Goal: Task Accomplishment & Management: Complete application form

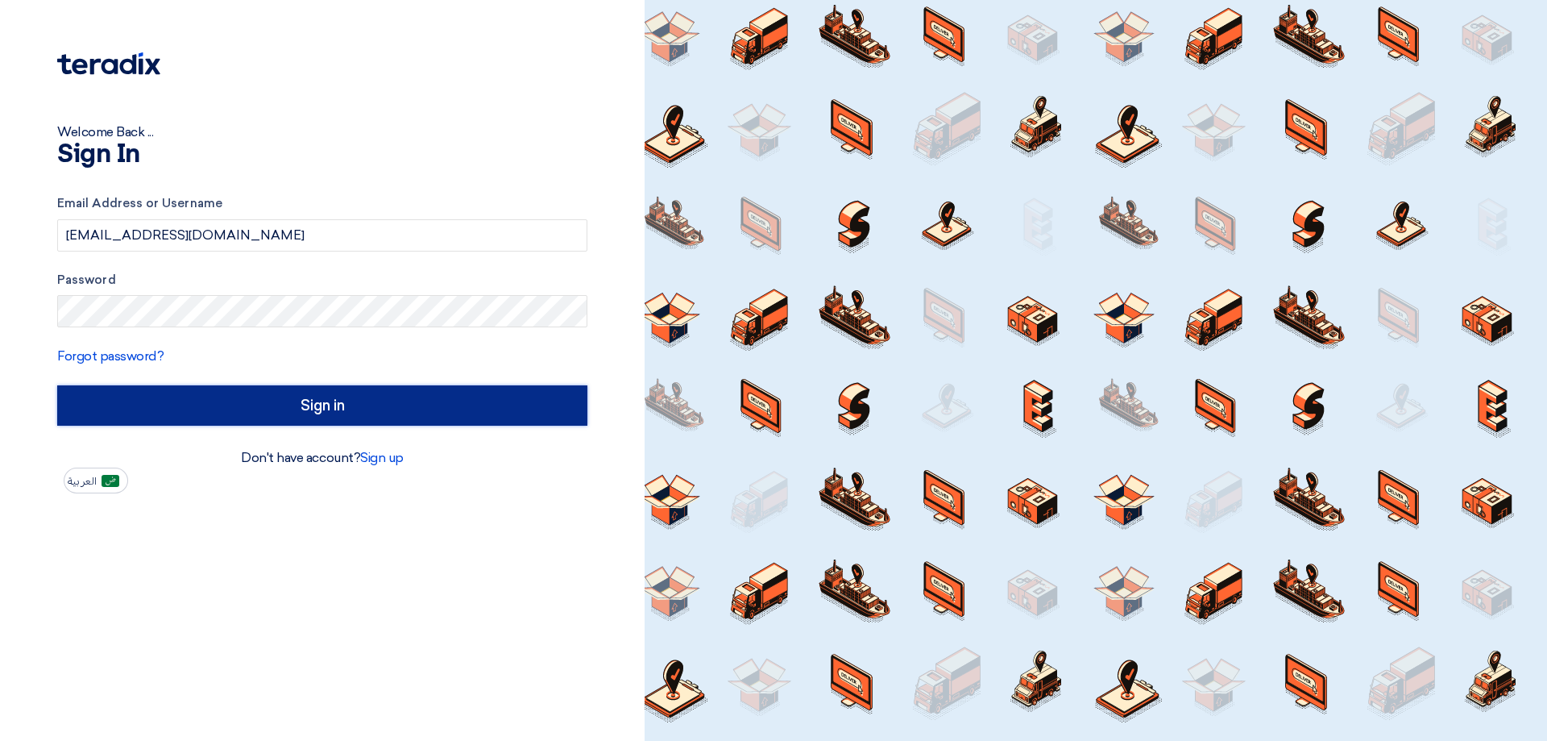
click at [355, 414] on input "Sign in" at bounding box center [322, 405] width 530 height 40
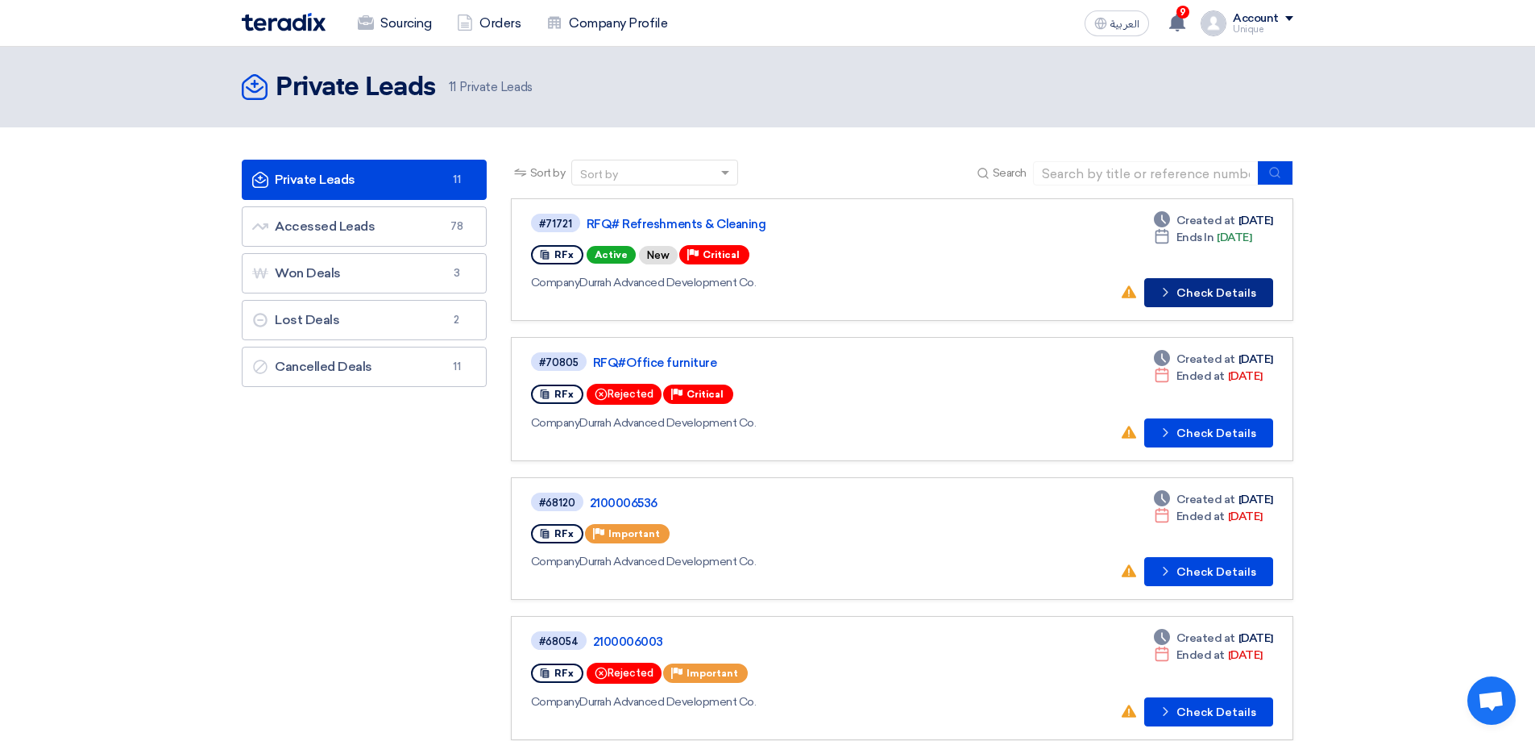
click at [1193, 300] on button "Check details Check Details" at bounding box center [1208, 292] width 129 height 29
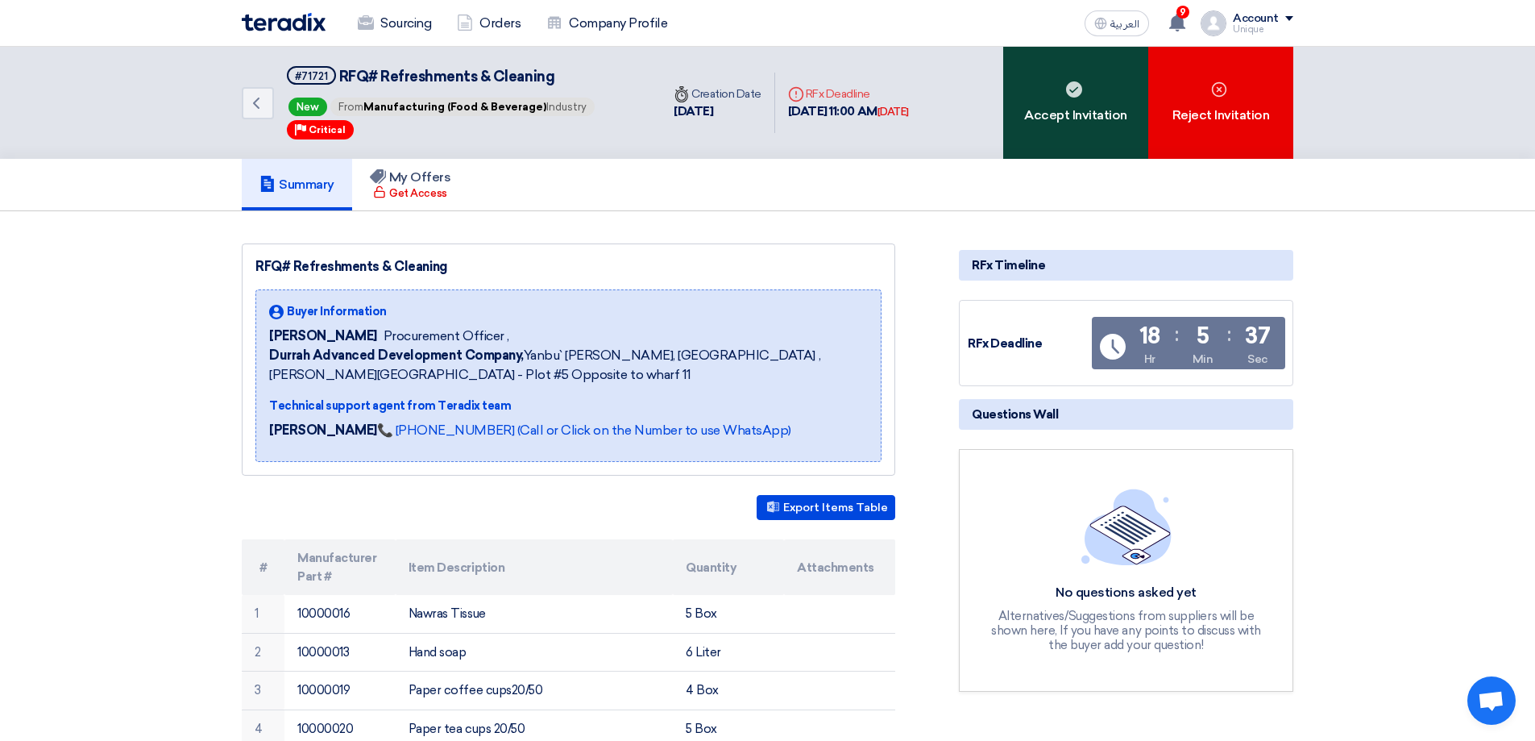
click at [1042, 150] on div "Accept Invitation" at bounding box center [1075, 103] width 145 height 112
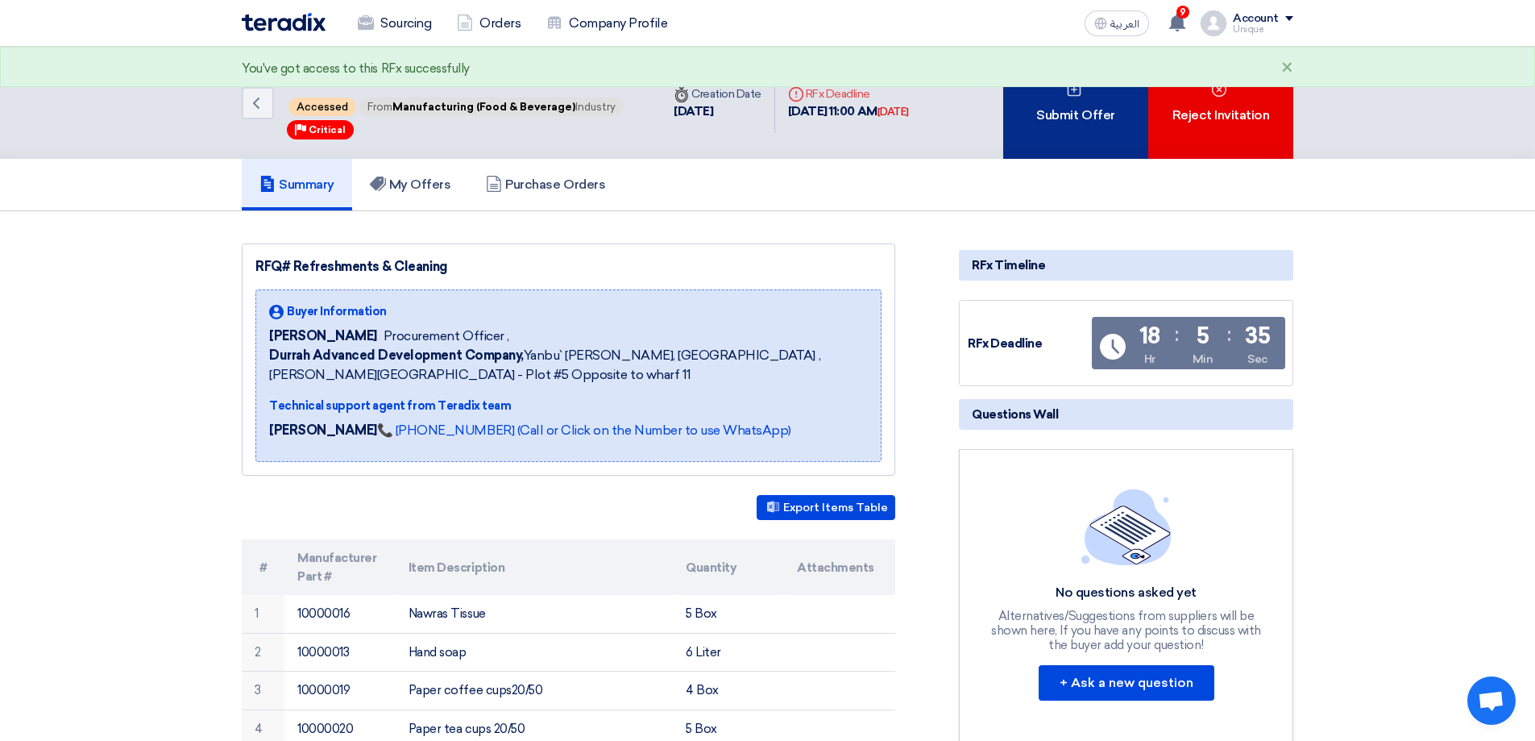
click at [1033, 141] on div "Submit Offer" at bounding box center [1075, 103] width 145 height 112
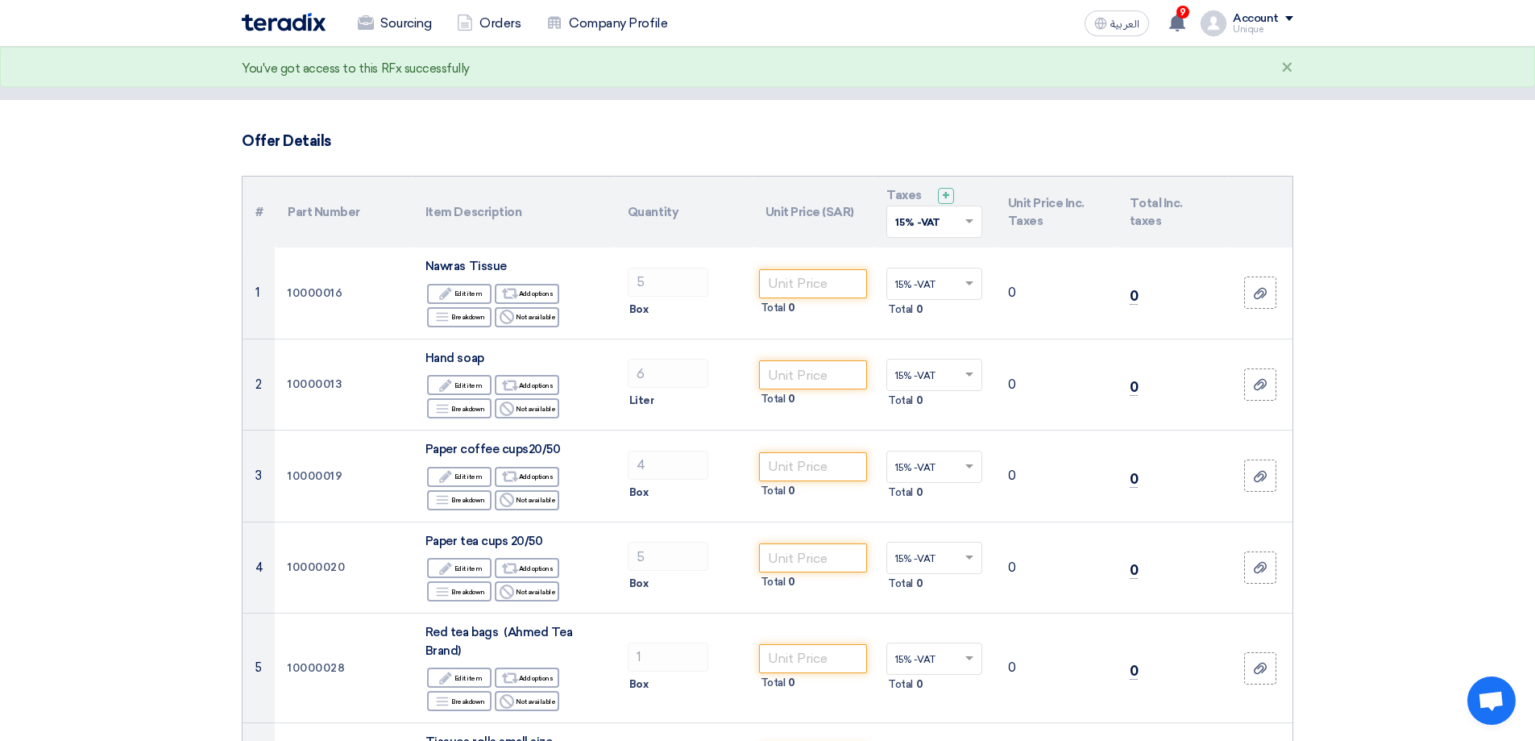
scroll to position [81, 0]
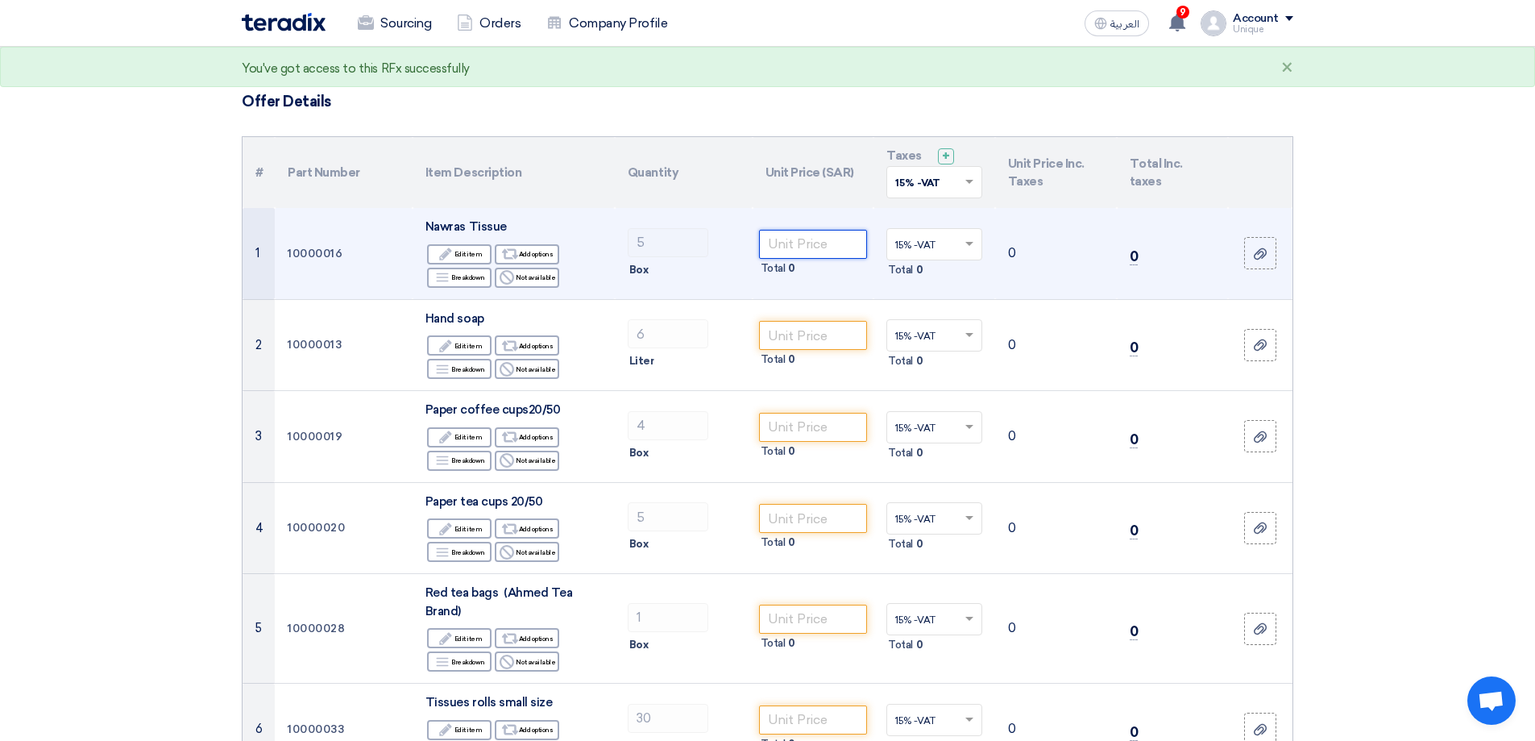
click at [775, 251] on input "number" at bounding box center [813, 244] width 109 height 29
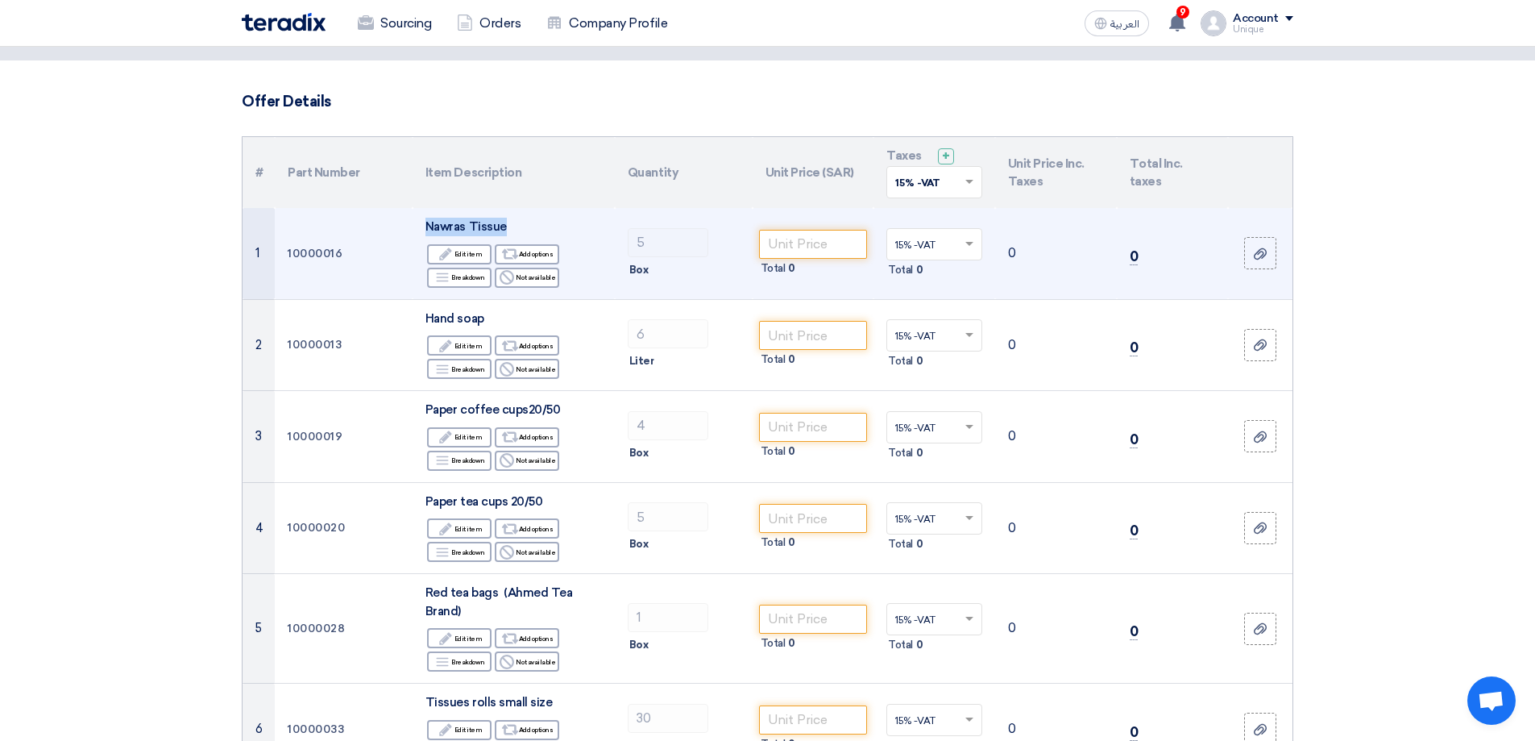
drag, startPoint x: 415, startPoint y: 227, endPoint x: 503, endPoint y: 226, distance: 87.9
click at [503, 226] on td "Nawras Tissue Edit Edit item Alternative Add options Breakdown Breakdown Reject" at bounding box center [514, 253] width 202 height 91
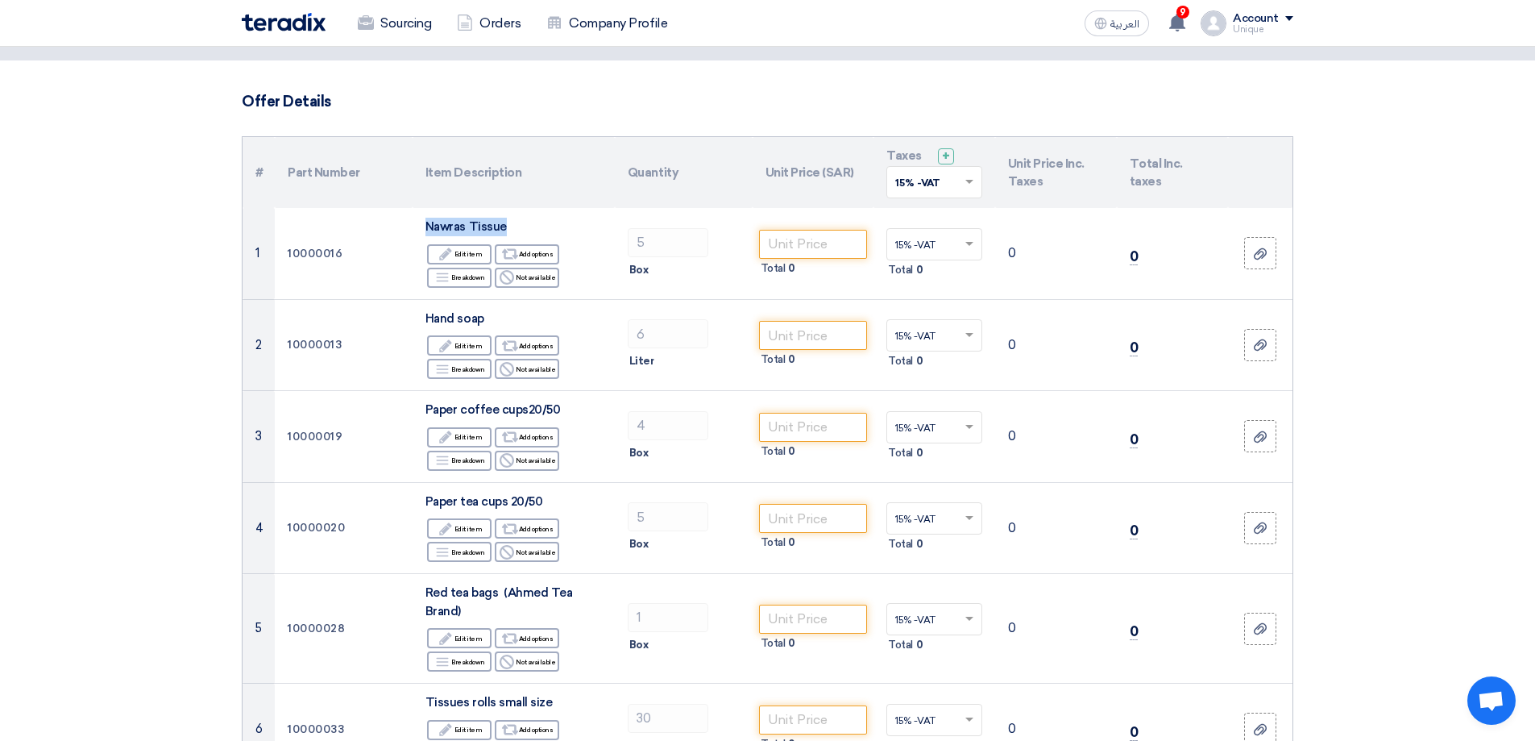
copy span "Nawras Tissue"
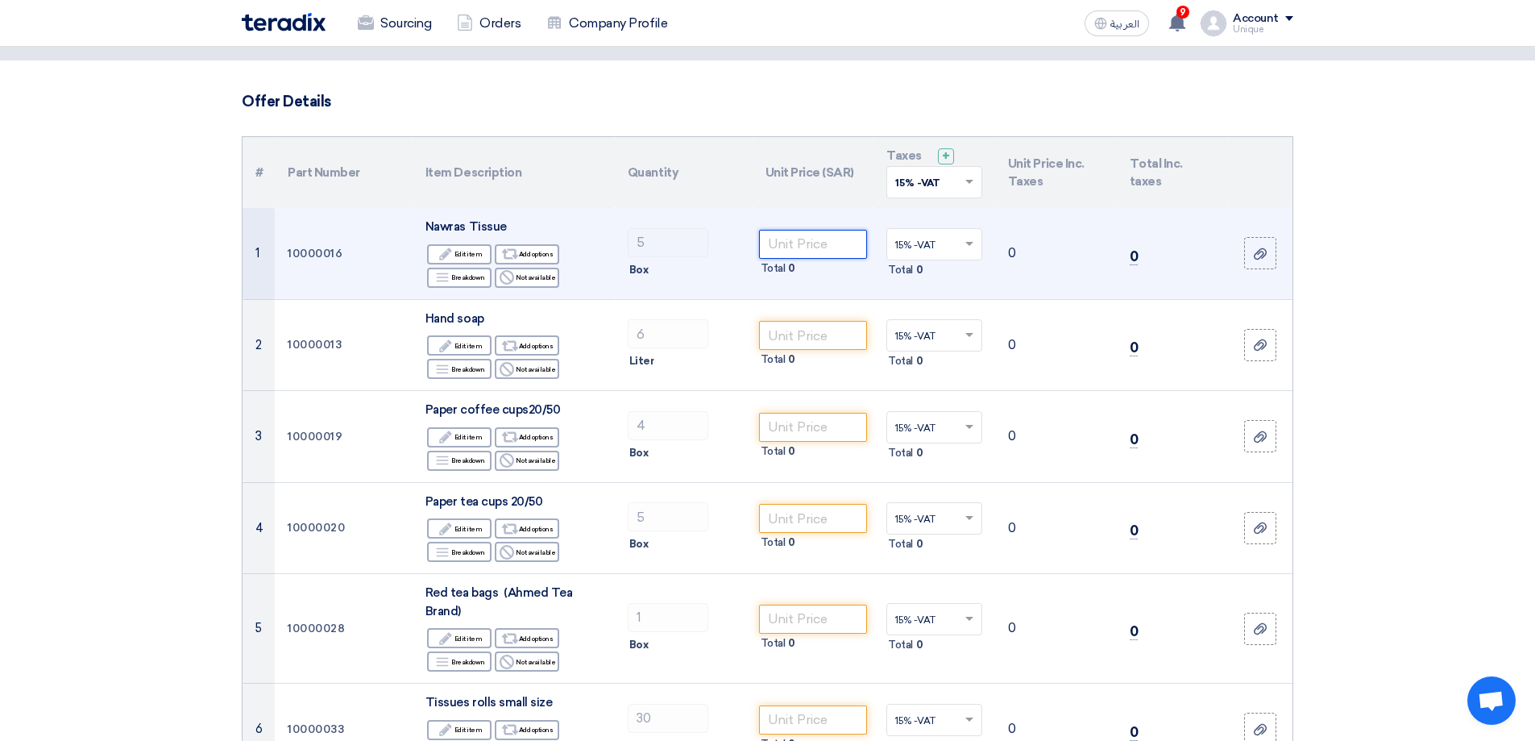
click at [783, 239] on input "number" at bounding box center [813, 244] width 109 height 29
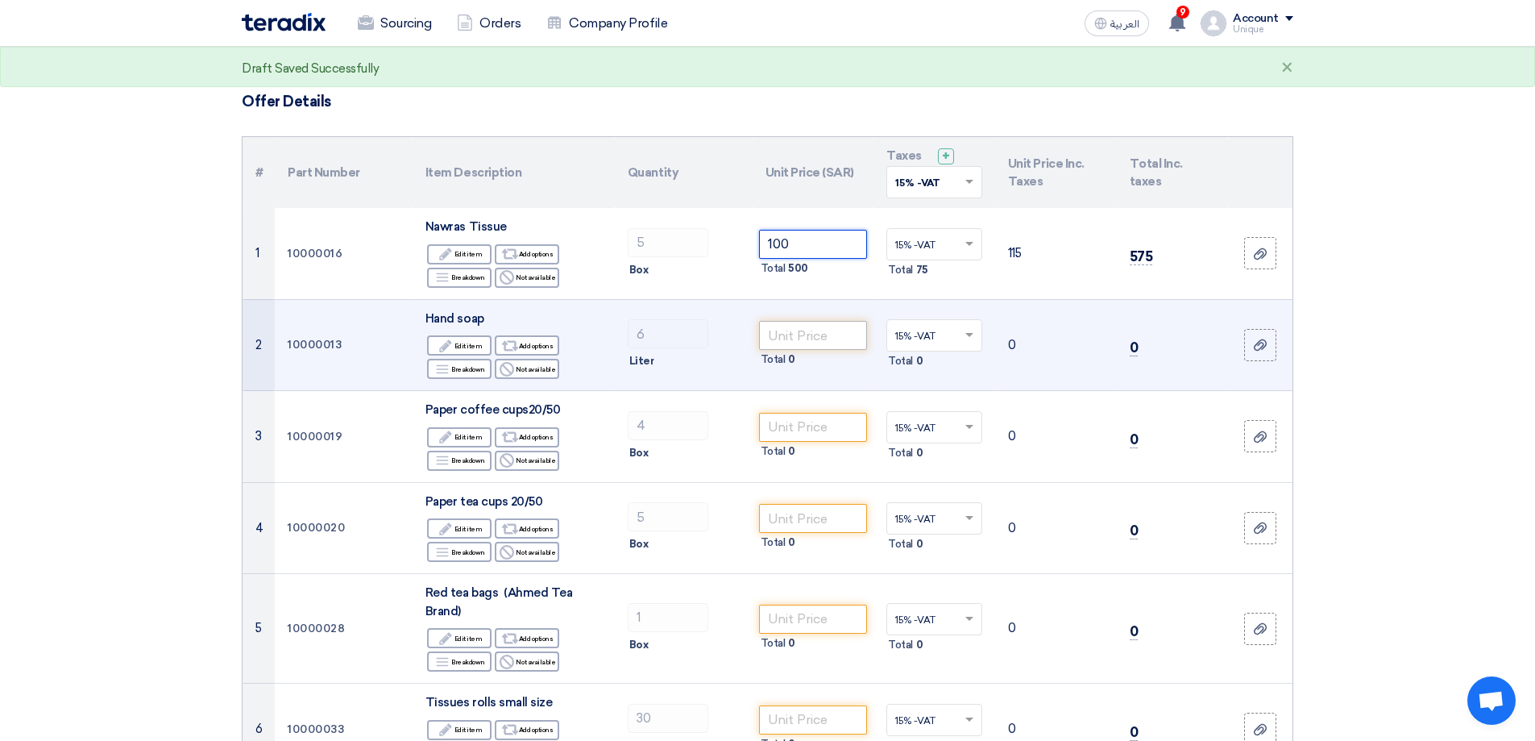
type input "100"
click at [796, 335] on input "number" at bounding box center [813, 335] width 109 height 29
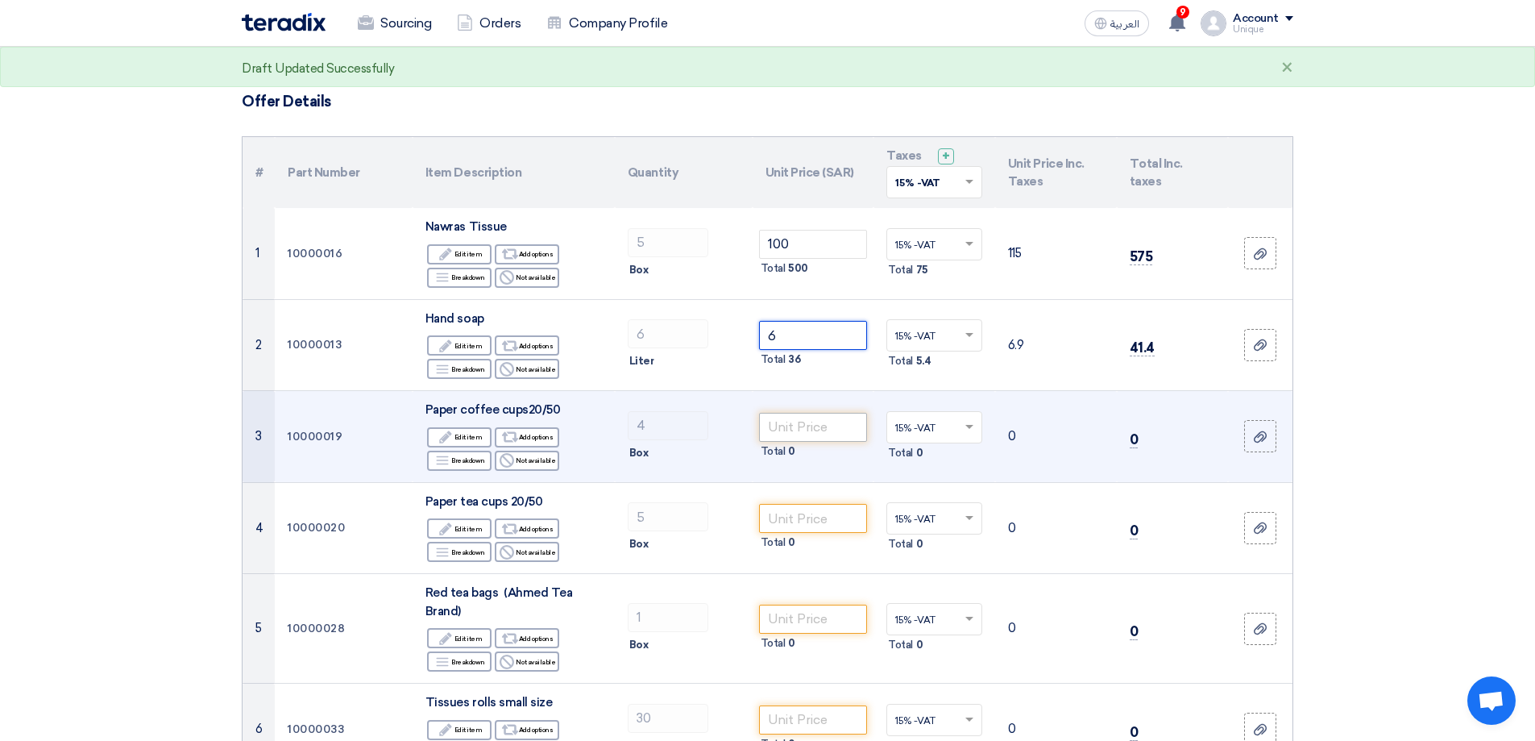
type input "6"
click at [786, 422] on input "number" at bounding box center [813, 427] width 109 height 29
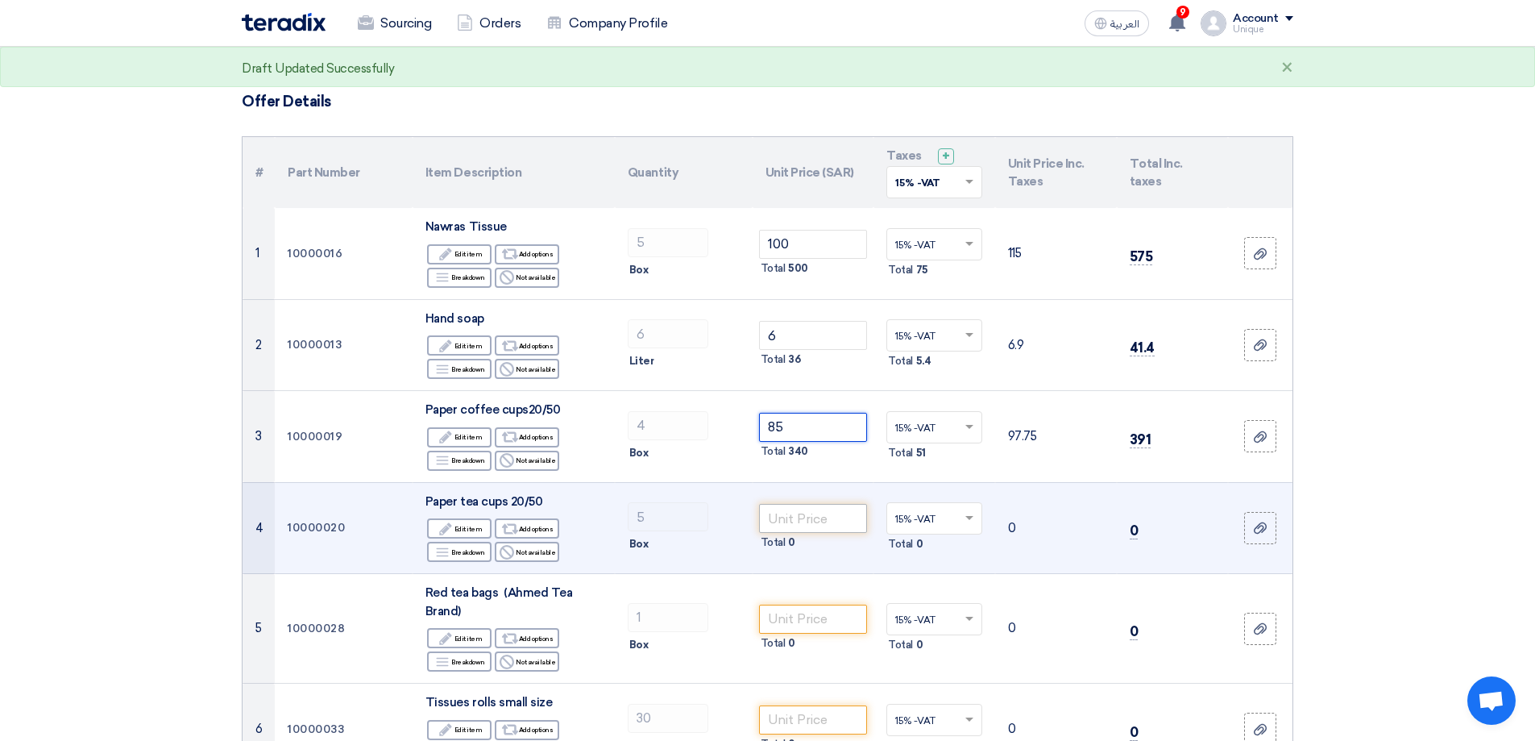
type input "85"
click at [789, 517] on input "number" at bounding box center [813, 518] width 109 height 29
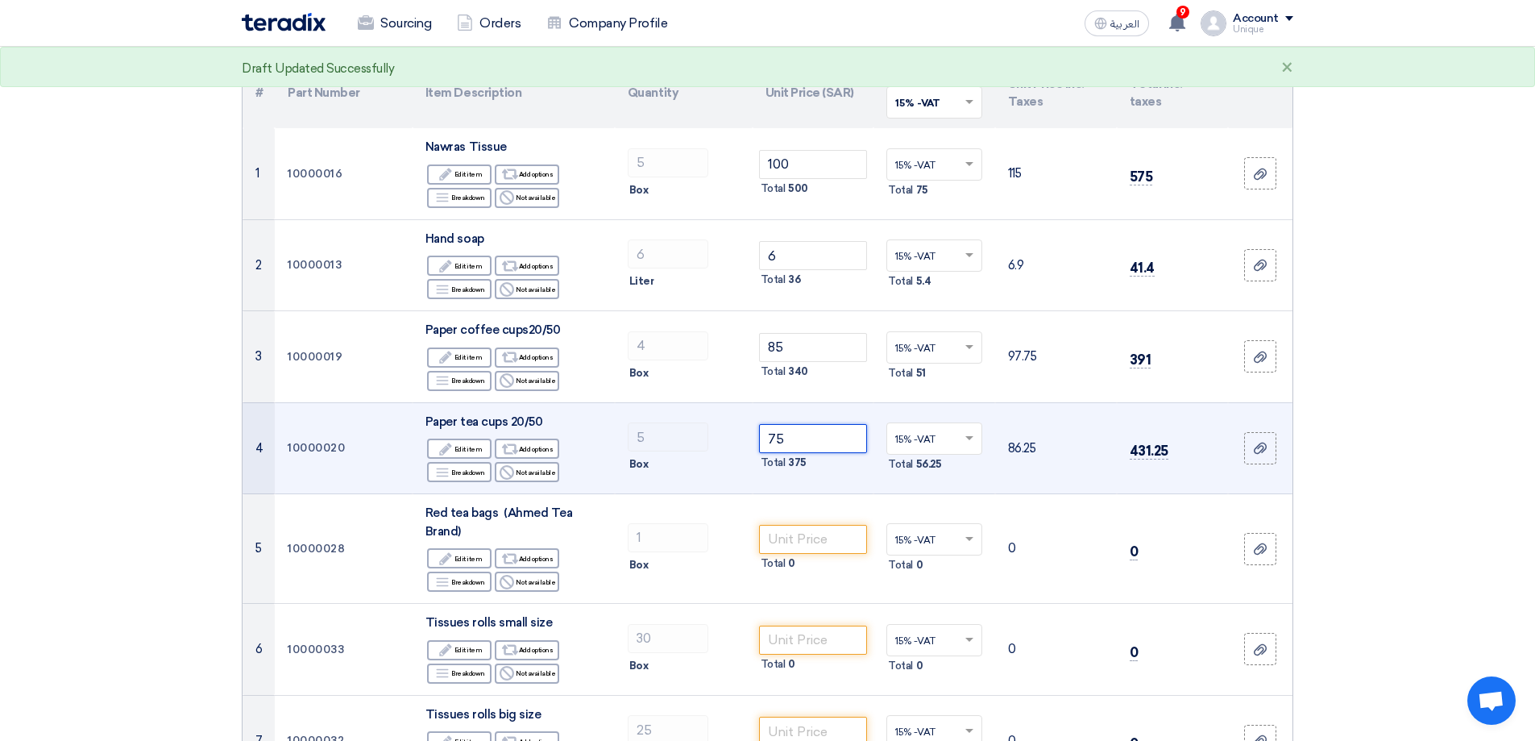
scroll to position [161, 0]
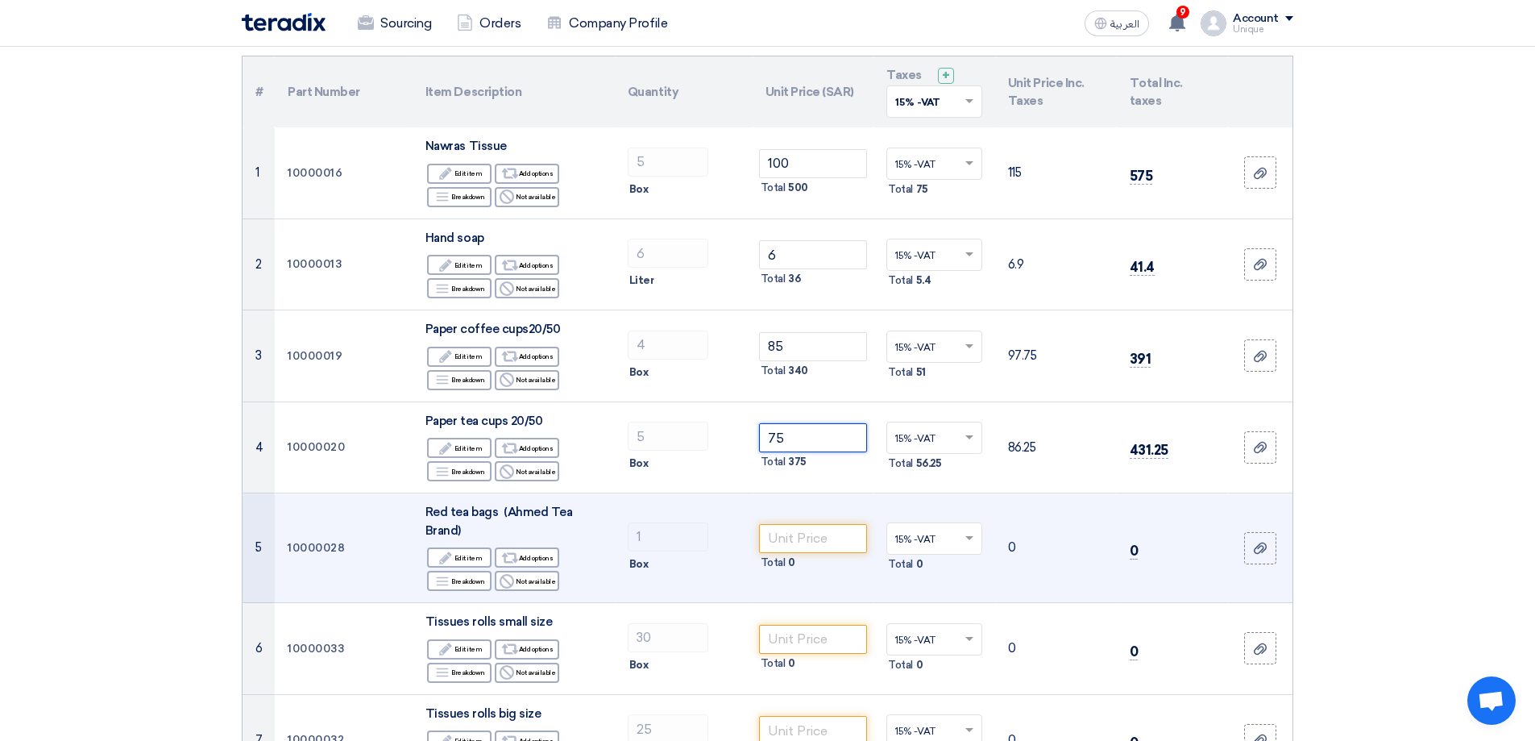
type input "75"
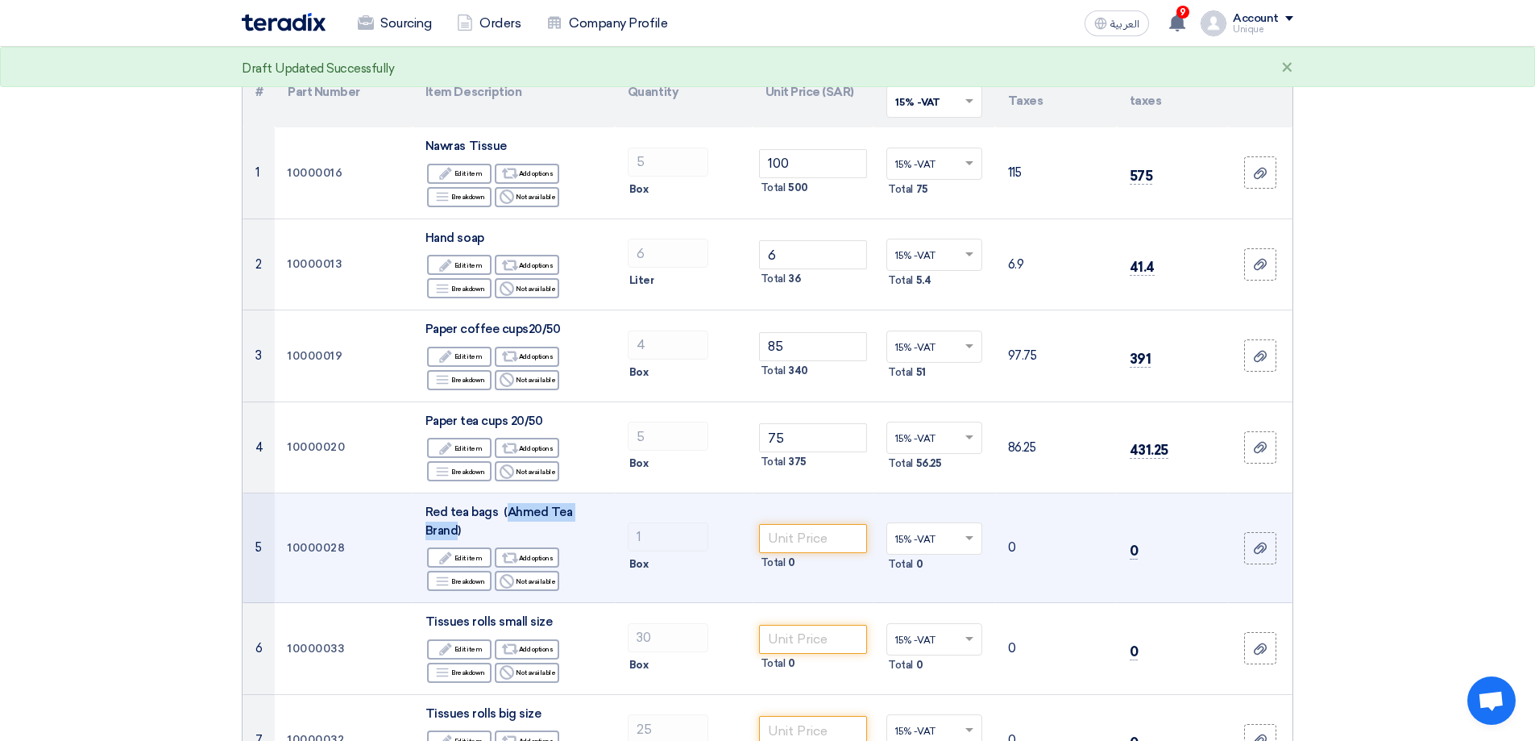
drag, startPoint x: 507, startPoint y: 508, endPoint x: 457, endPoint y: 534, distance: 56.2
click at [457, 534] on span "Red tea bags (Ahmed Tea Brand)" at bounding box center [499, 521] width 147 height 33
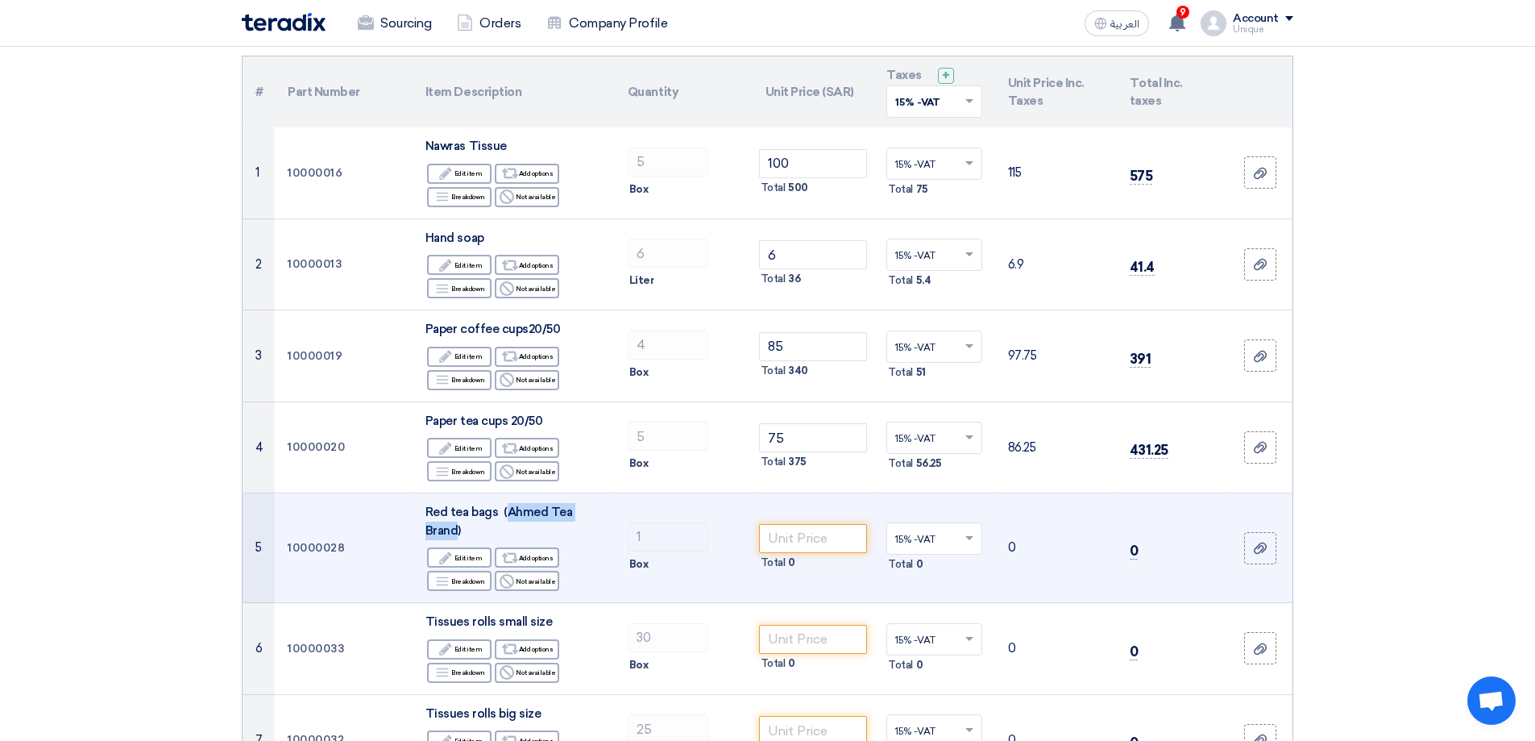
copy span "Ahmed Tea Brand"
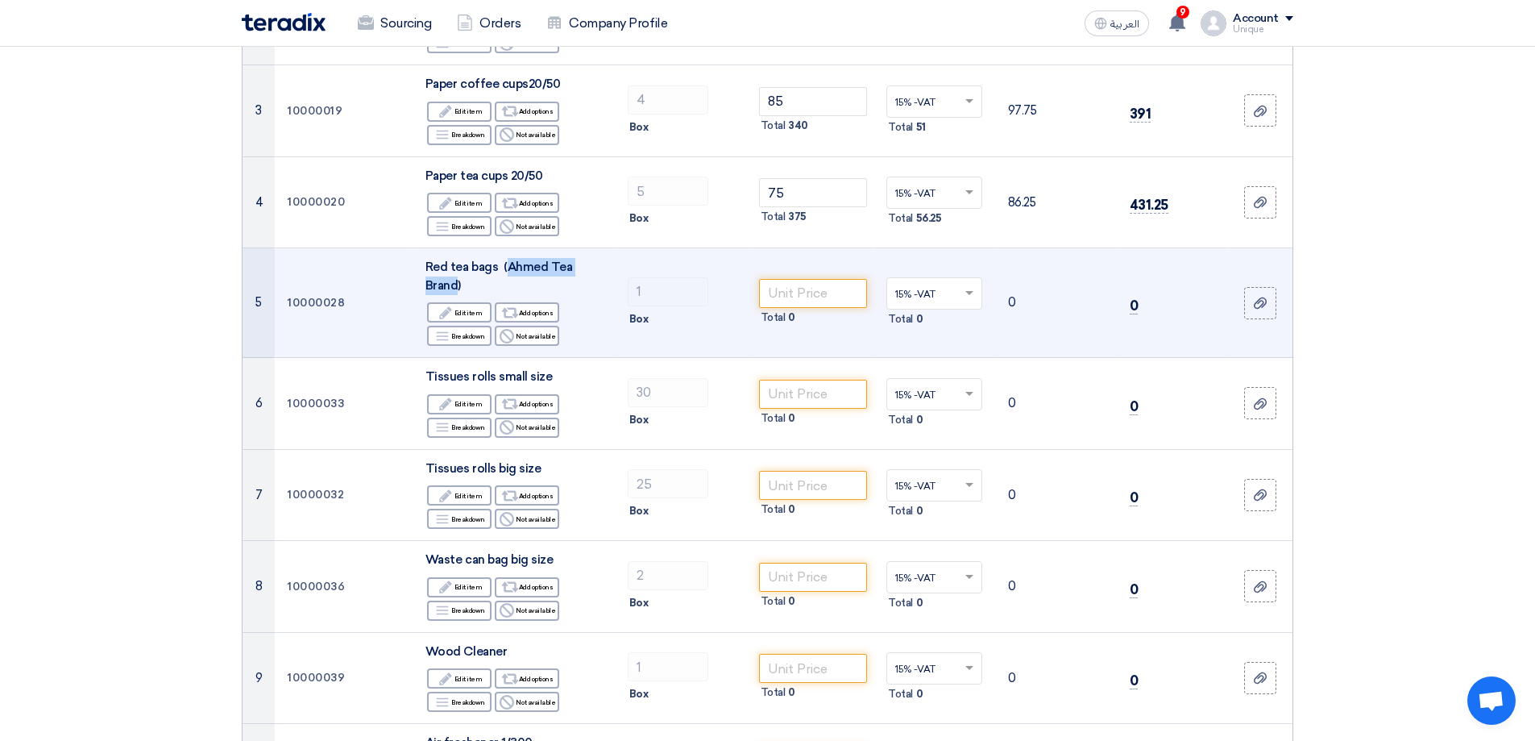
scroll to position [484, 0]
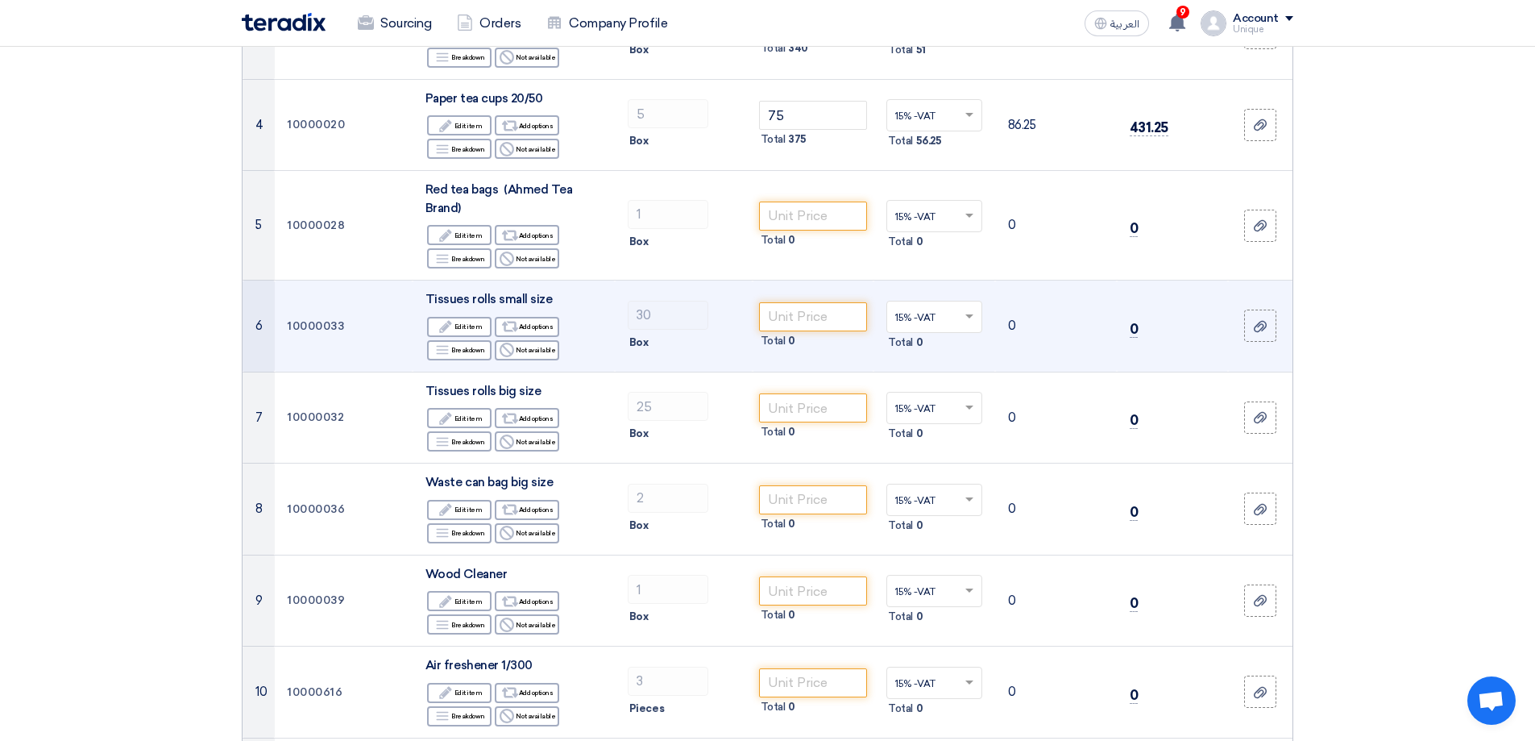
click at [788, 333] on span "0" at bounding box center [791, 341] width 7 height 16
click at [790, 321] on input "number" at bounding box center [813, 316] width 109 height 29
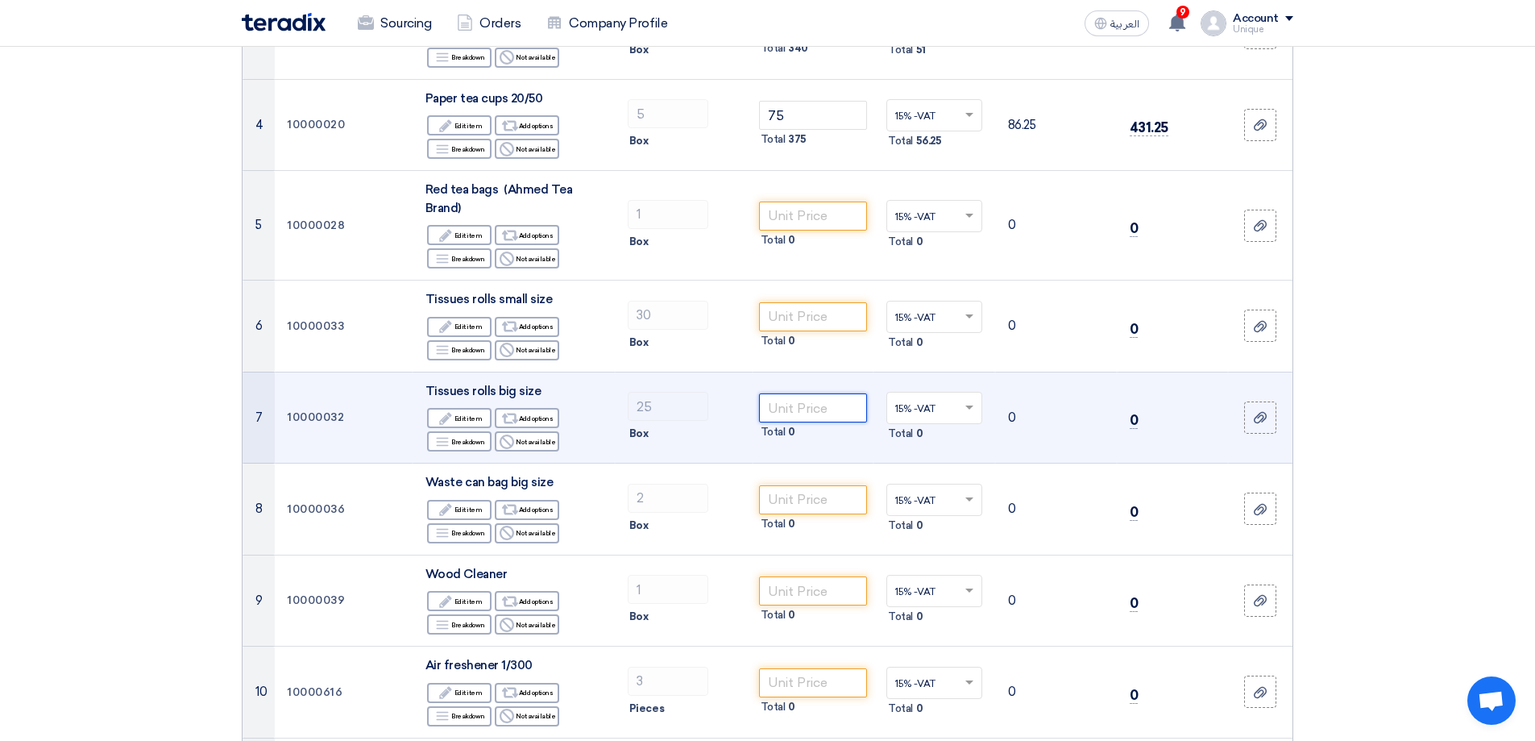
click at [808, 420] on input "number" at bounding box center [813, 407] width 109 height 29
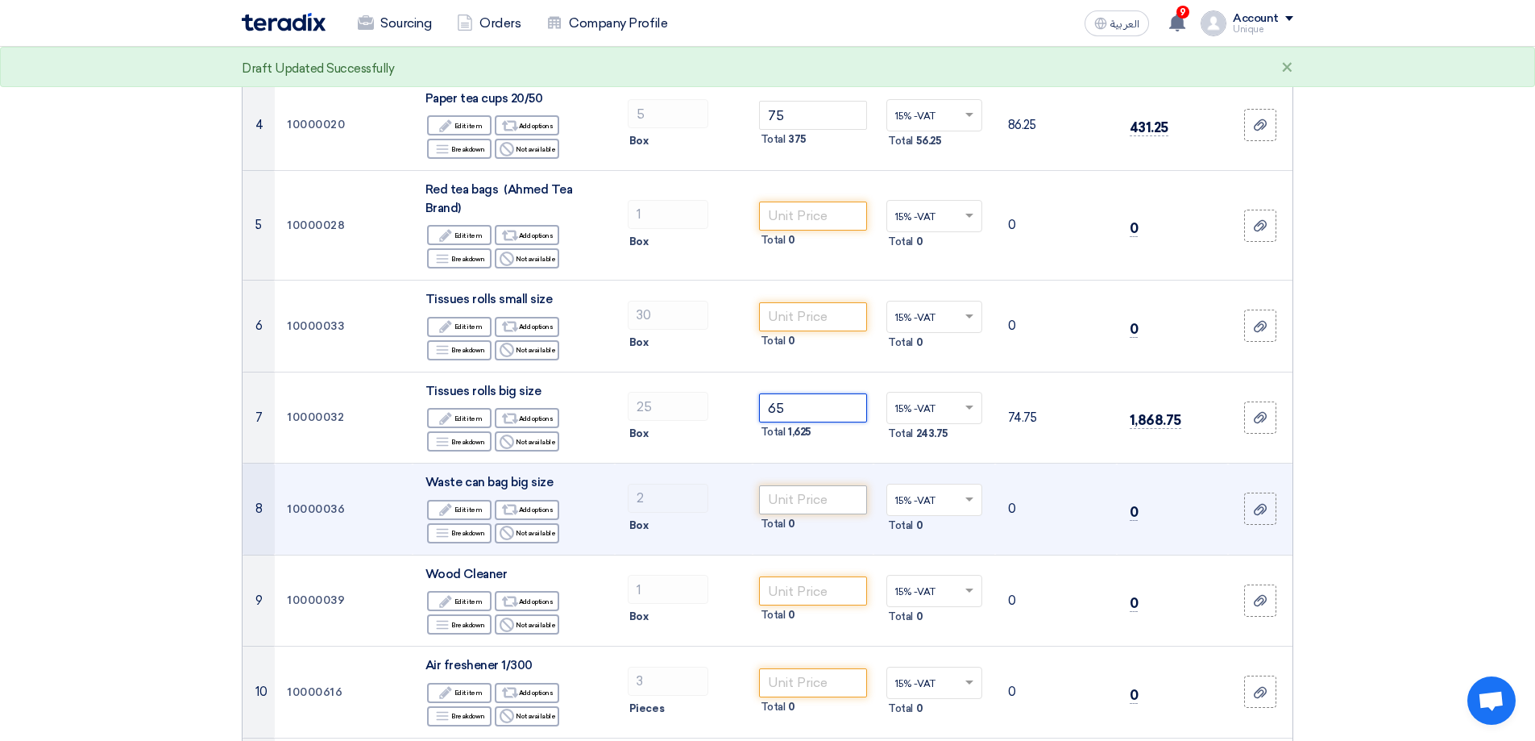
type input "65"
click at [804, 497] on input "number" at bounding box center [813, 499] width 109 height 29
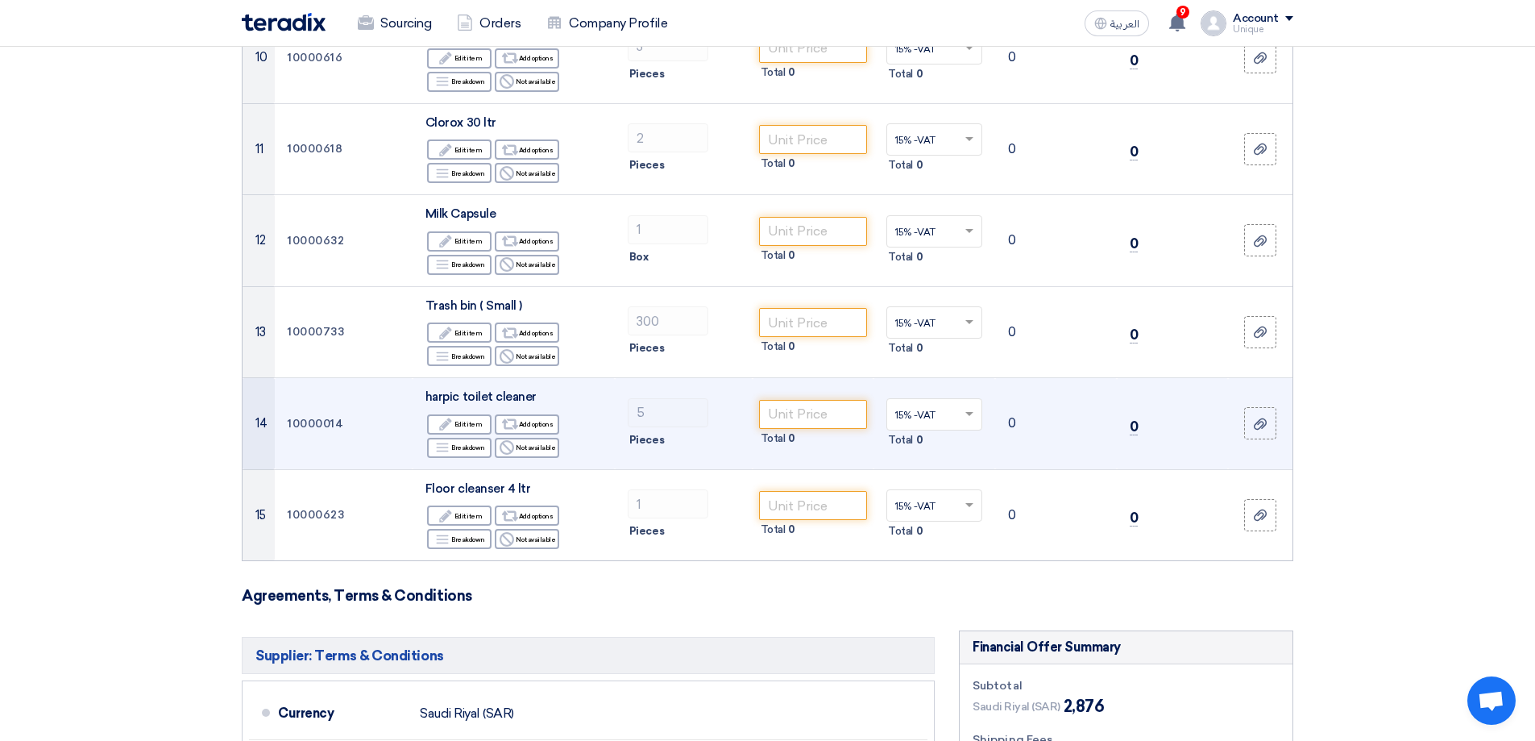
scroll to position [1128, 0]
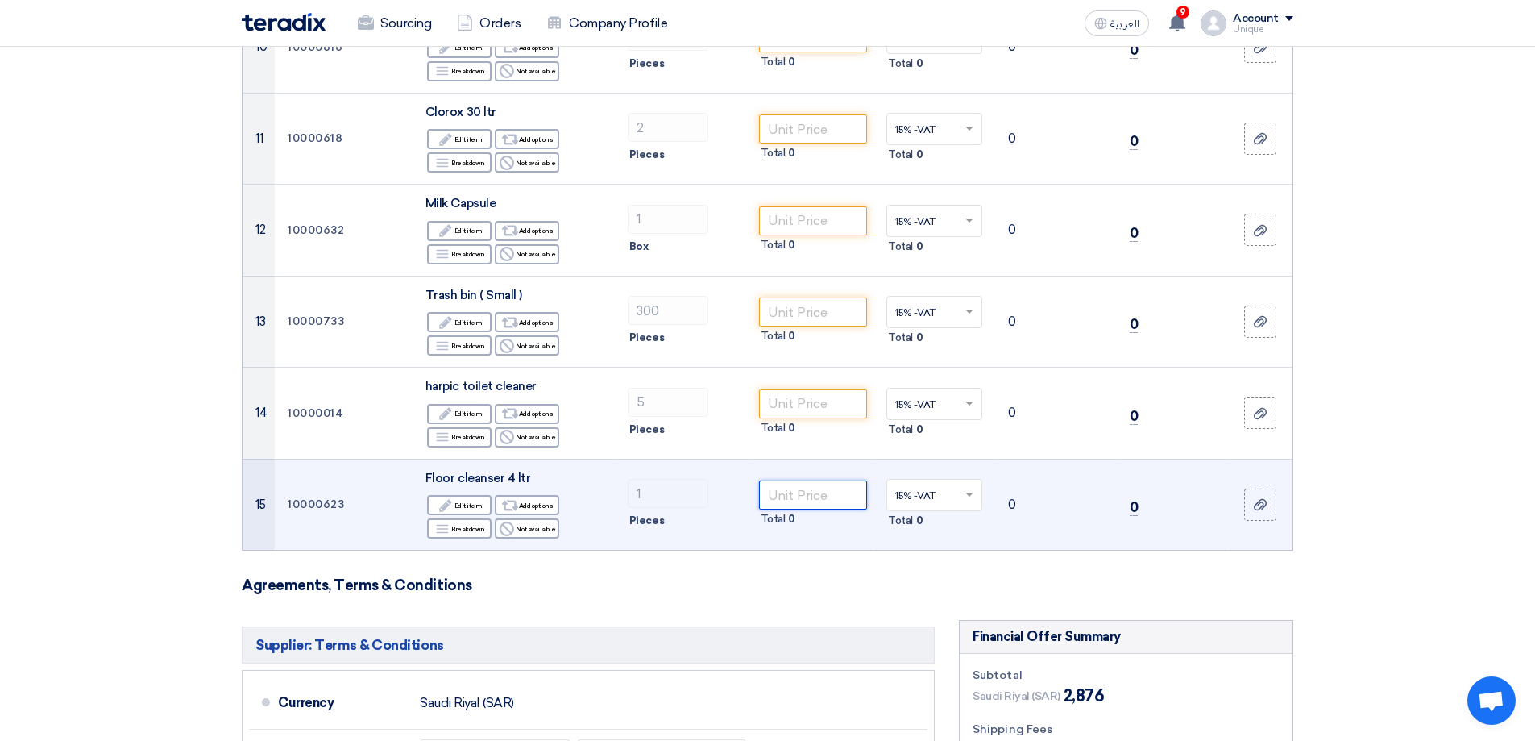
click at [765, 498] on input "number" at bounding box center [813, 494] width 109 height 29
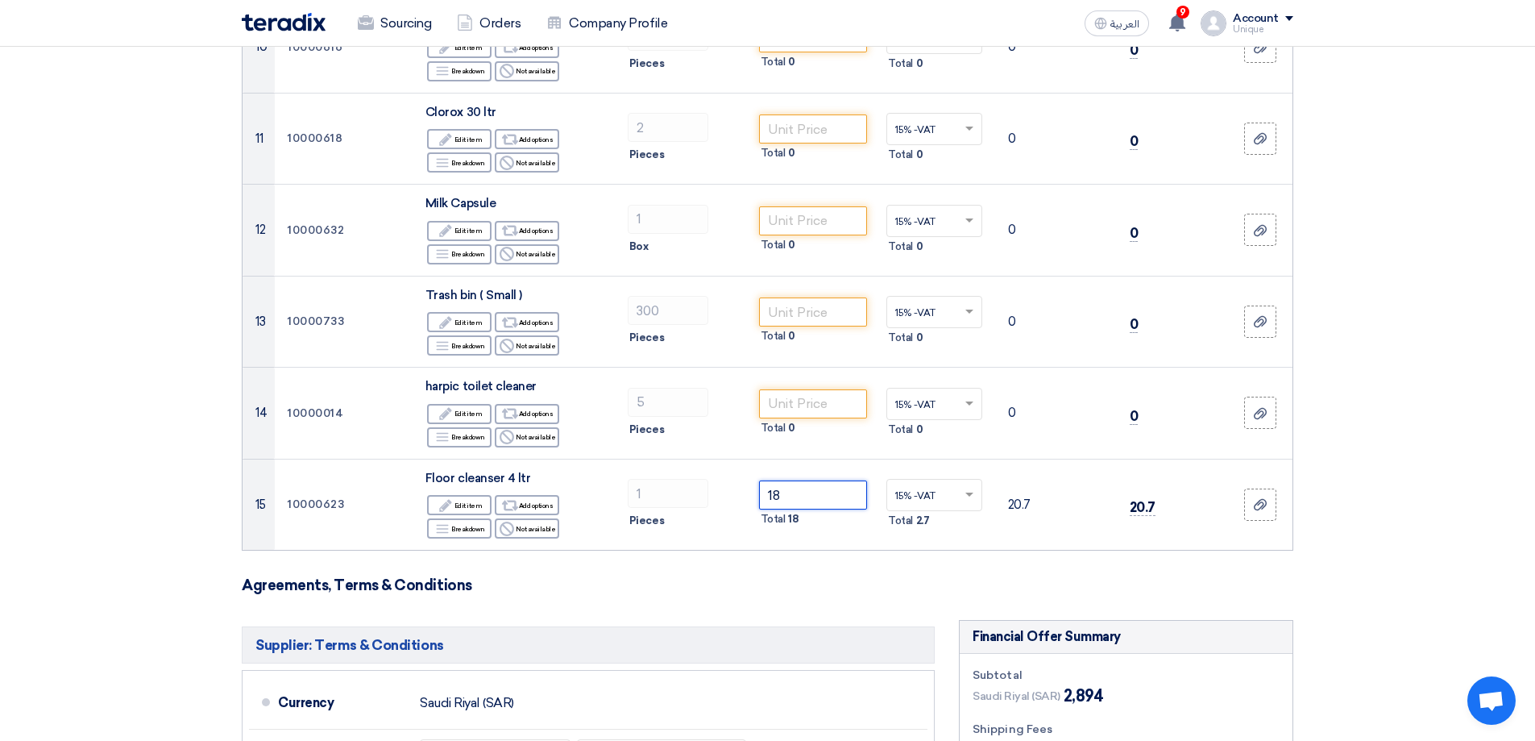
type input "18"
click at [761, 591] on h3 "Agreements, Terms & Conditions" at bounding box center [768, 585] width 1052 height 18
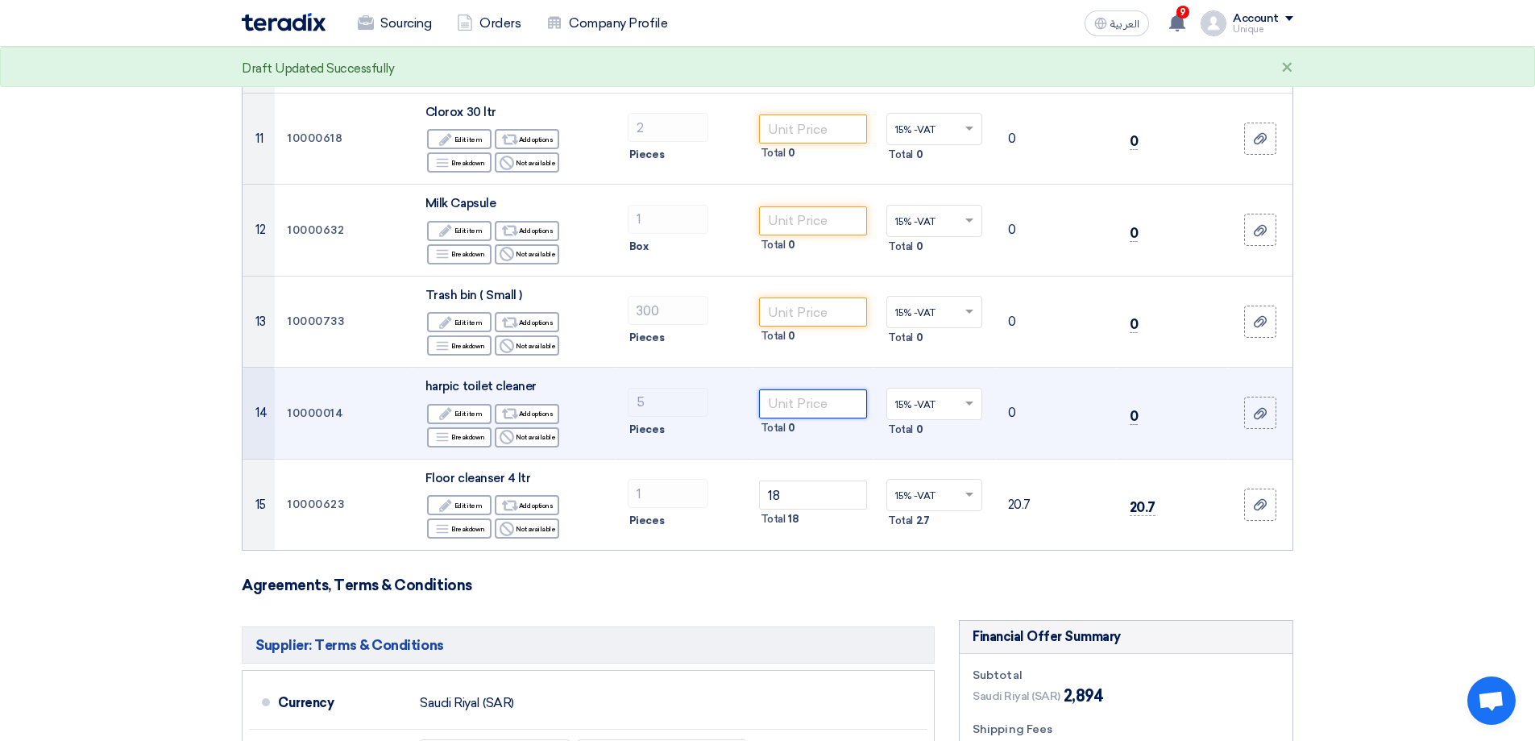
click at [791, 403] on input "number" at bounding box center [813, 403] width 109 height 29
copy span "harpic toilet"
drag, startPoint x: 420, startPoint y: 387, endPoint x: 491, endPoint y: 386, distance: 70.9
click at [491, 386] on td "harpic toilet cleaner Edit Edit item Alternative Add options Breakdown Breakdow…" at bounding box center [514, 414] width 202 height 92
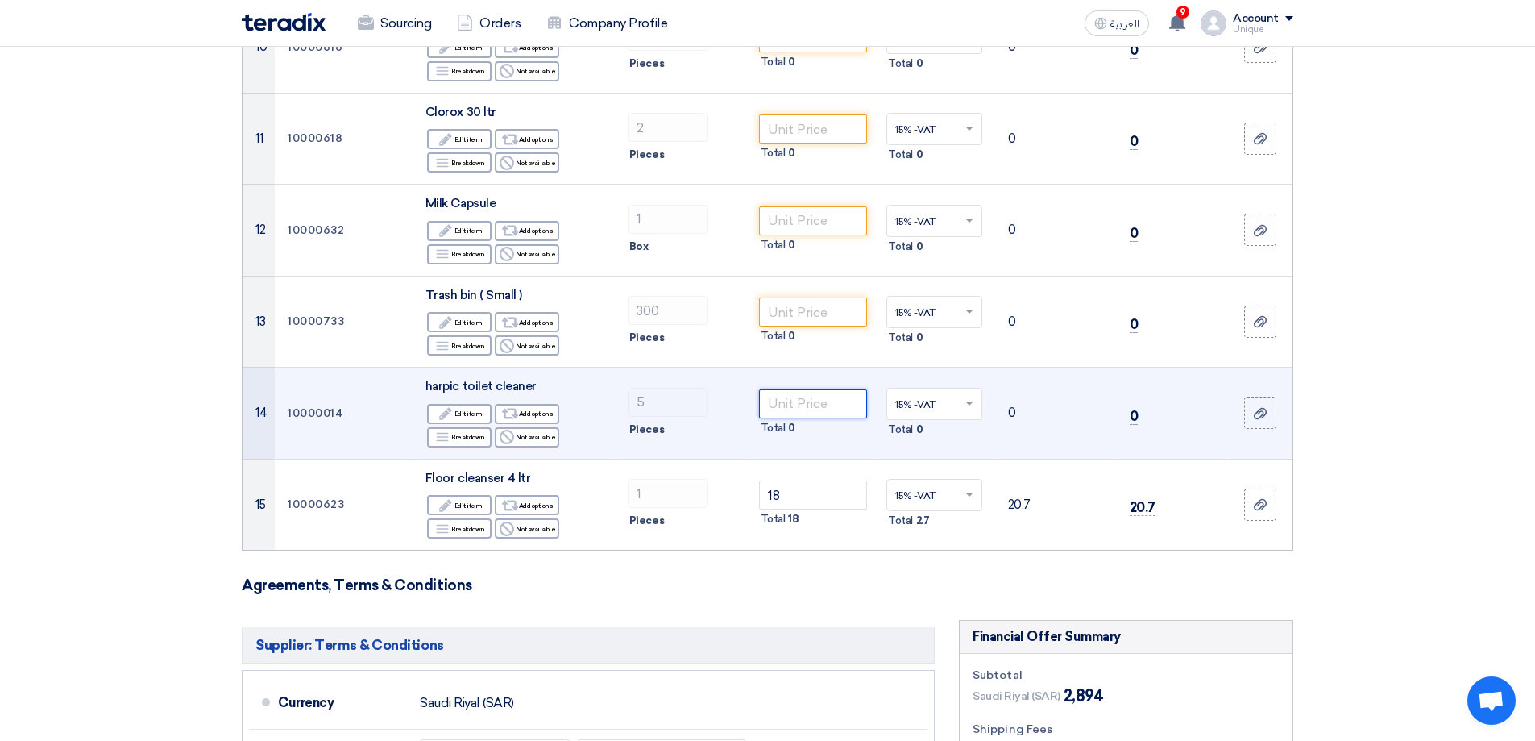
click at [788, 395] on input "number" at bounding box center [813, 403] width 109 height 29
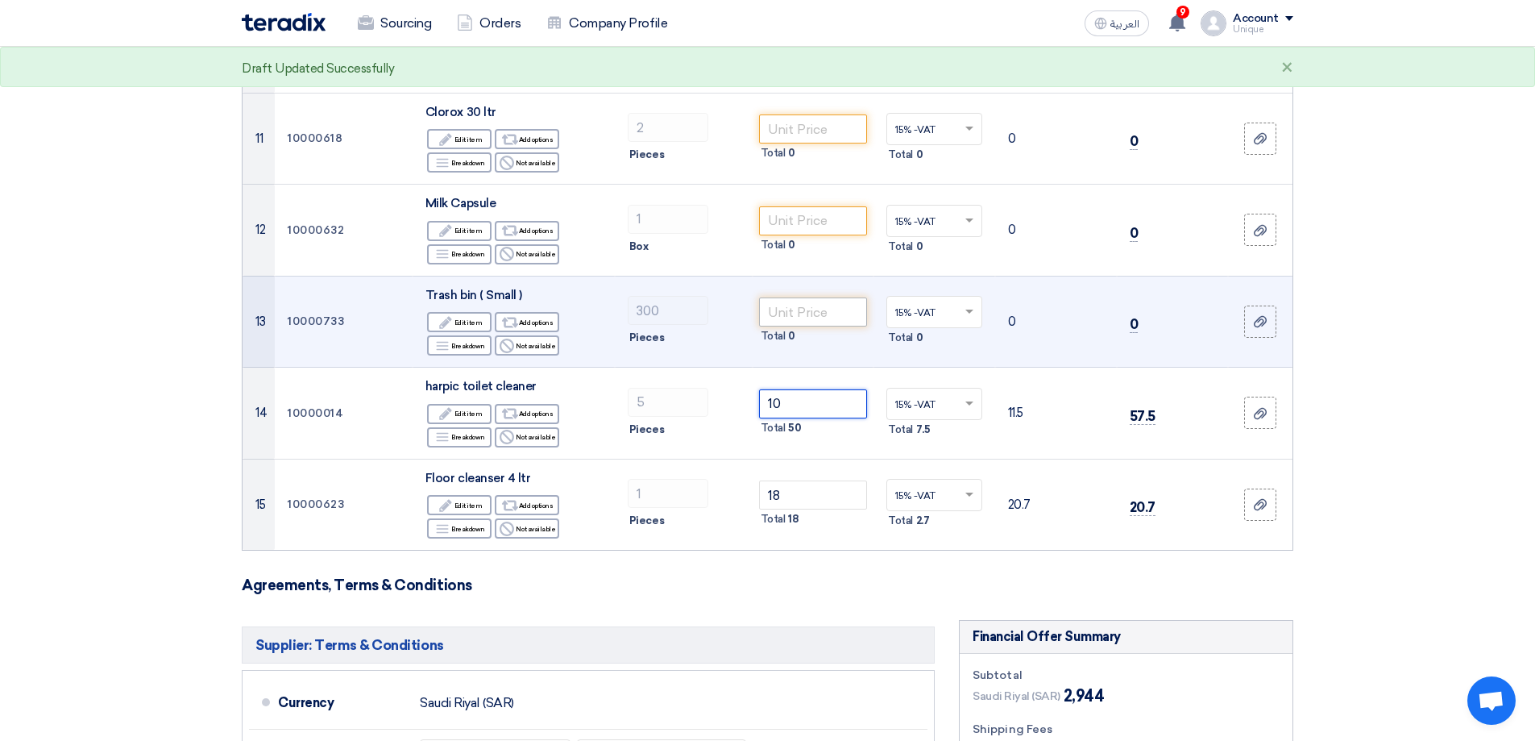
type input "10"
click at [790, 314] on input "number" at bounding box center [813, 311] width 109 height 29
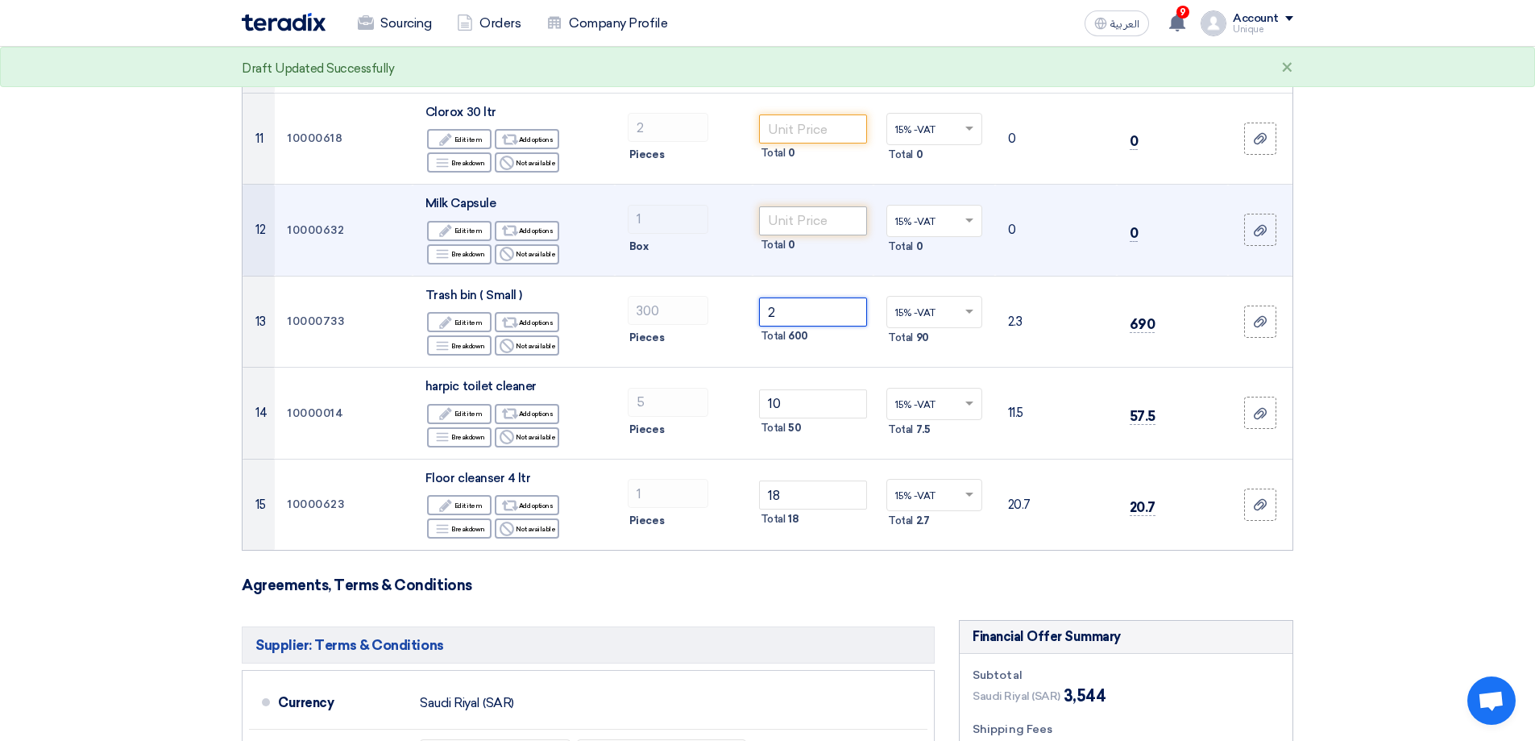
type input "2"
click at [810, 231] on input "number" at bounding box center [813, 220] width 109 height 29
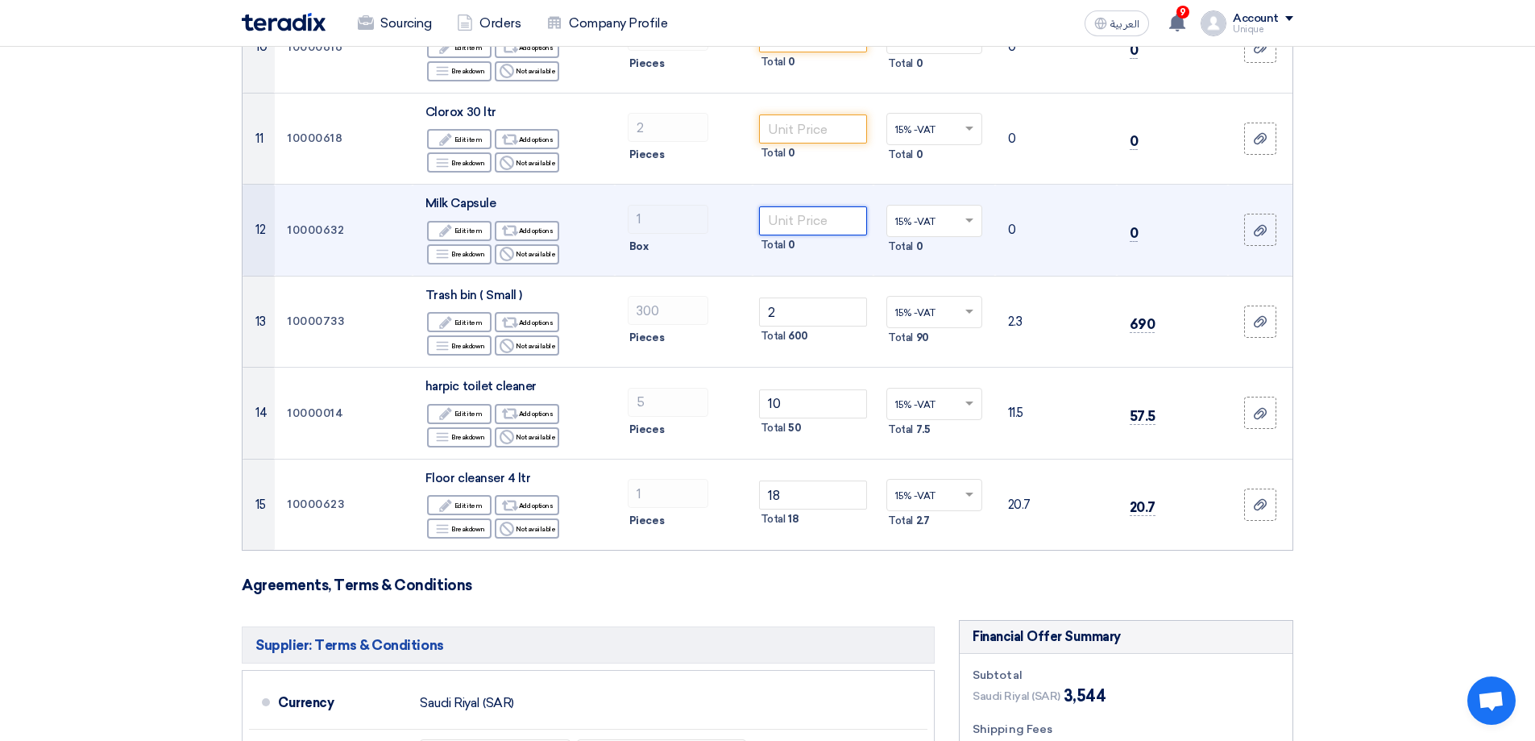
click at [776, 212] on input "number" at bounding box center [813, 220] width 109 height 29
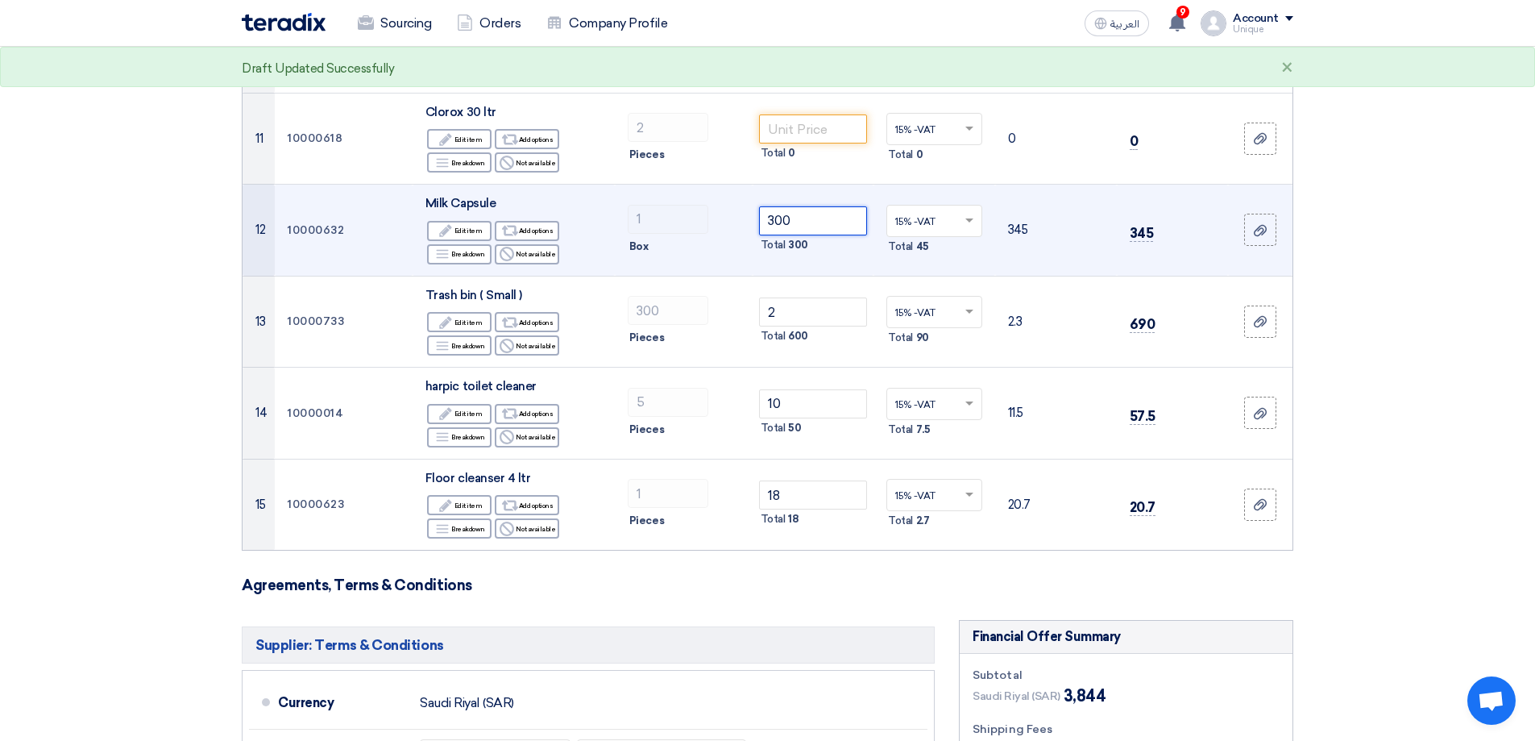
drag, startPoint x: 804, startPoint y: 231, endPoint x: 724, endPoint y: 222, distance: 80.3
click at [724, 222] on tr "12 10000632 Milk Capsule Edit Edit item Alternative Add options Breakdown" at bounding box center [768, 231] width 1050 height 92
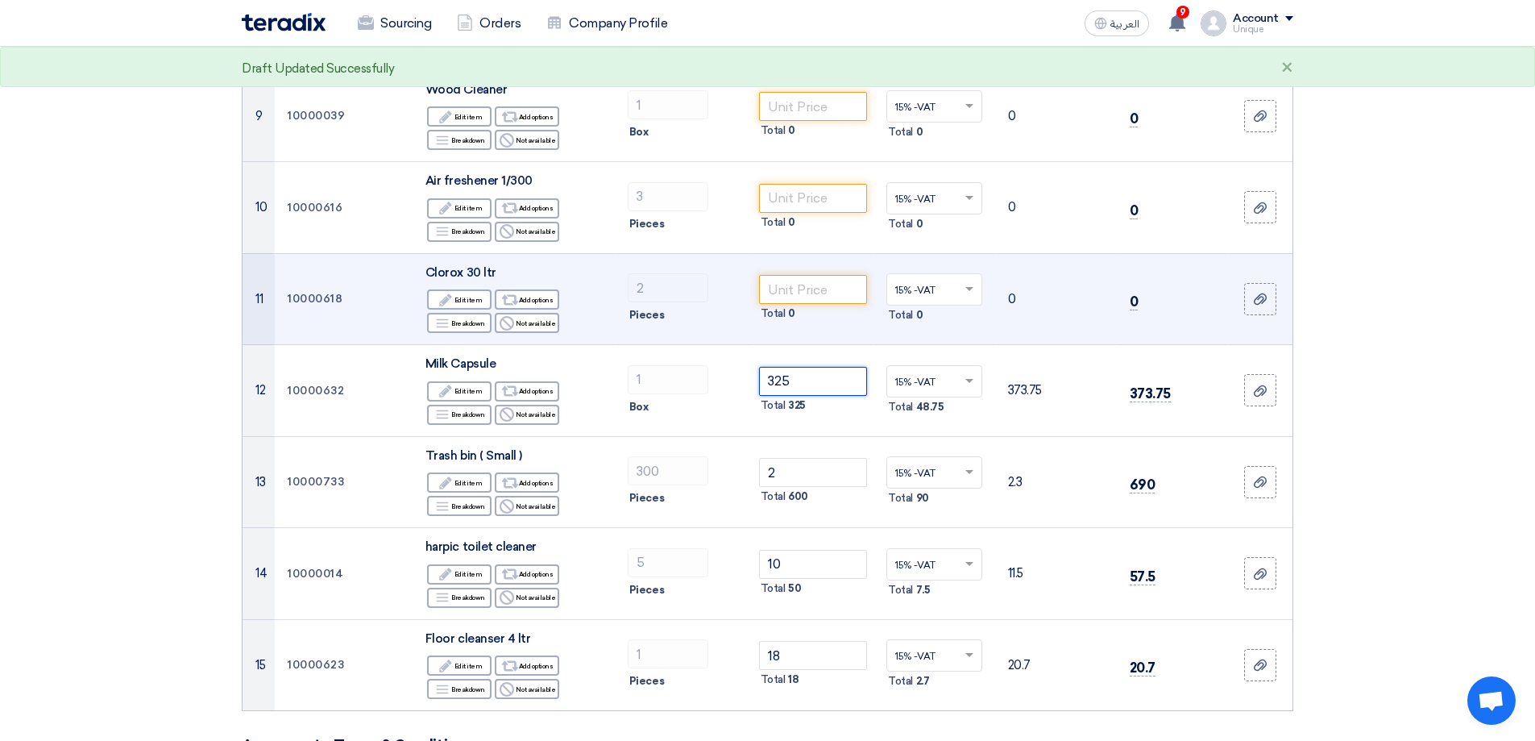
scroll to position [967, 0]
type input "325"
click at [771, 286] on input "number" at bounding box center [813, 290] width 109 height 29
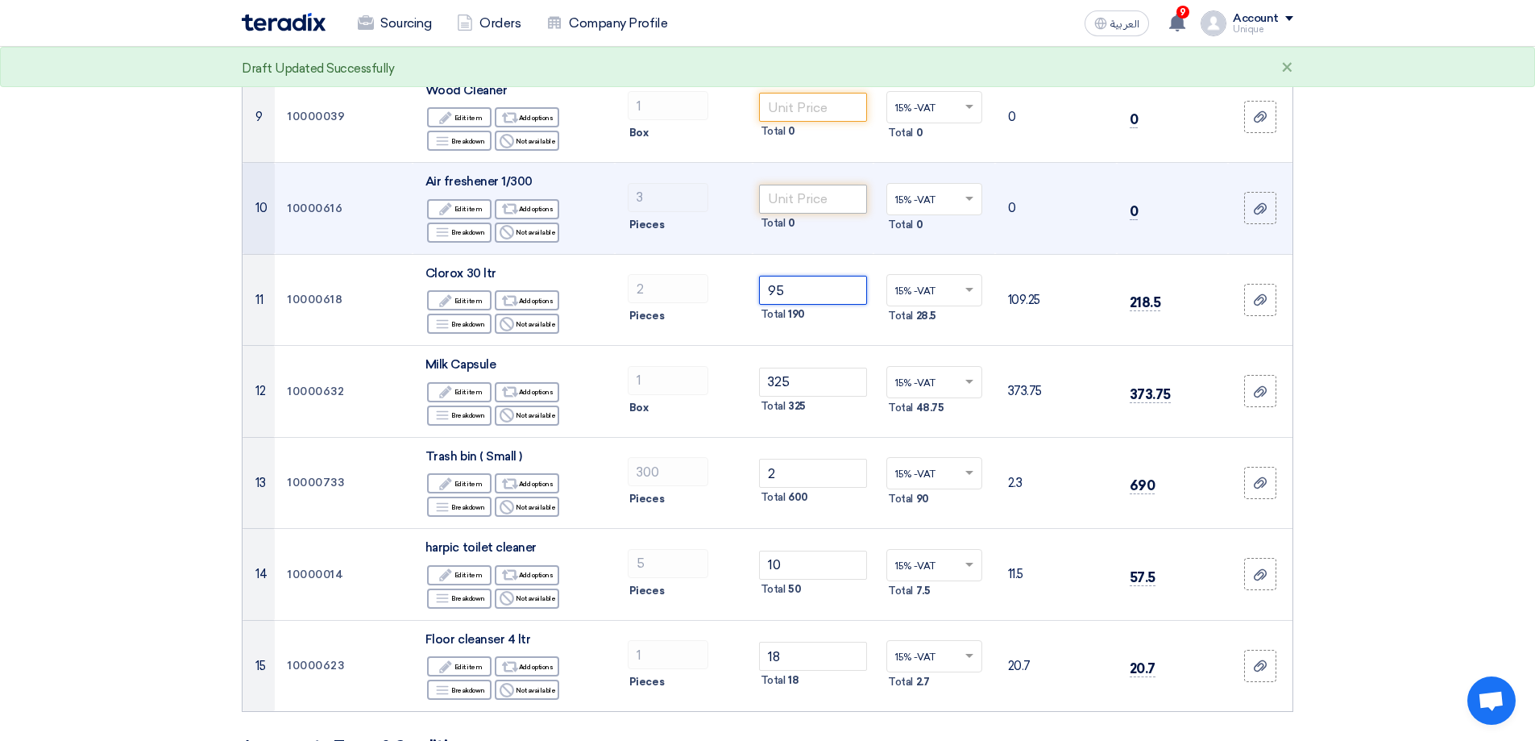
type input "95"
click at [779, 192] on input "number" at bounding box center [813, 199] width 109 height 29
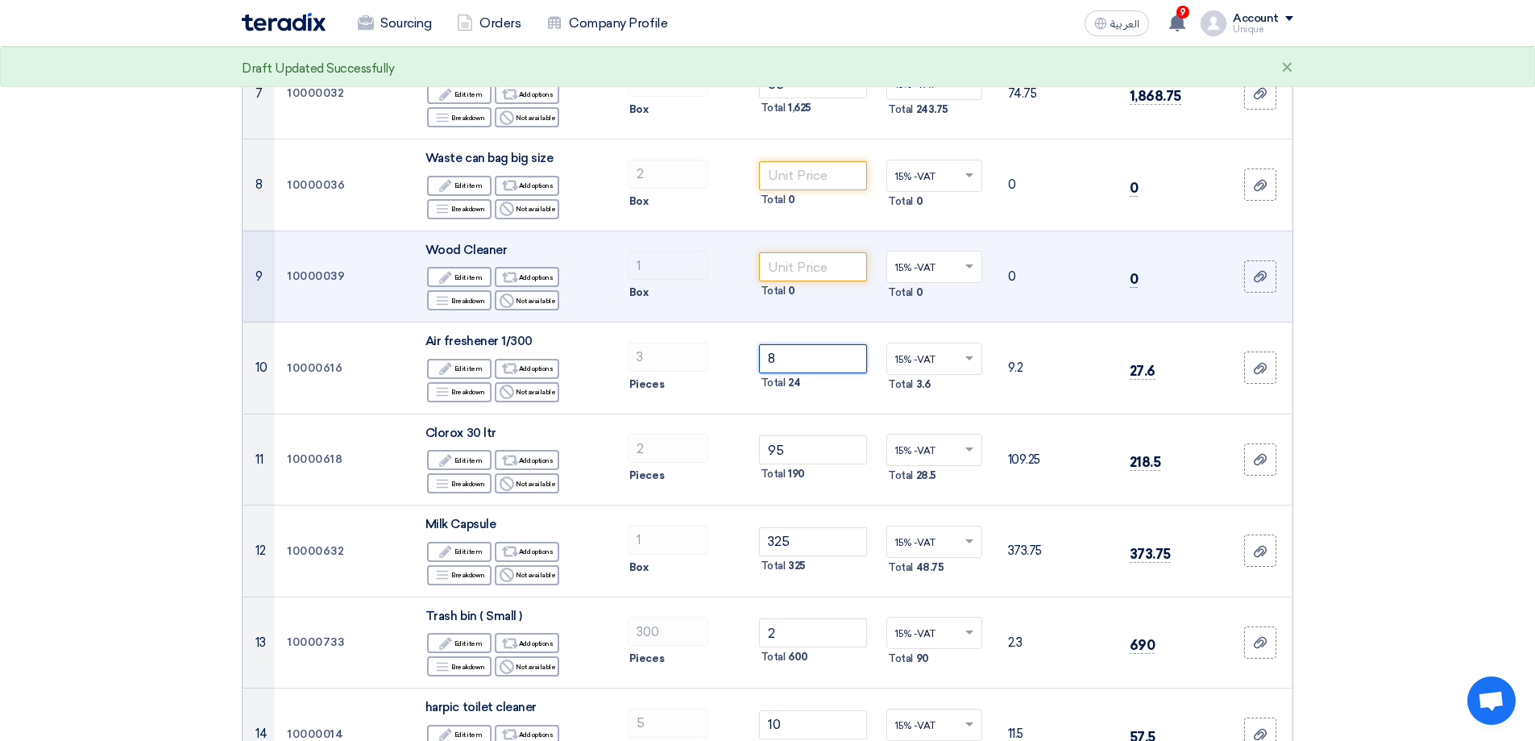
scroll to position [806, 0]
type input "8"
click at [791, 269] on input "number" at bounding box center [813, 268] width 109 height 29
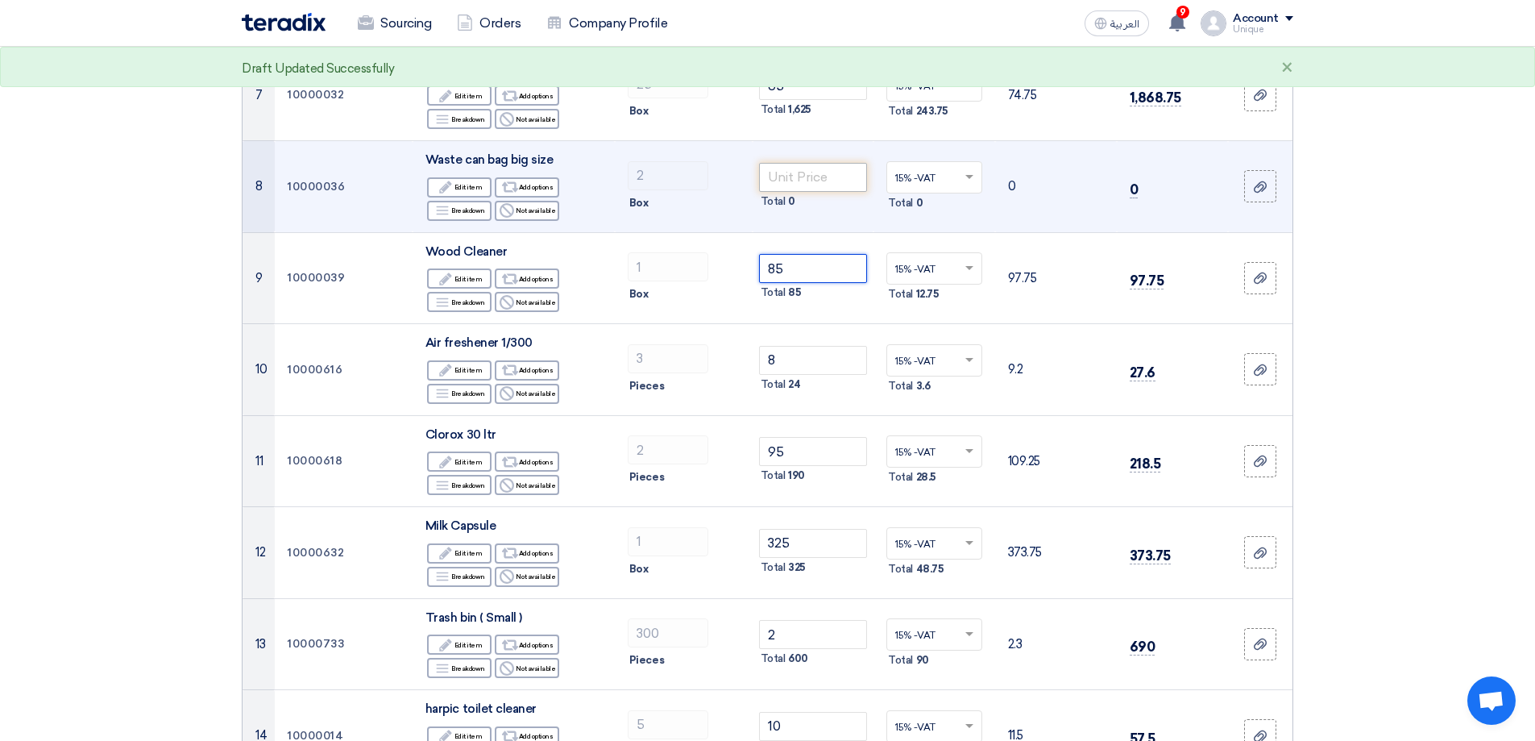
type input "85"
click at [783, 176] on input "number" at bounding box center [813, 177] width 109 height 29
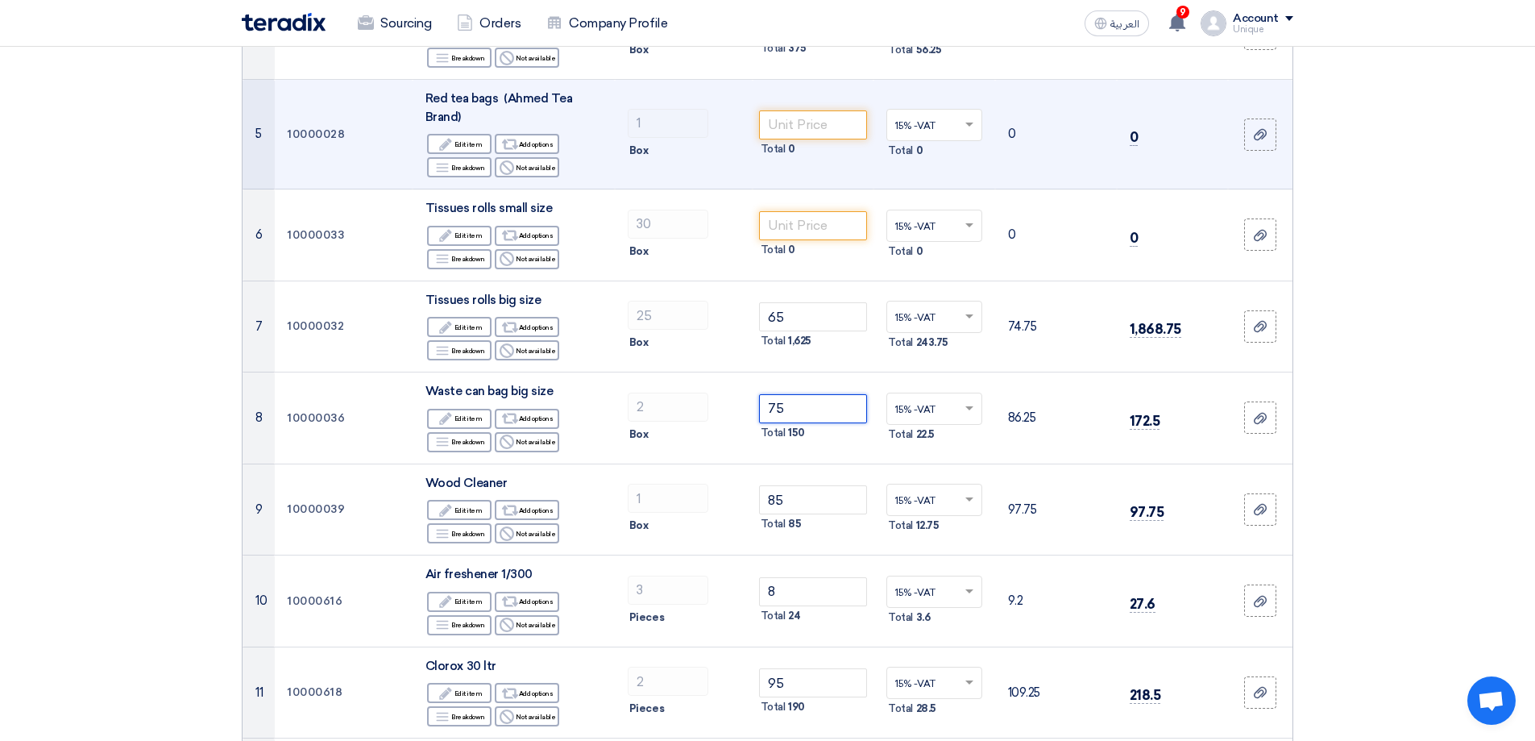
scroll to position [564, 0]
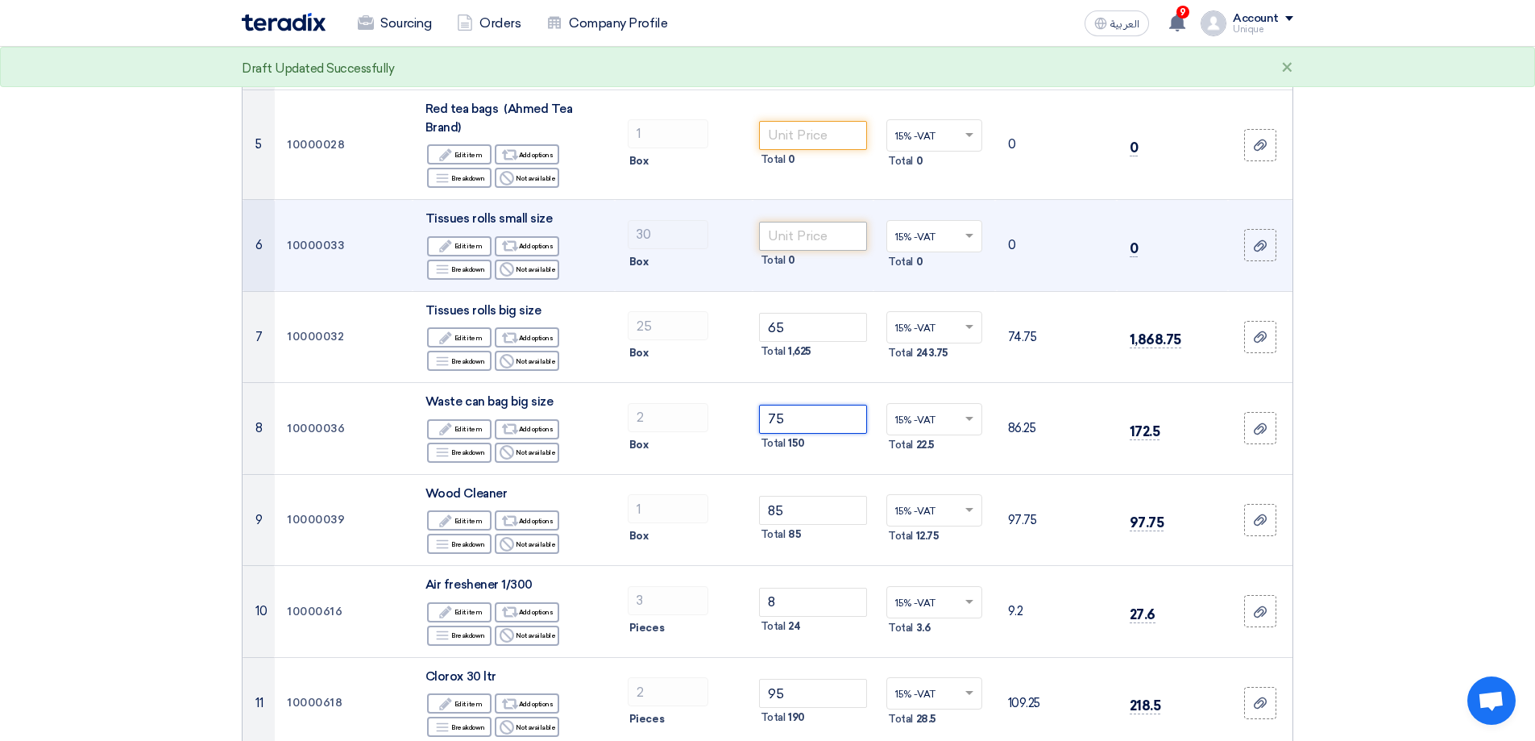
type input "75"
click at [804, 236] on input "number" at bounding box center [813, 236] width 109 height 29
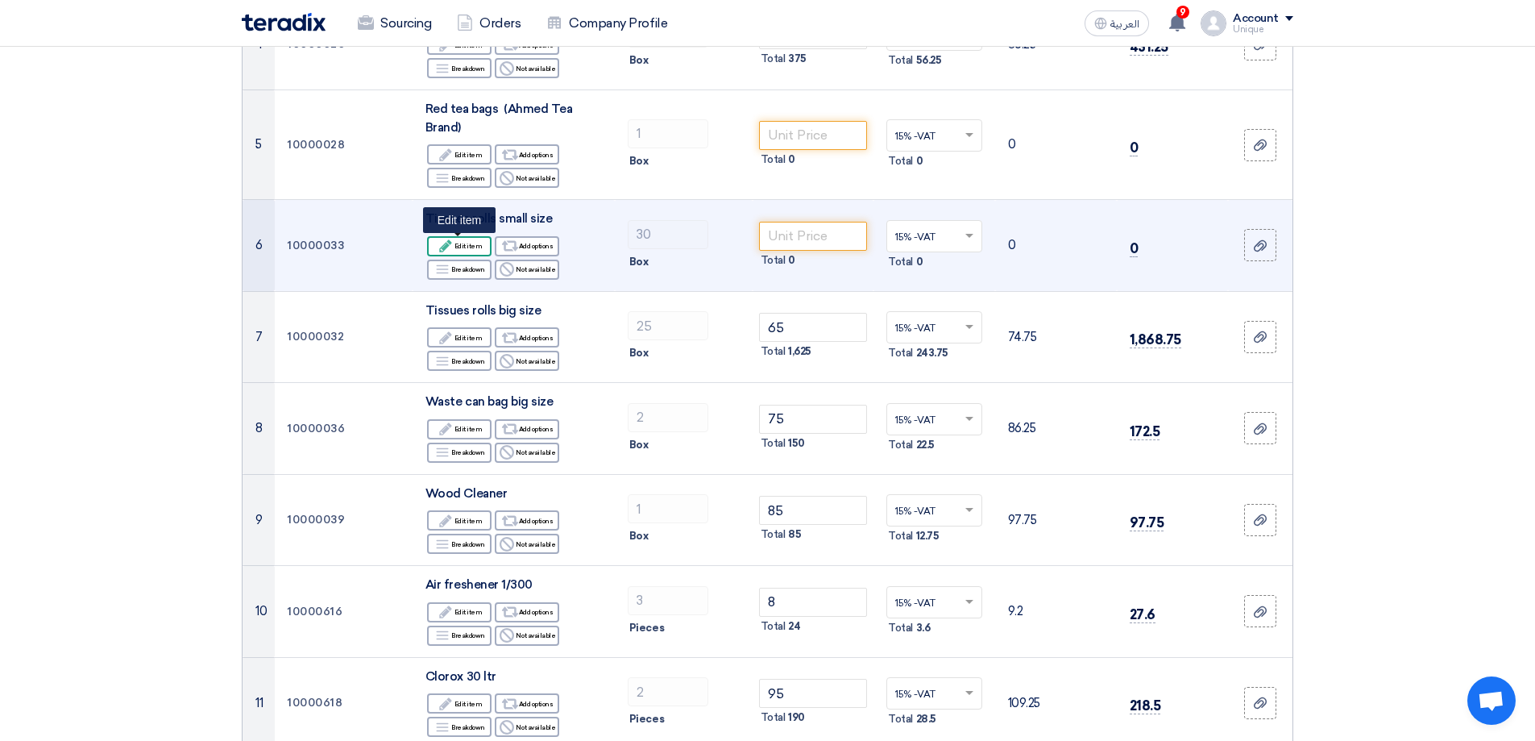
click at [453, 249] on icon "Edit" at bounding box center [445, 246] width 15 height 15
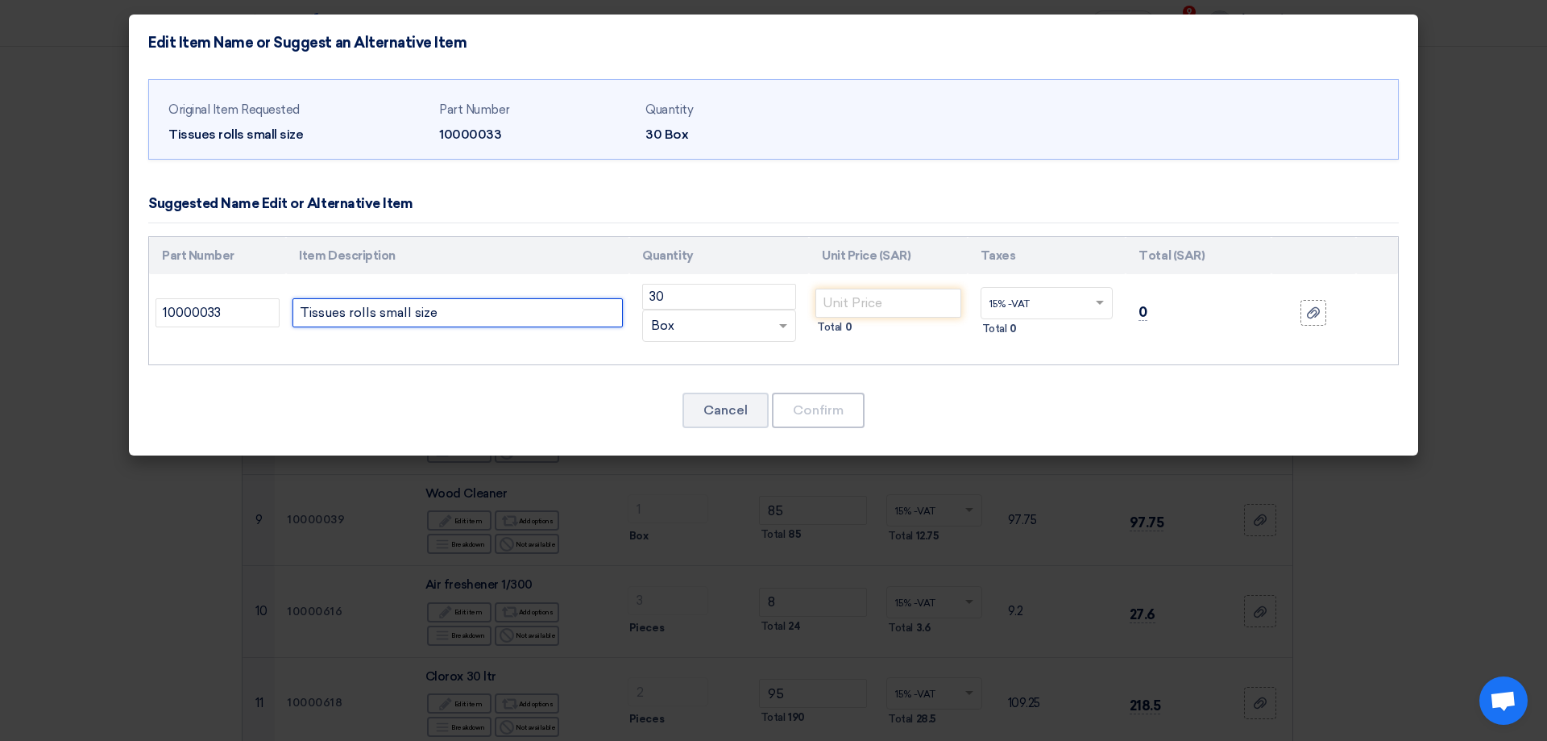
click at [458, 310] on input "Tissues rolls small size" at bounding box center [458, 312] width 330 height 29
type input "Tissues rolls small size"
click at [689, 401] on button "Cancel" at bounding box center [726, 410] width 86 height 35
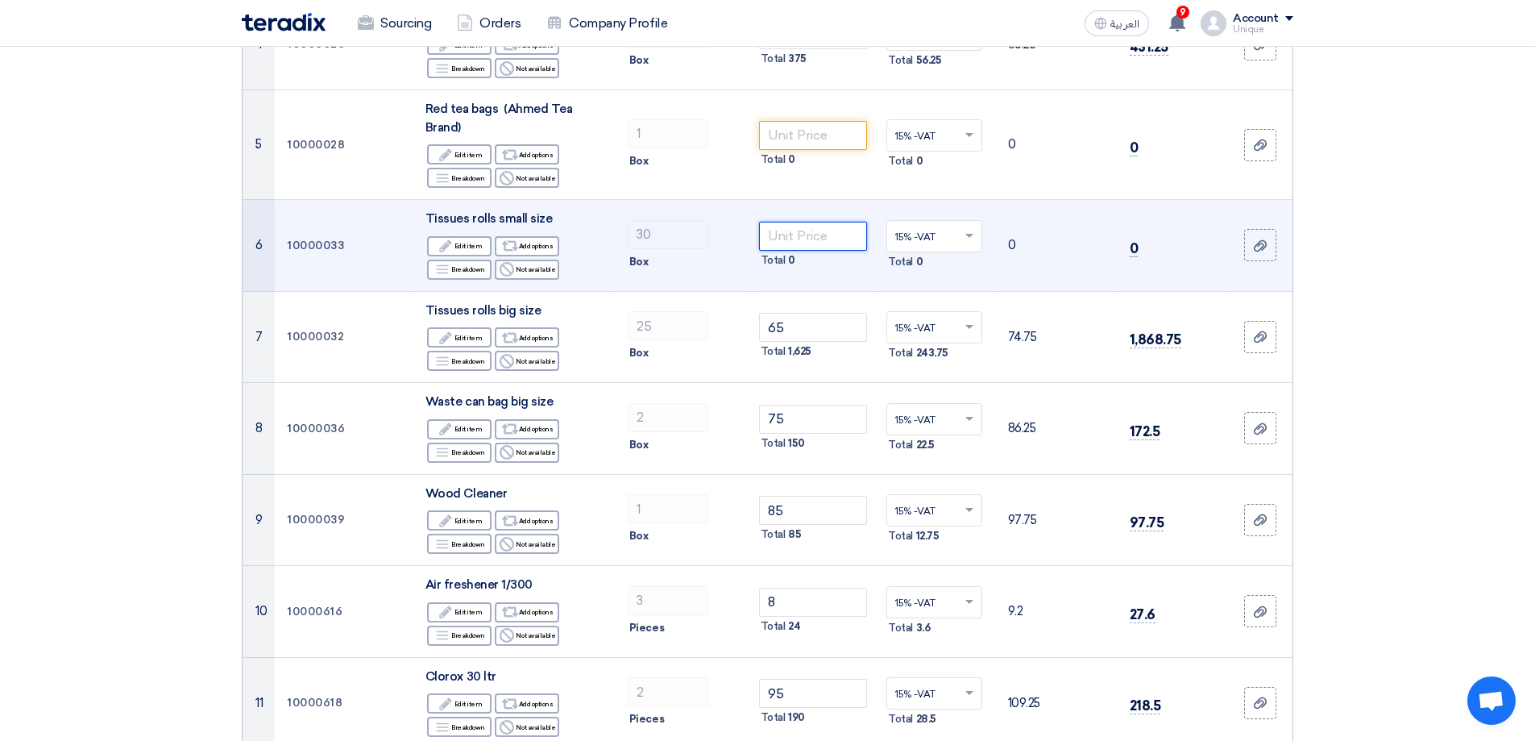
click at [774, 243] on input "number" at bounding box center [813, 236] width 109 height 29
drag, startPoint x: 790, startPoint y: 238, endPoint x: 727, endPoint y: 235, distance: 62.9
click at [728, 235] on tr "6 10000033 Tissues rolls small size Edit Edit item Alternative Add options Brea…" at bounding box center [768, 246] width 1050 height 92
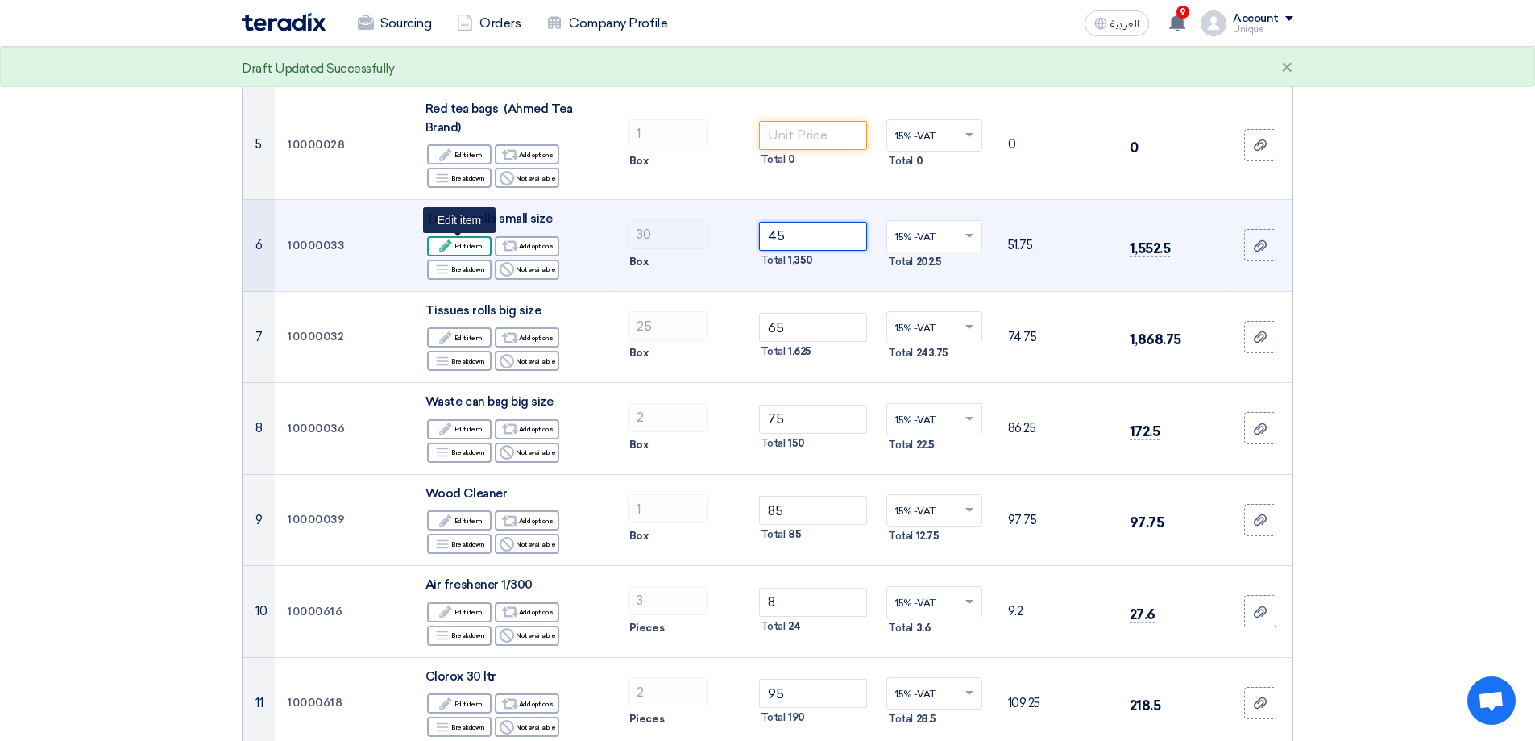
type input "45"
click at [455, 239] on div "Edit Edit item" at bounding box center [459, 246] width 64 height 20
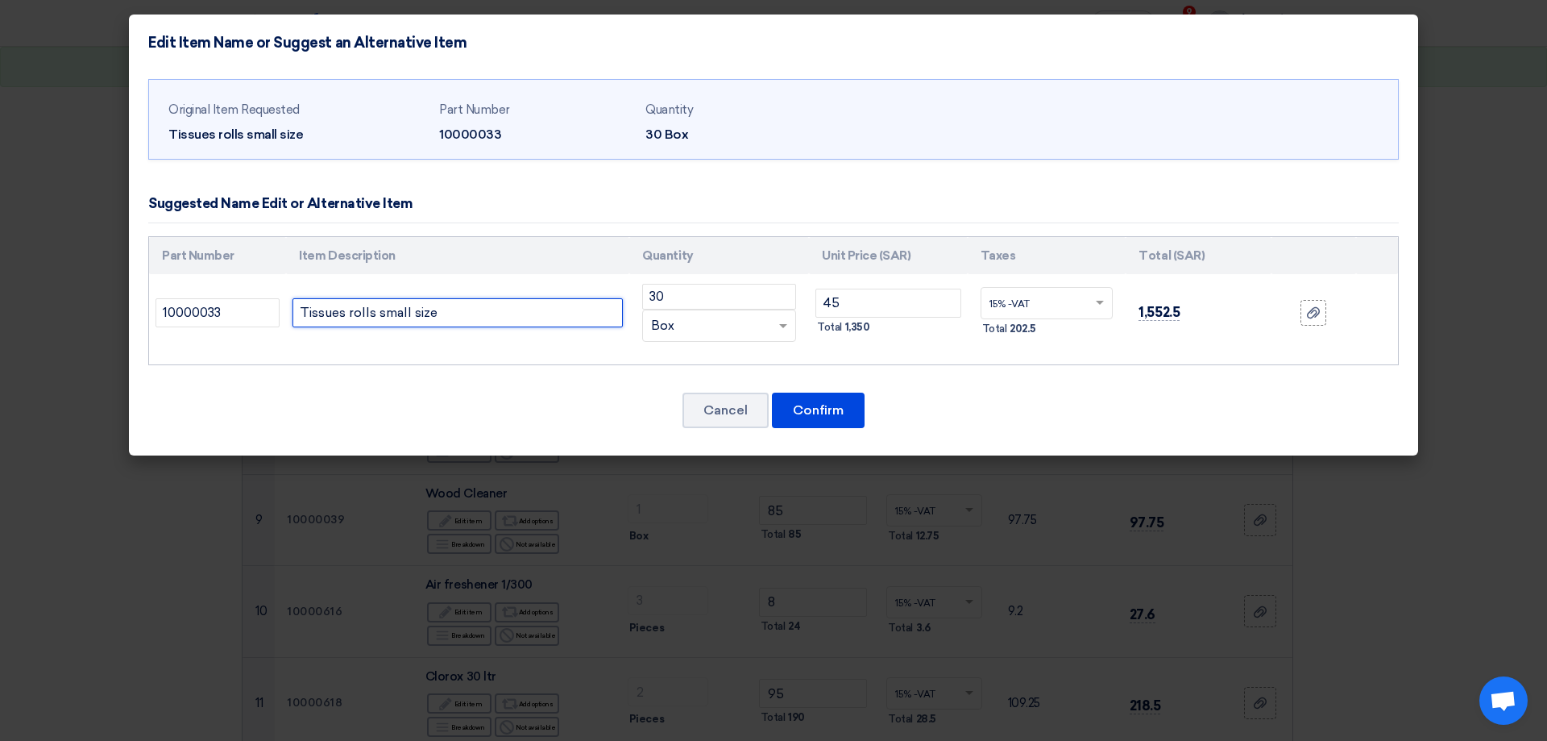
click at [482, 311] on input "Tissues rolls small size" at bounding box center [458, 312] width 330 height 29
click at [462, 314] on input "Tissues rolls small size 48pcs" at bounding box center [458, 312] width 330 height 29
click at [491, 319] on input "Tissues rolls small size 48Pcs" at bounding box center [458, 312] width 330 height 29
type input "Tissues rolls small size 48Pcs/Box"
click at [803, 406] on button "Confirm" at bounding box center [818, 410] width 93 height 35
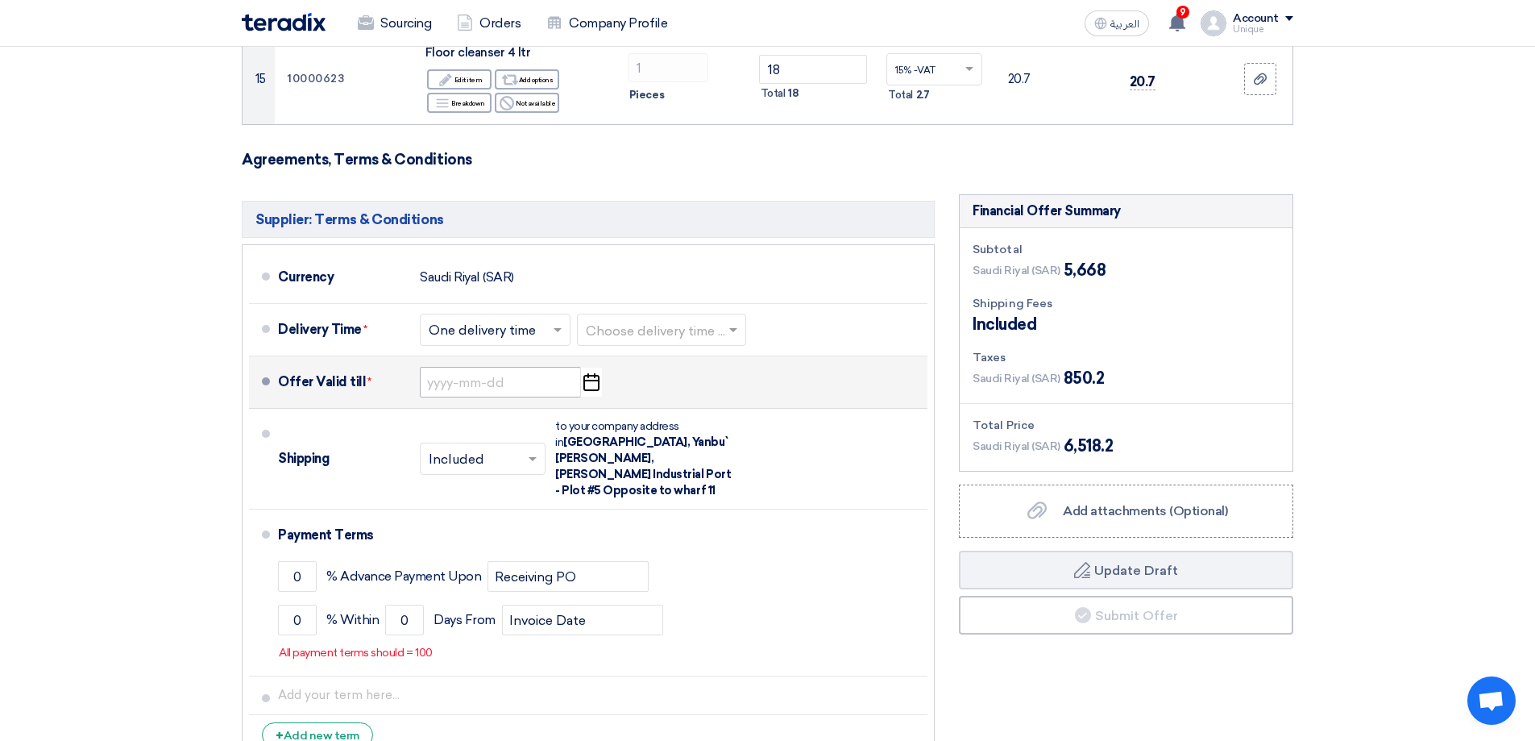
scroll to position [1612, 0]
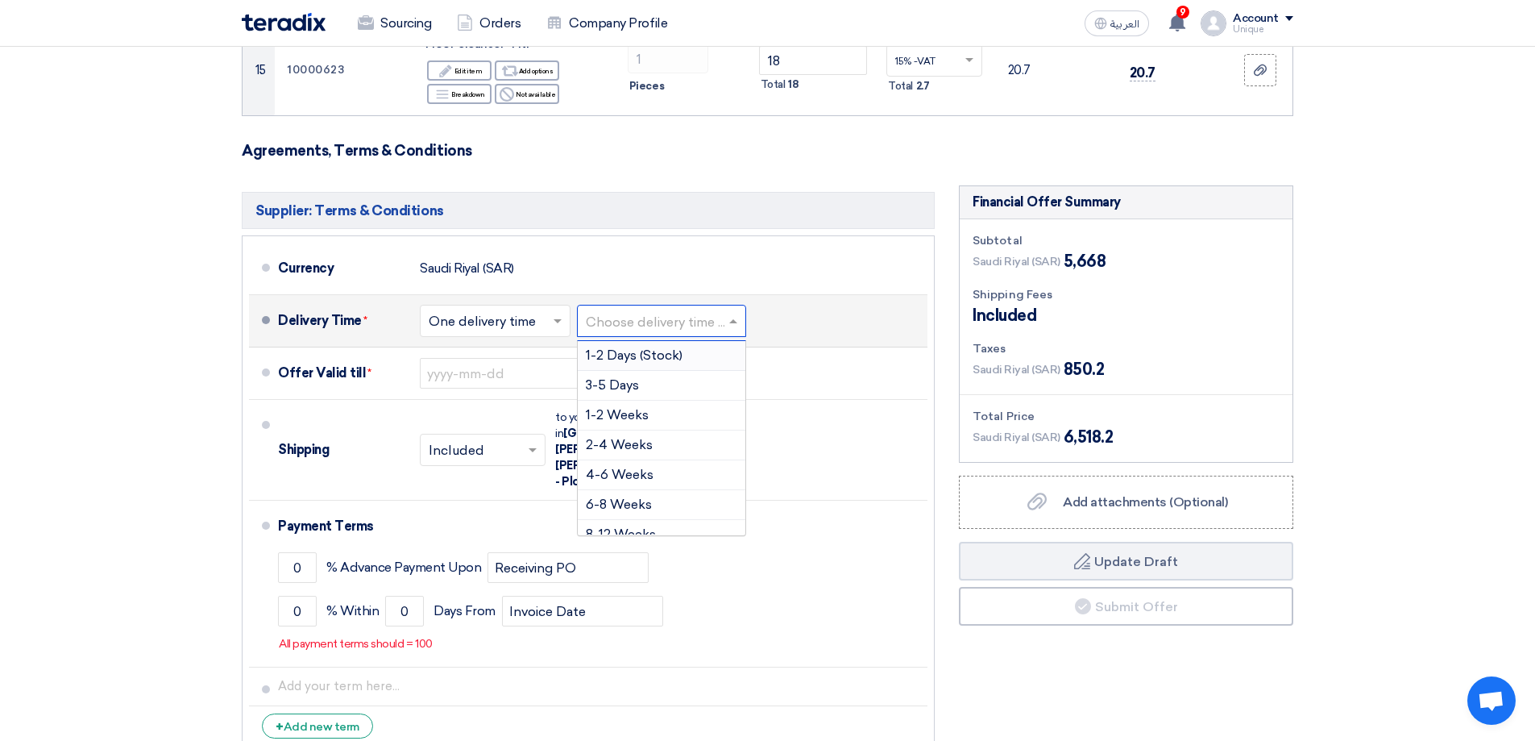
click at [679, 326] on input "text" at bounding box center [662, 322] width 153 height 23
click at [621, 347] on div "1-2 Days (Stock)" at bounding box center [662, 356] width 168 height 30
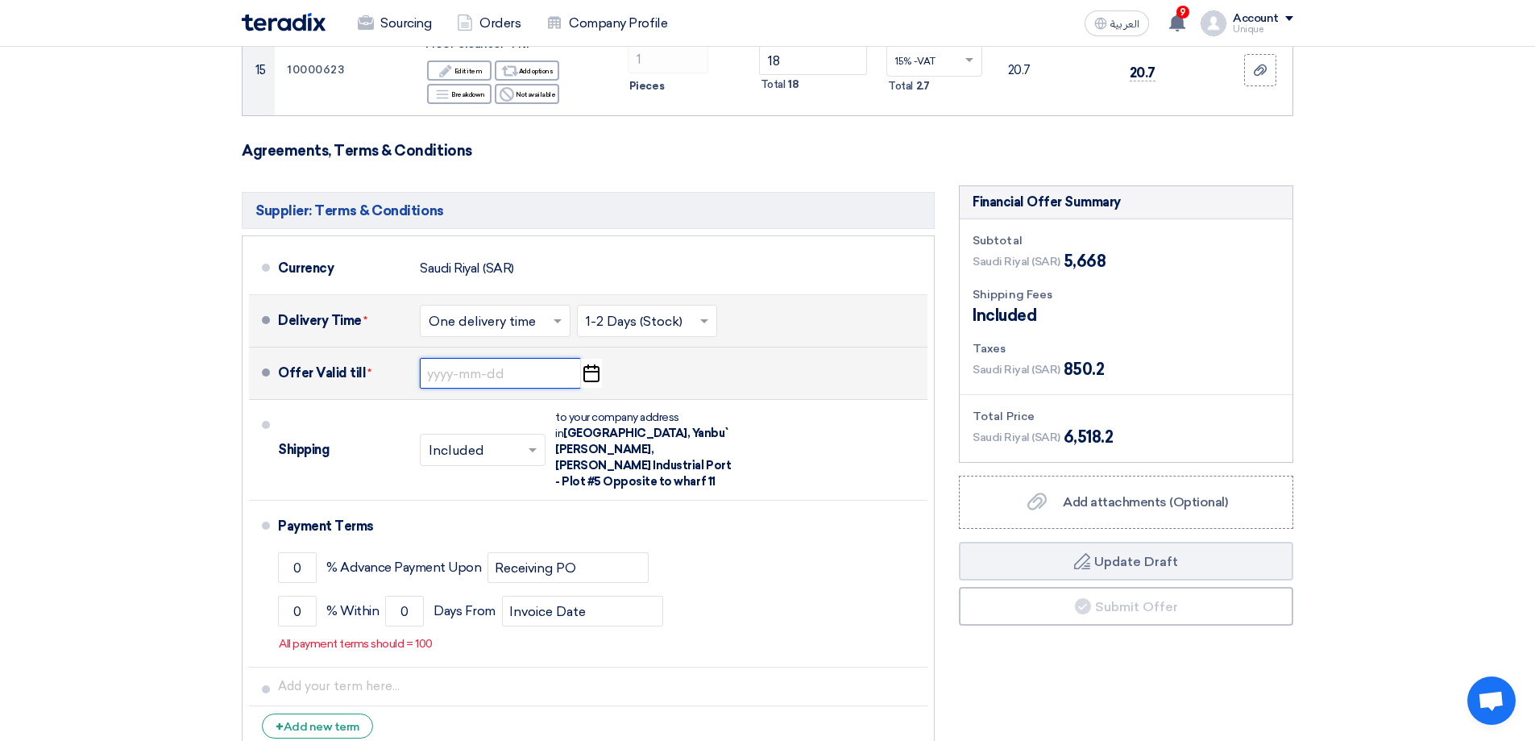
click at [451, 382] on input at bounding box center [500, 373] width 161 height 31
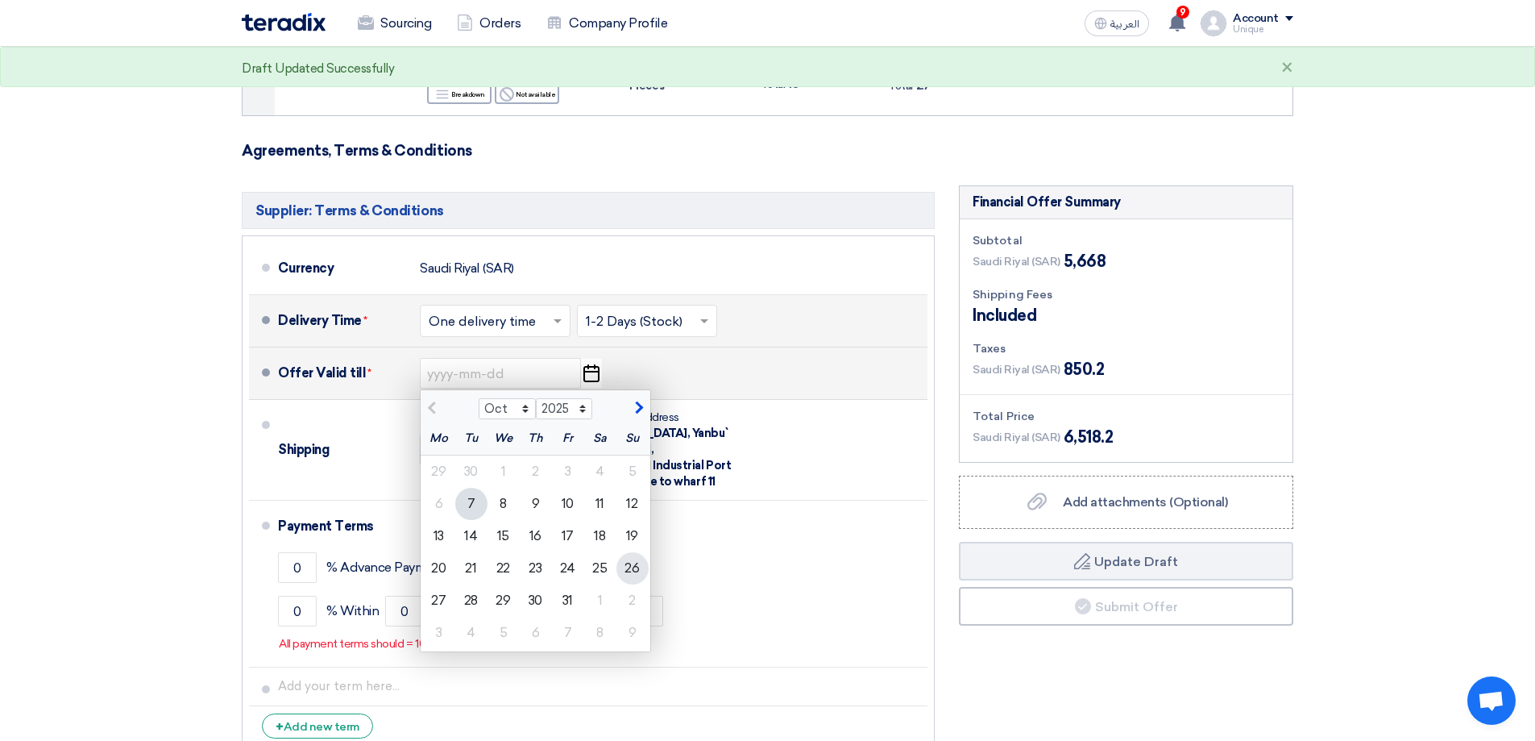
click at [634, 572] on div "26" at bounding box center [633, 568] width 32 height 32
type input "[DATE]"
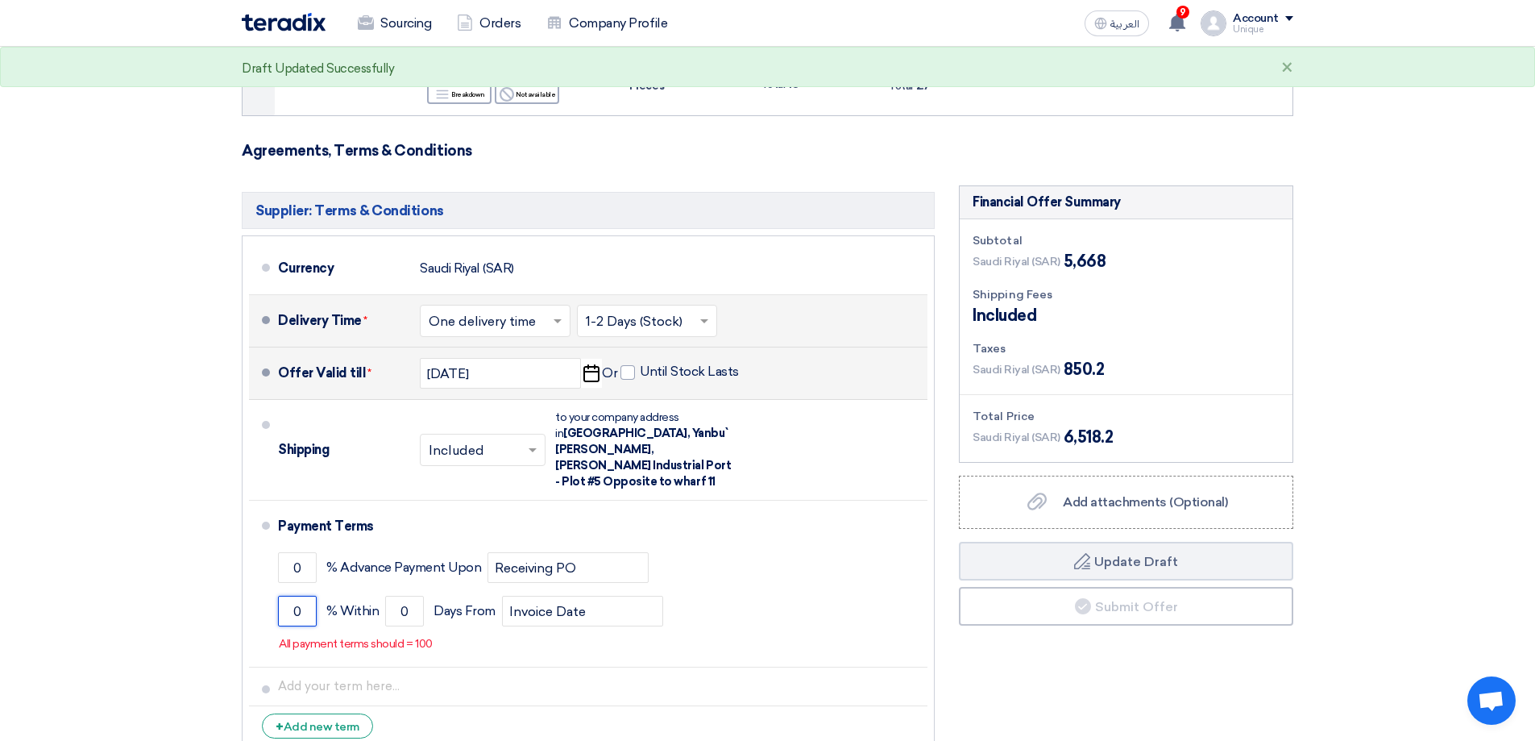
drag, startPoint x: 309, startPoint y: 590, endPoint x: 163, endPoint y: 575, distance: 146.6
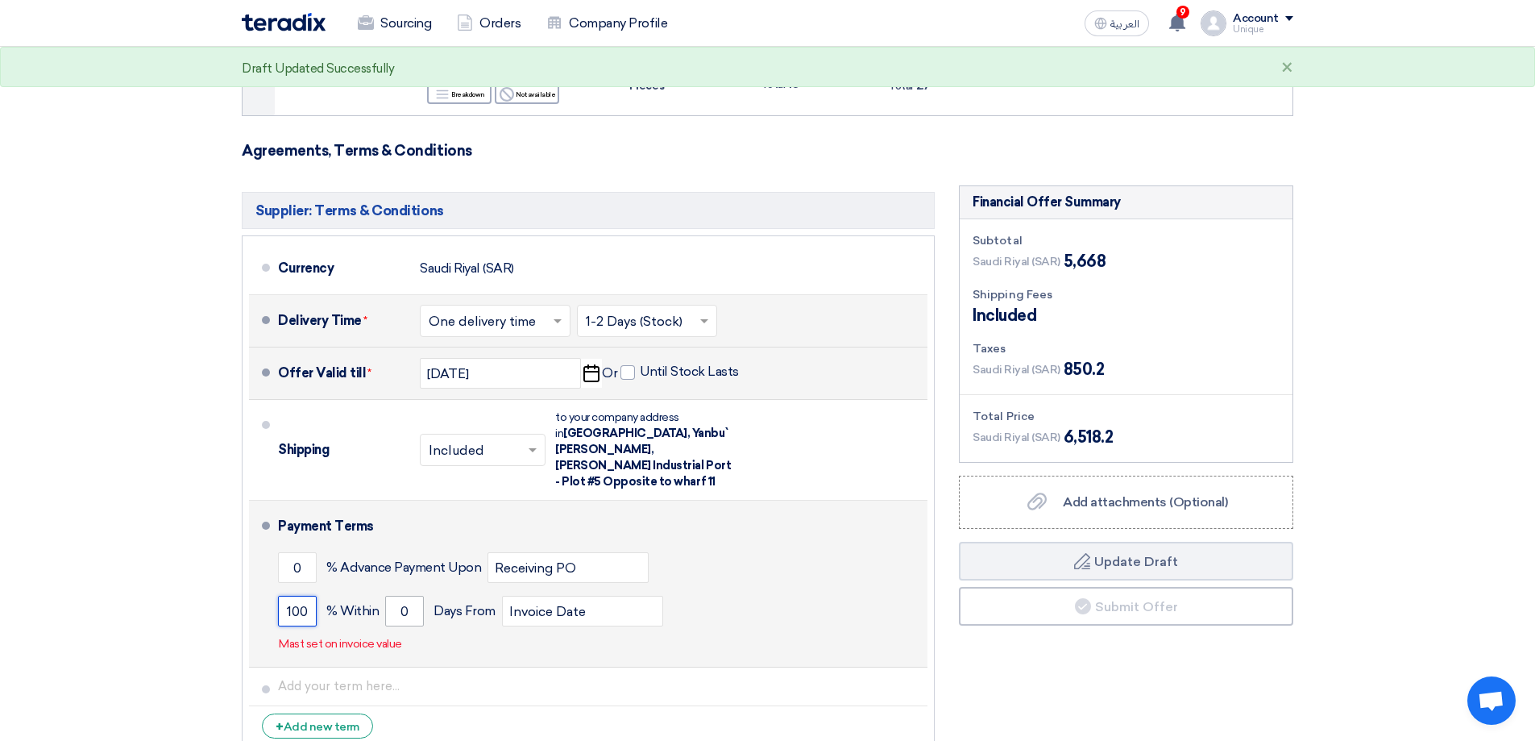
type input "100"
drag, startPoint x: 416, startPoint y: 603, endPoint x: 340, endPoint y: 595, distance: 76.2
click at [349, 599] on div "100 % [DATE] From Invoice Date" at bounding box center [599, 611] width 643 height 44
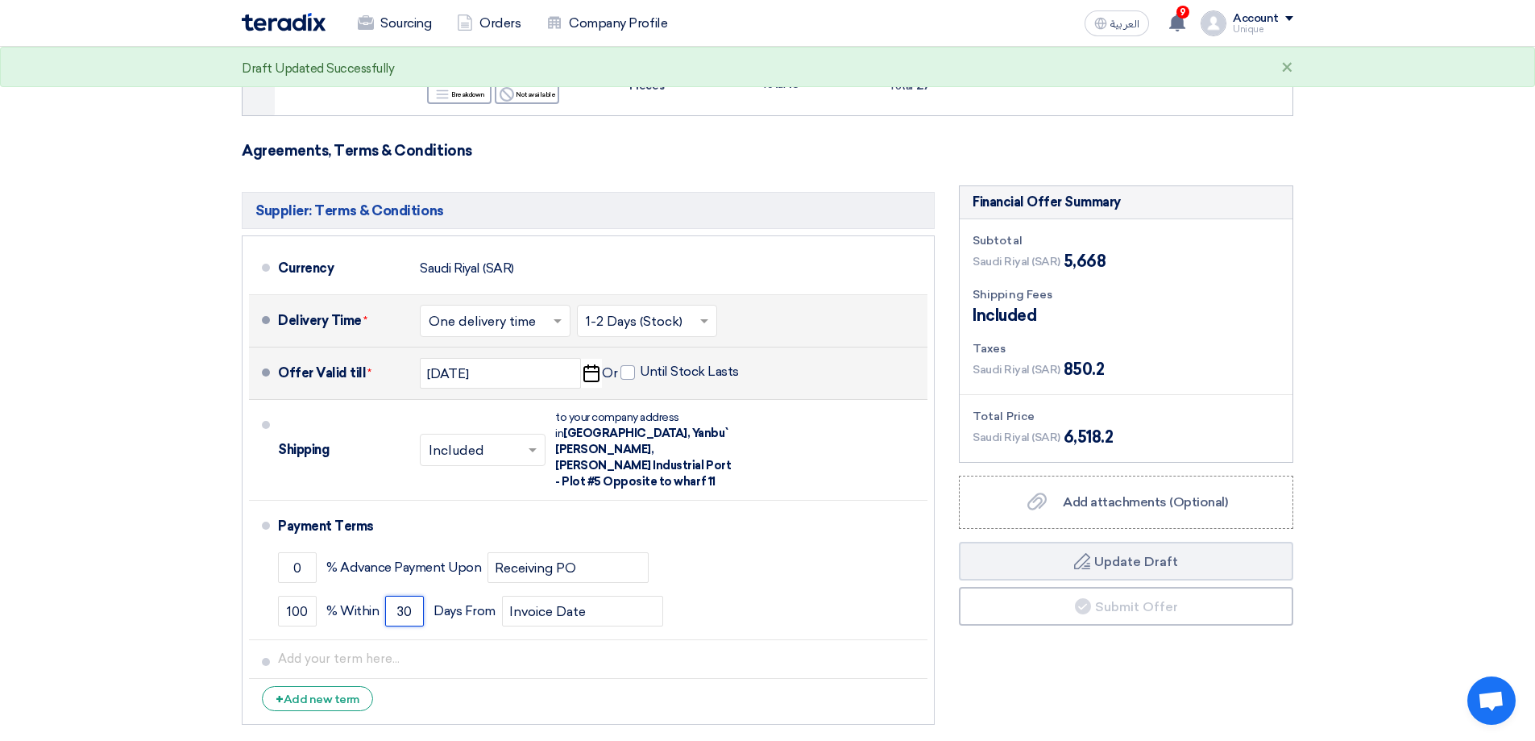
type input "30"
click at [635, 679] on li "+ Add new term" at bounding box center [588, 698] width 679 height 39
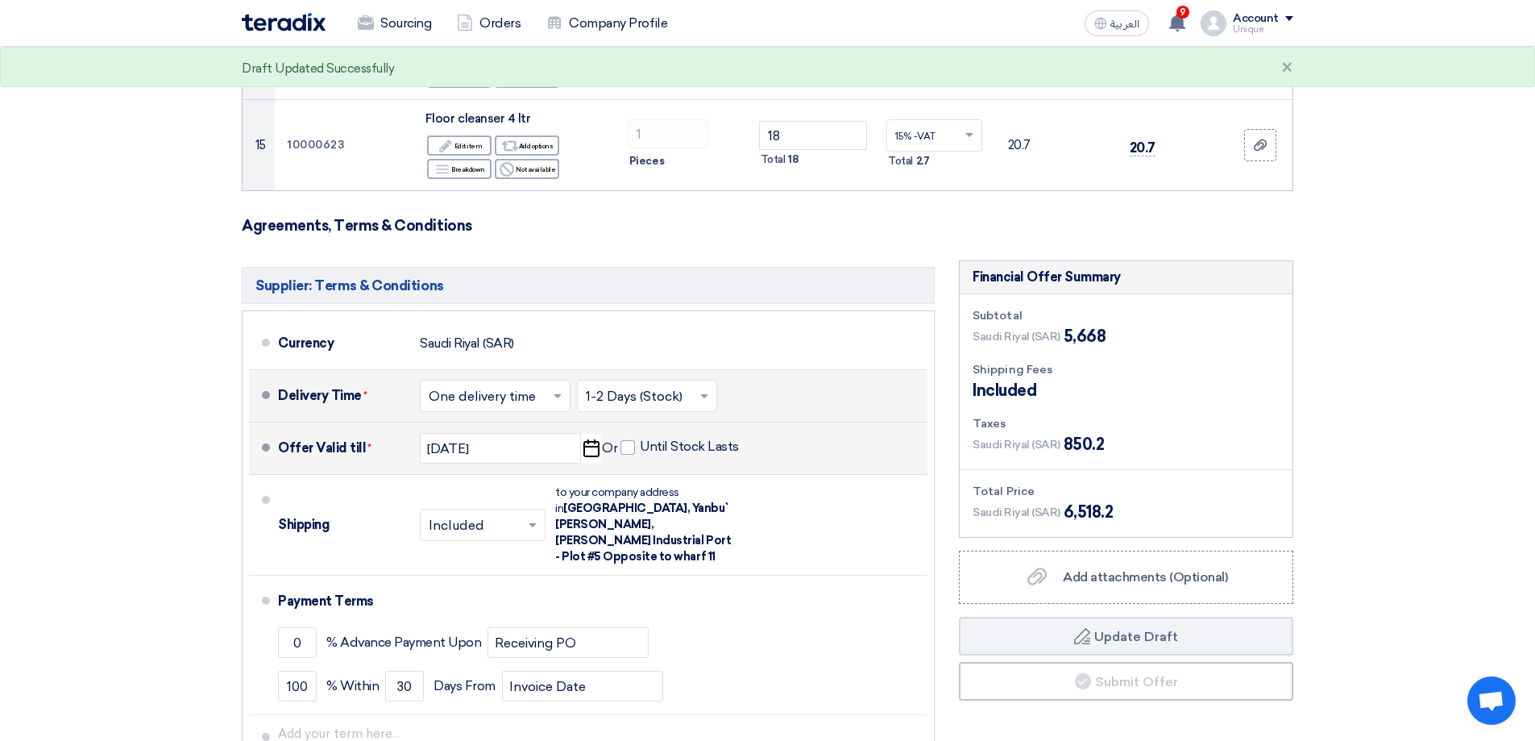
scroll to position [1531, 0]
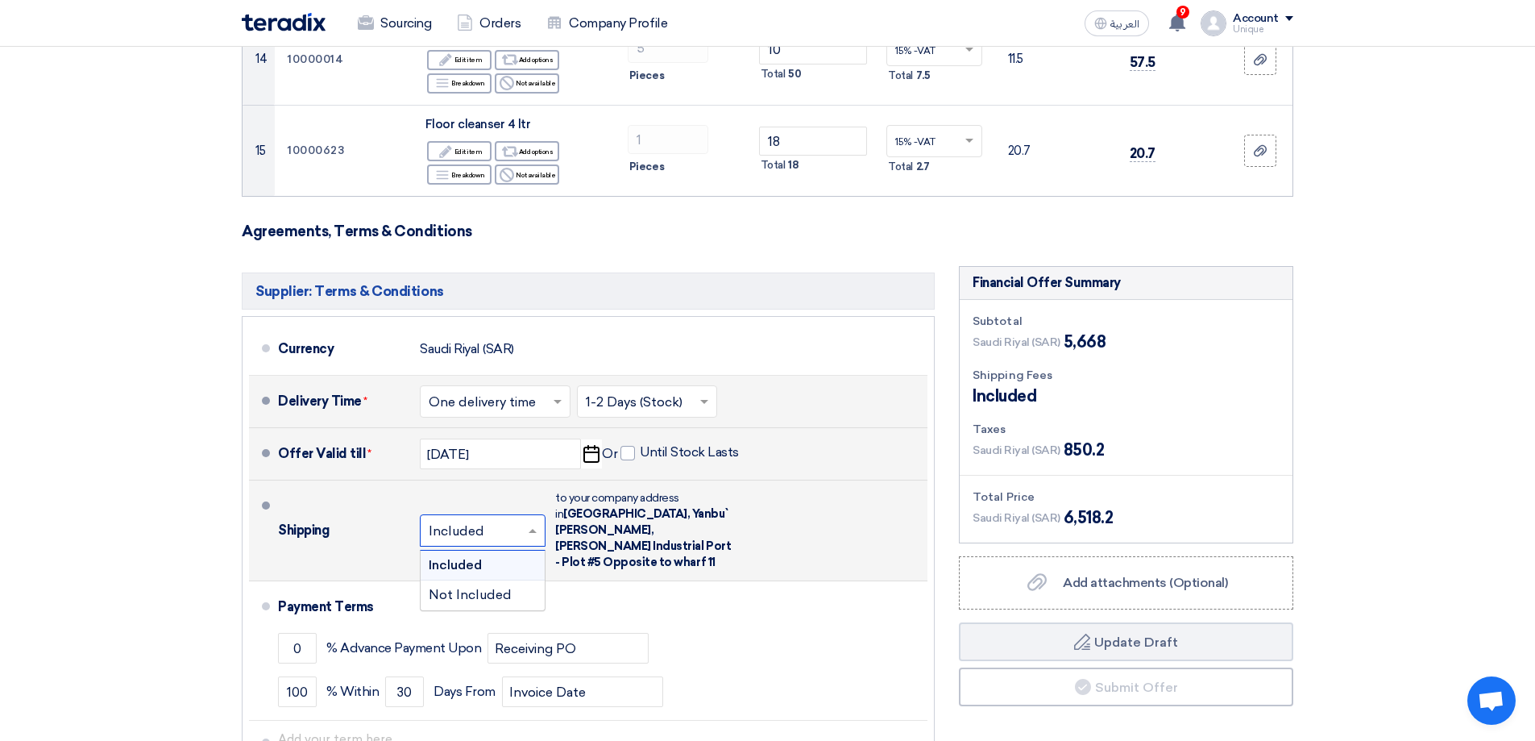
click at [443, 525] on input "text" at bounding box center [484, 532] width 110 height 23
click at [454, 550] on div "Included" at bounding box center [483, 565] width 124 height 30
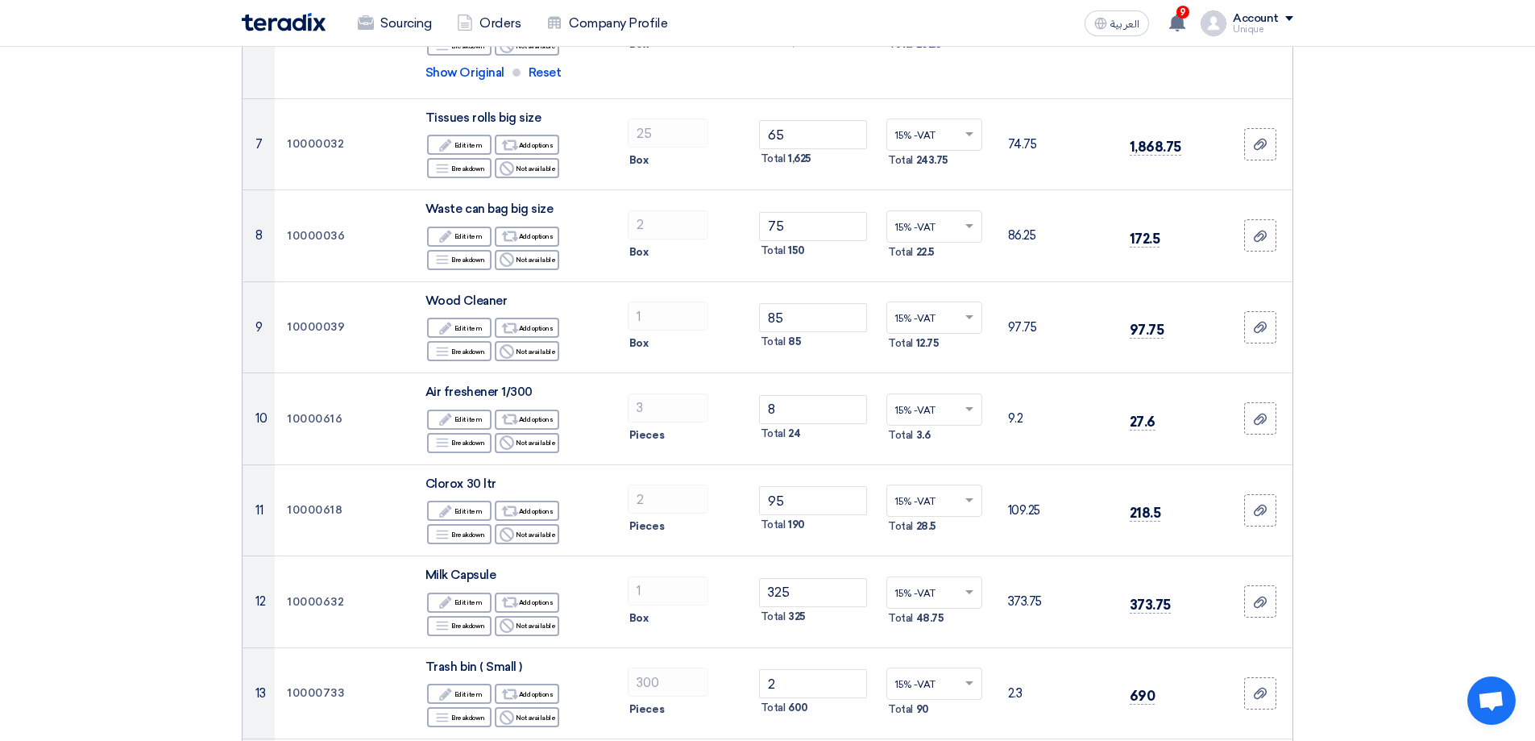
scroll to position [564, 0]
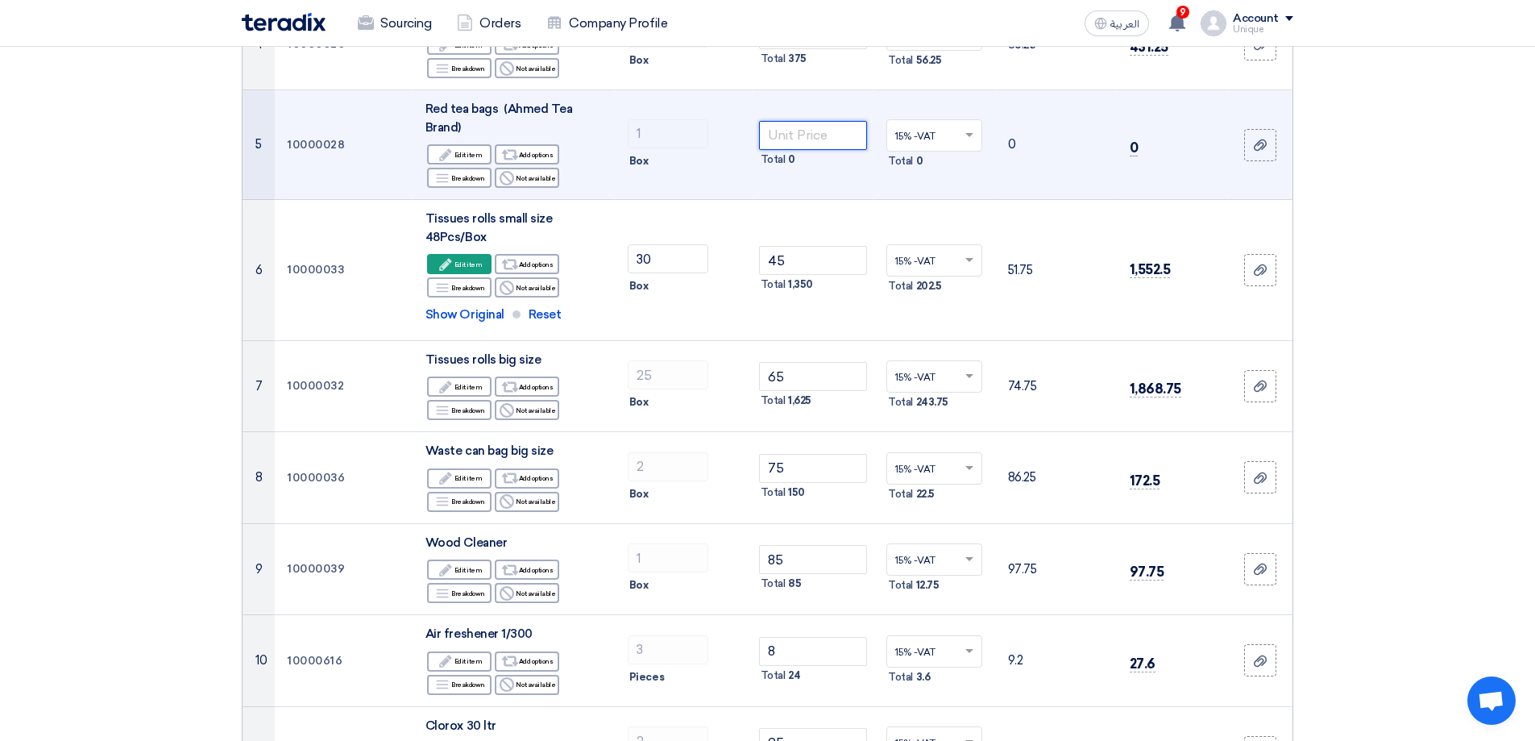
click at [808, 135] on input "number" at bounding box center [813, 135] width 109 height 29
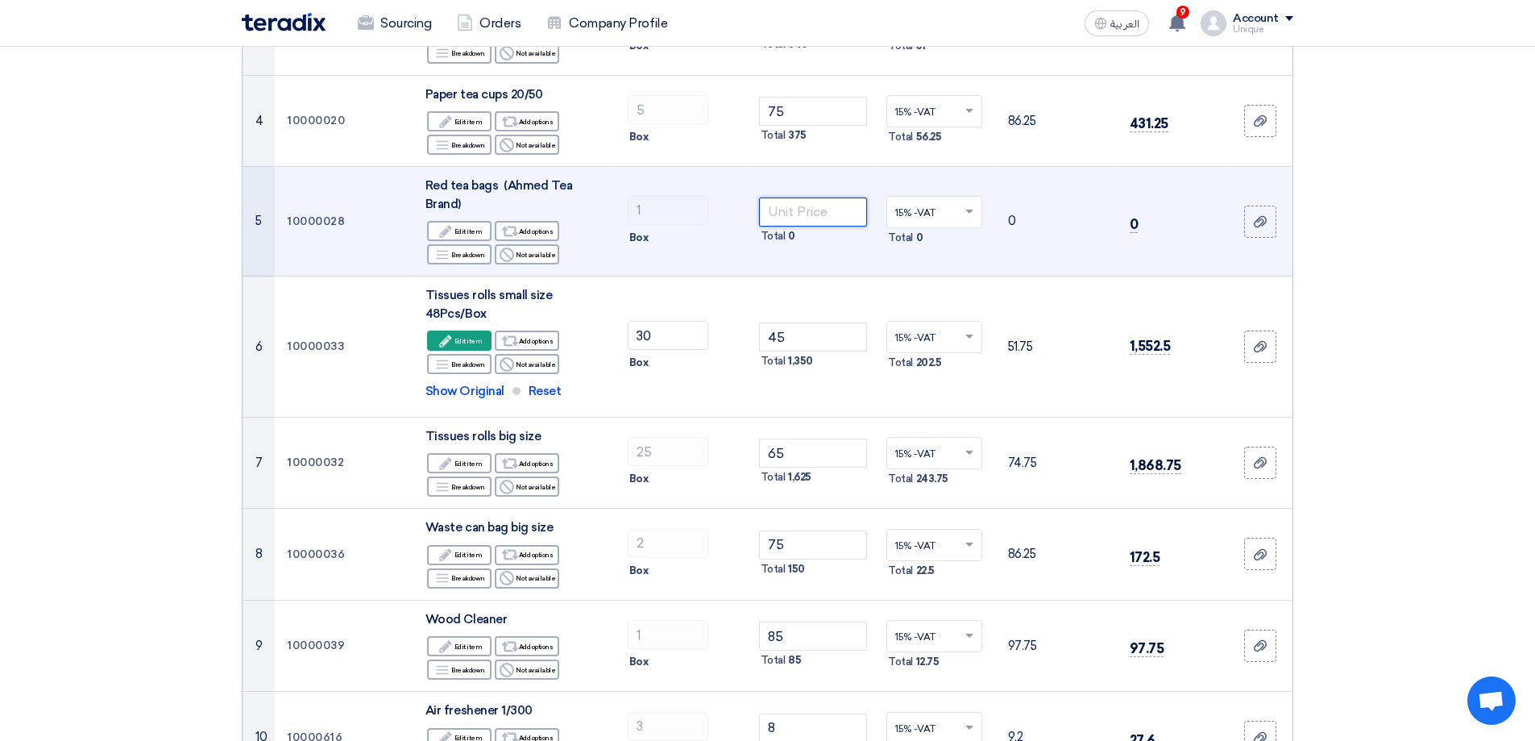
scroll to position [403, 0]
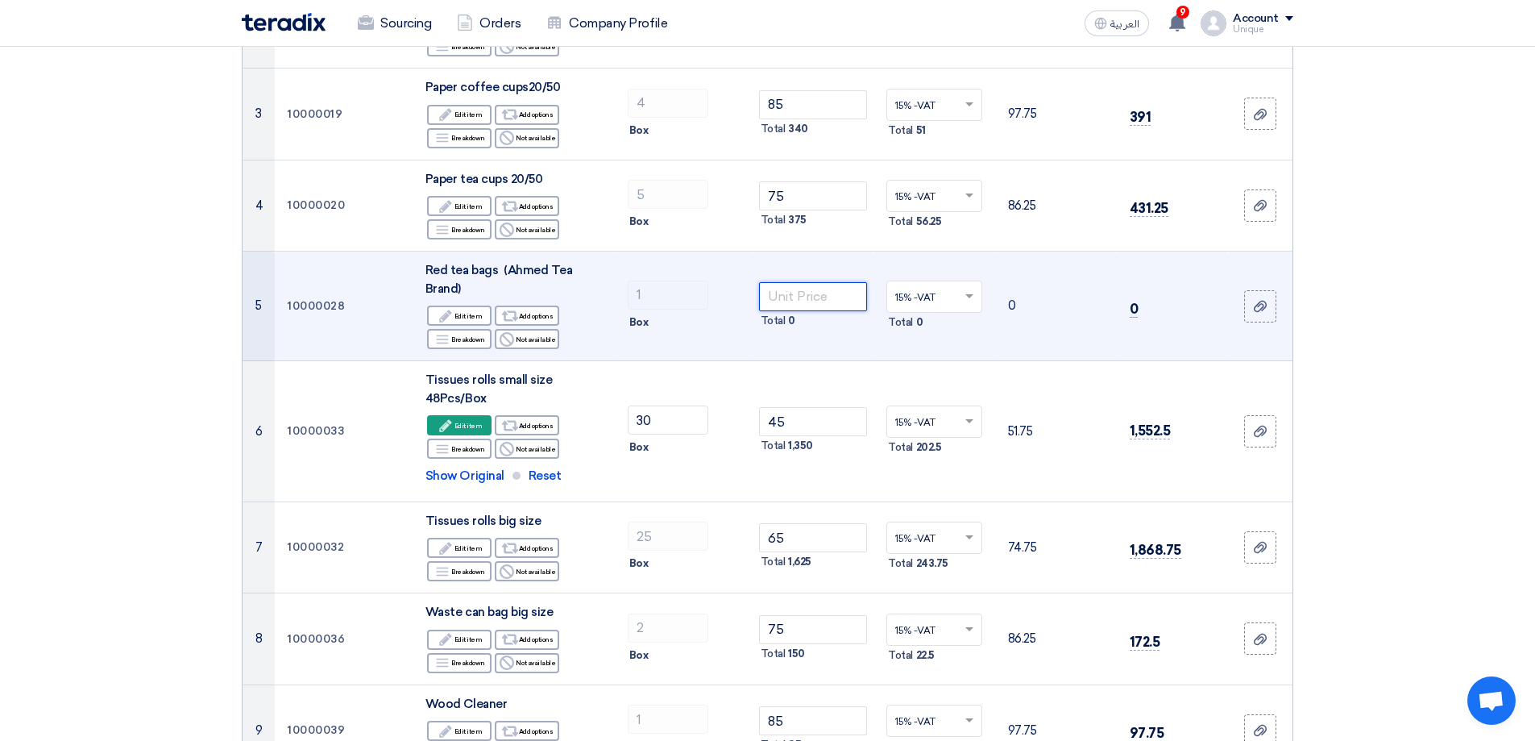
click at [787, 294] on input "number" at bounding box center [813, 296] width 109 height 29
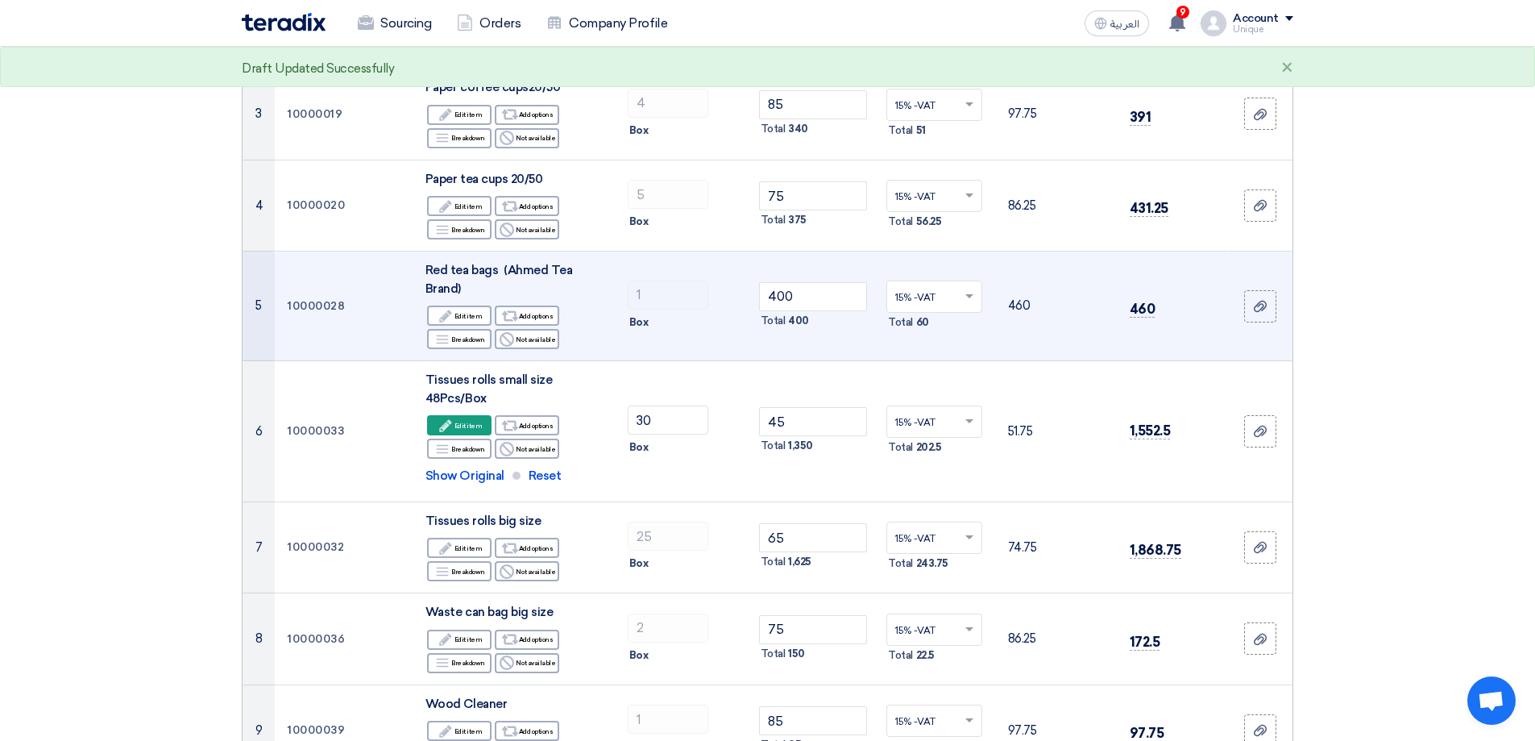
drag, startPoint x: 804, startPoint y: 280, endPoint x: 728, endPoint y: 286, distance: 76.0
click at [729, 286] on tr "5 10000028 Red tea bags (Ahmed Tea Brand) Edit Edit item Alternative Add option…" at bounding box center [768, 306] width 1050 height 110
drag, startPoint x: 813, startPoint y: 292, endPoint x: 717, endPoint y: 279, distance: 97.6
click at [718, 280] on tr "5 10000028 Red tea bags (Ahmed Tea Brand) Edit Edit item Alternative Add option…" at bounding box center [768, 306] width 1050 height 110
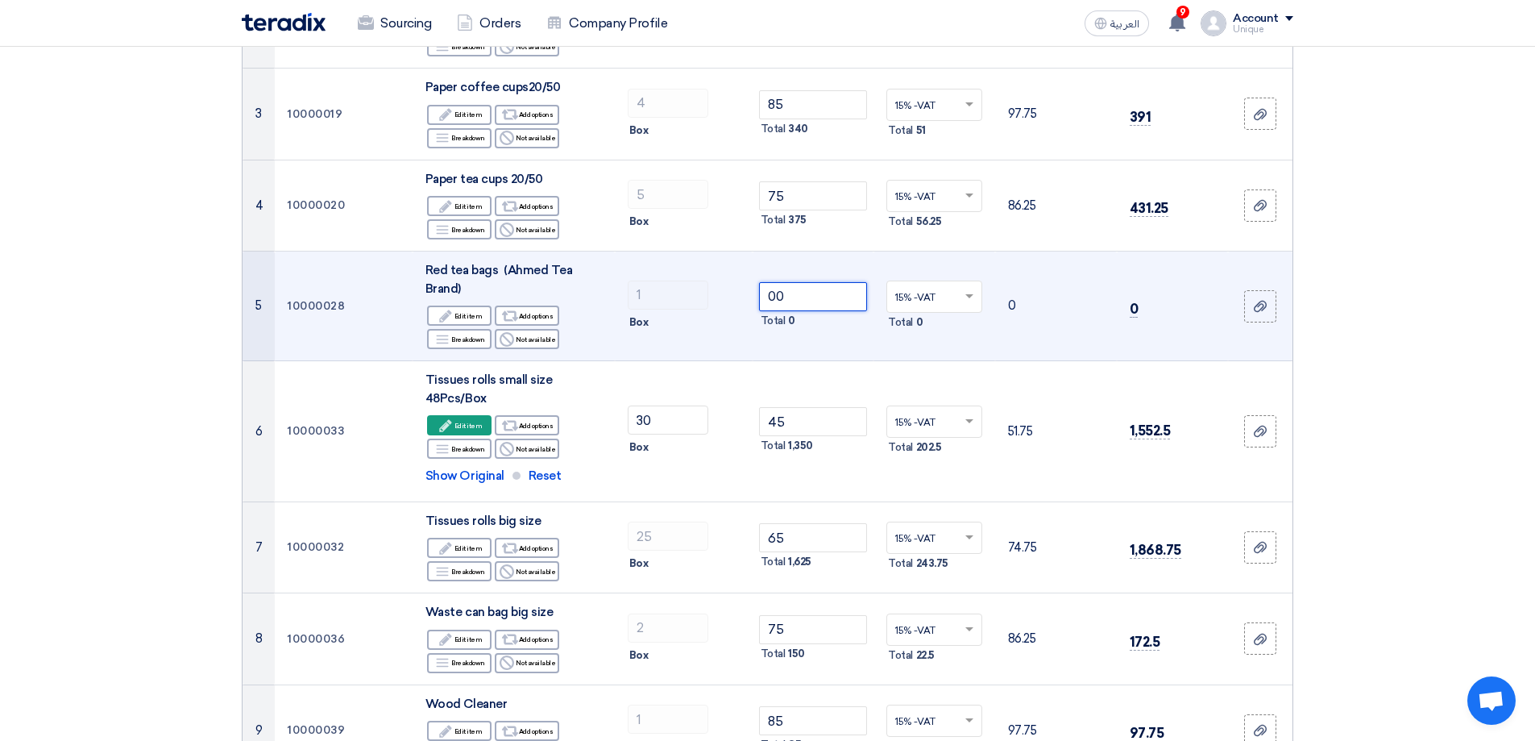
type input "0"
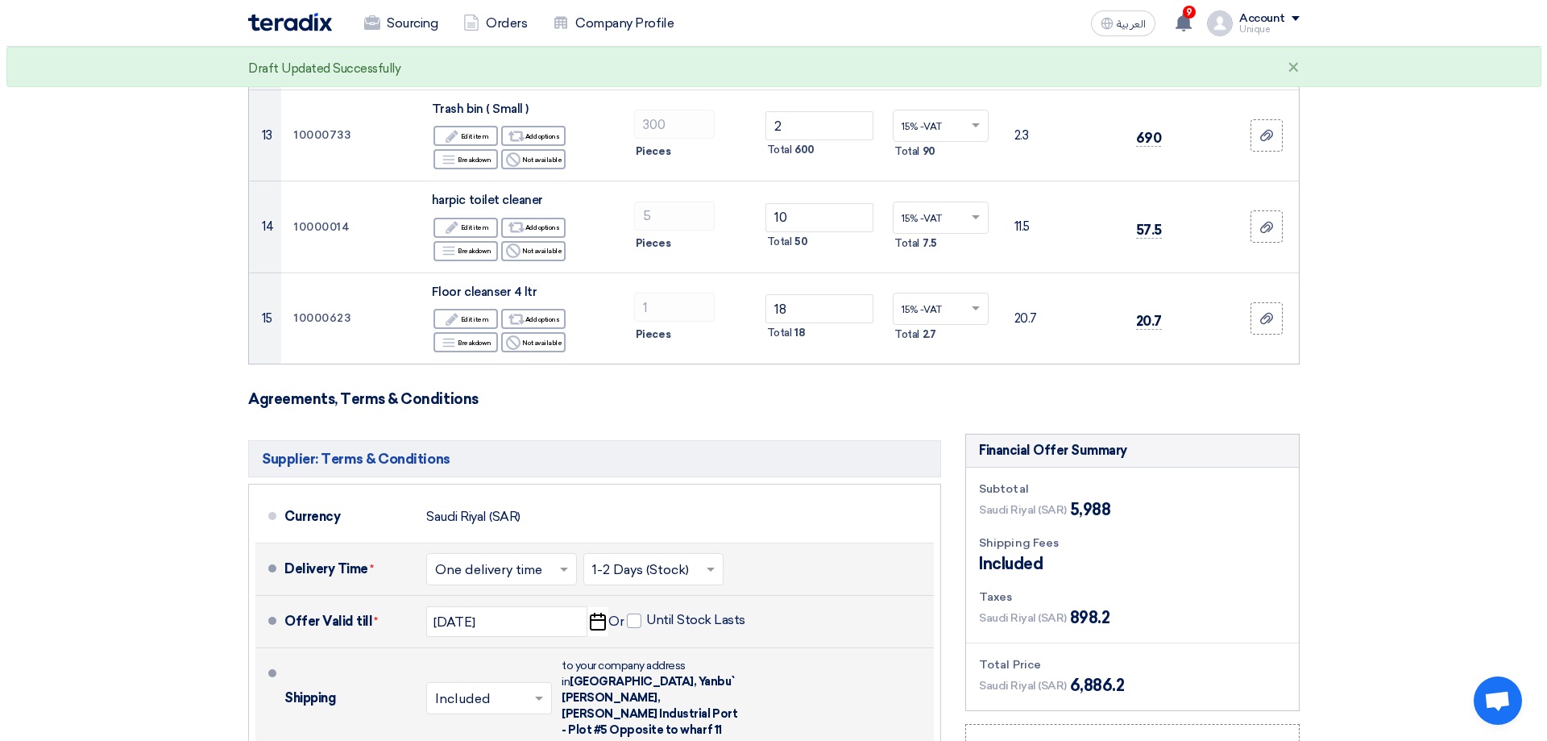
scroll to position [1531, 0]
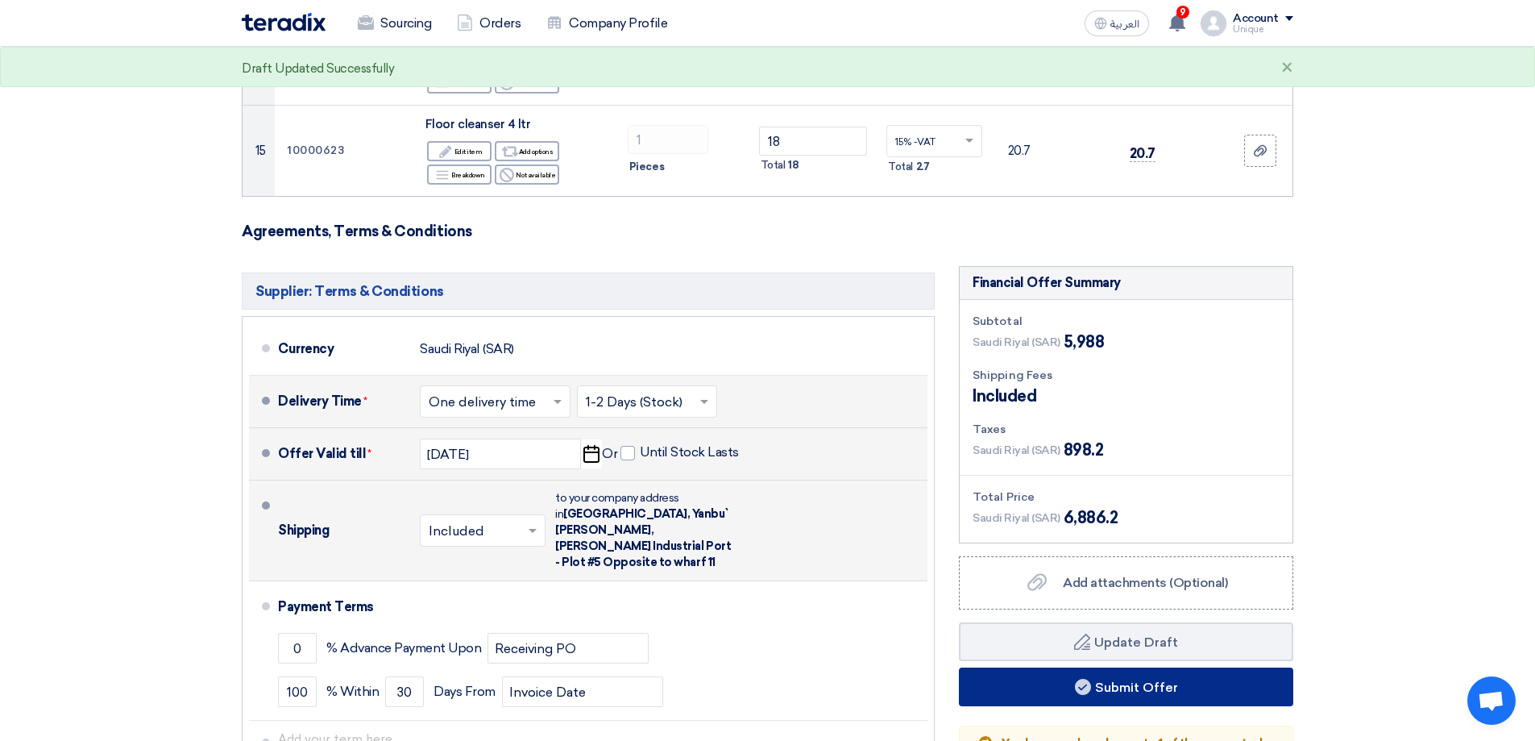
type input "320"
click at [1165, 689] on button "Submit Offer" at bounding box center [1126, 686] width 334 height 39
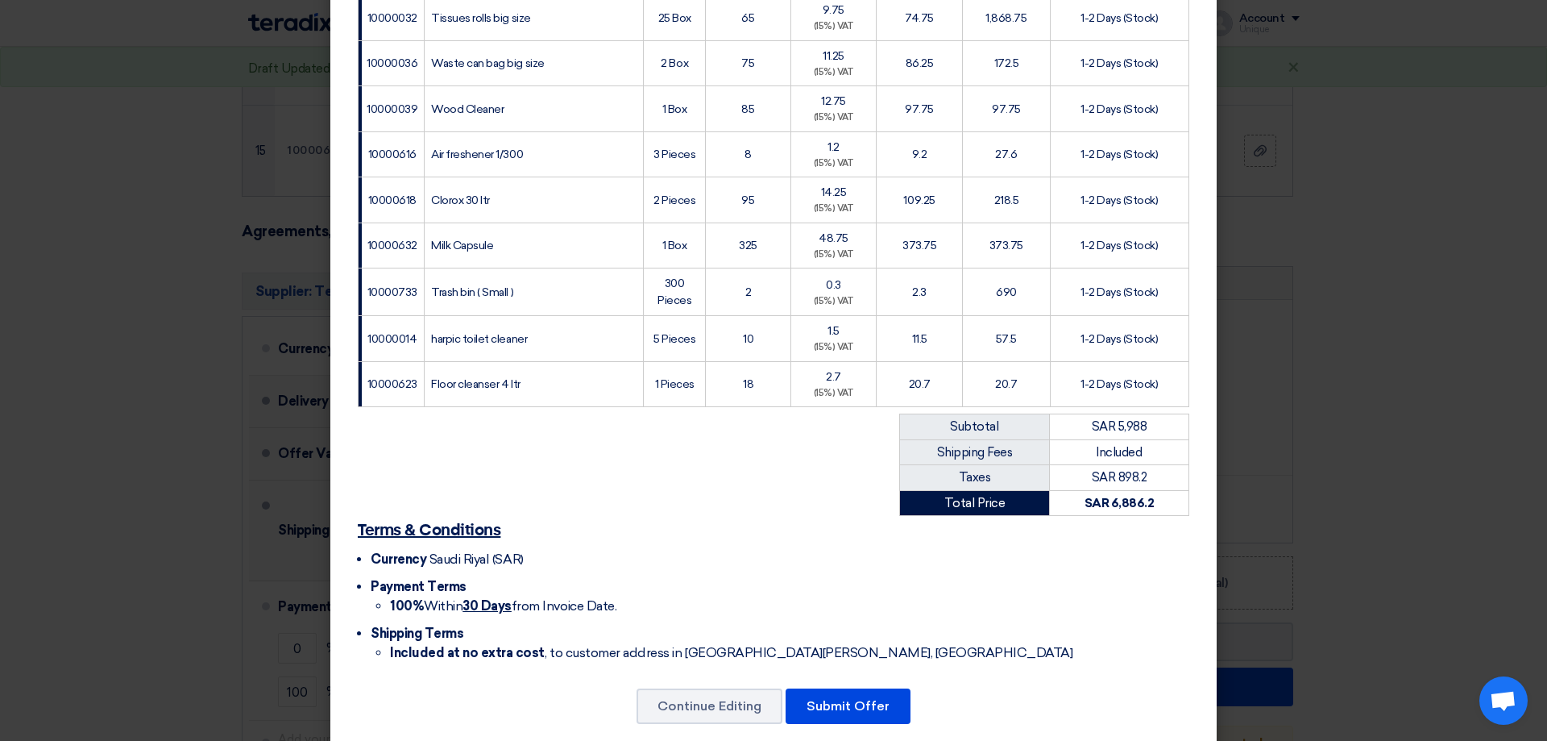
scroll to position [634, 0]
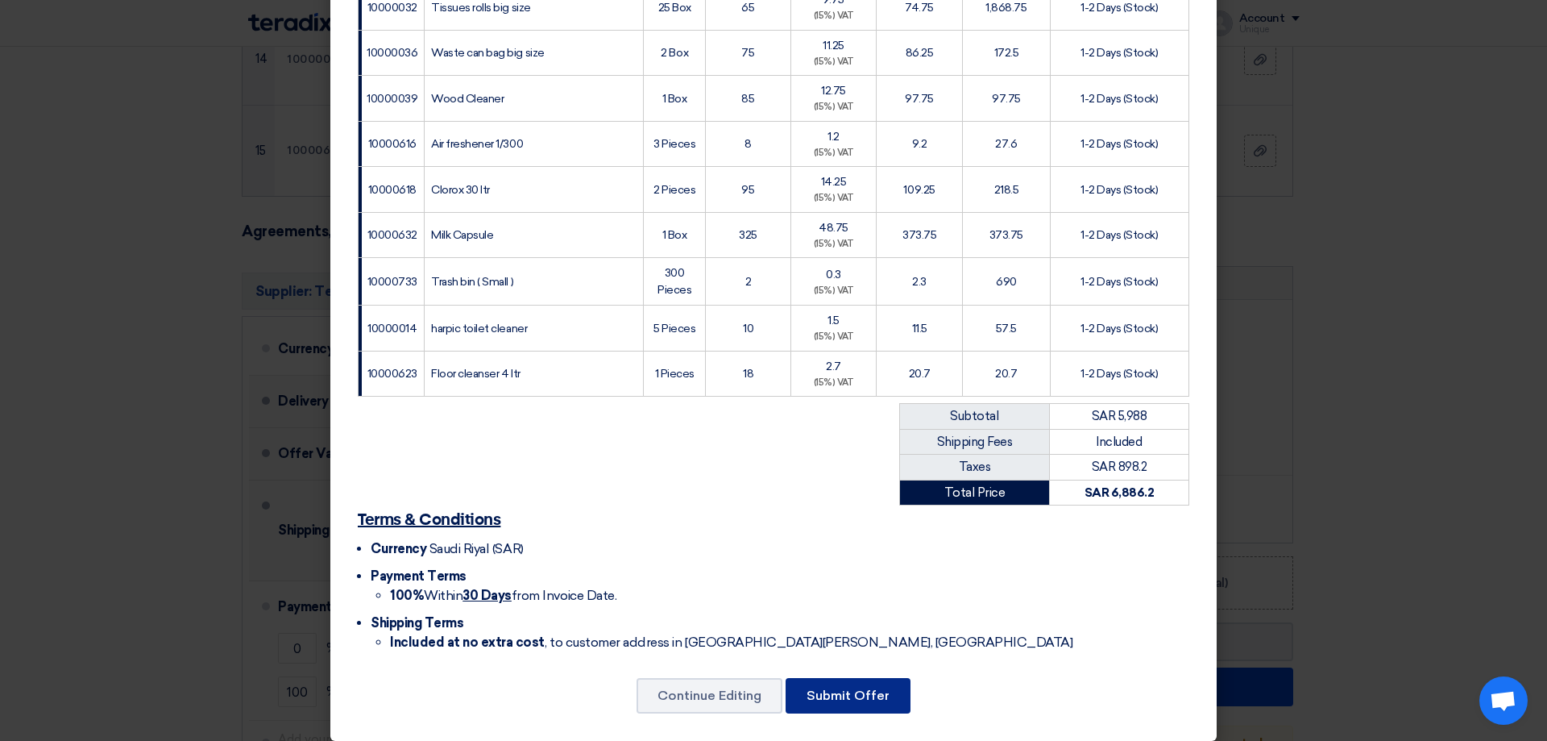
click at [852, 681] on button "Submit Offer" at bounding box center [848, 695] width 125 height 35
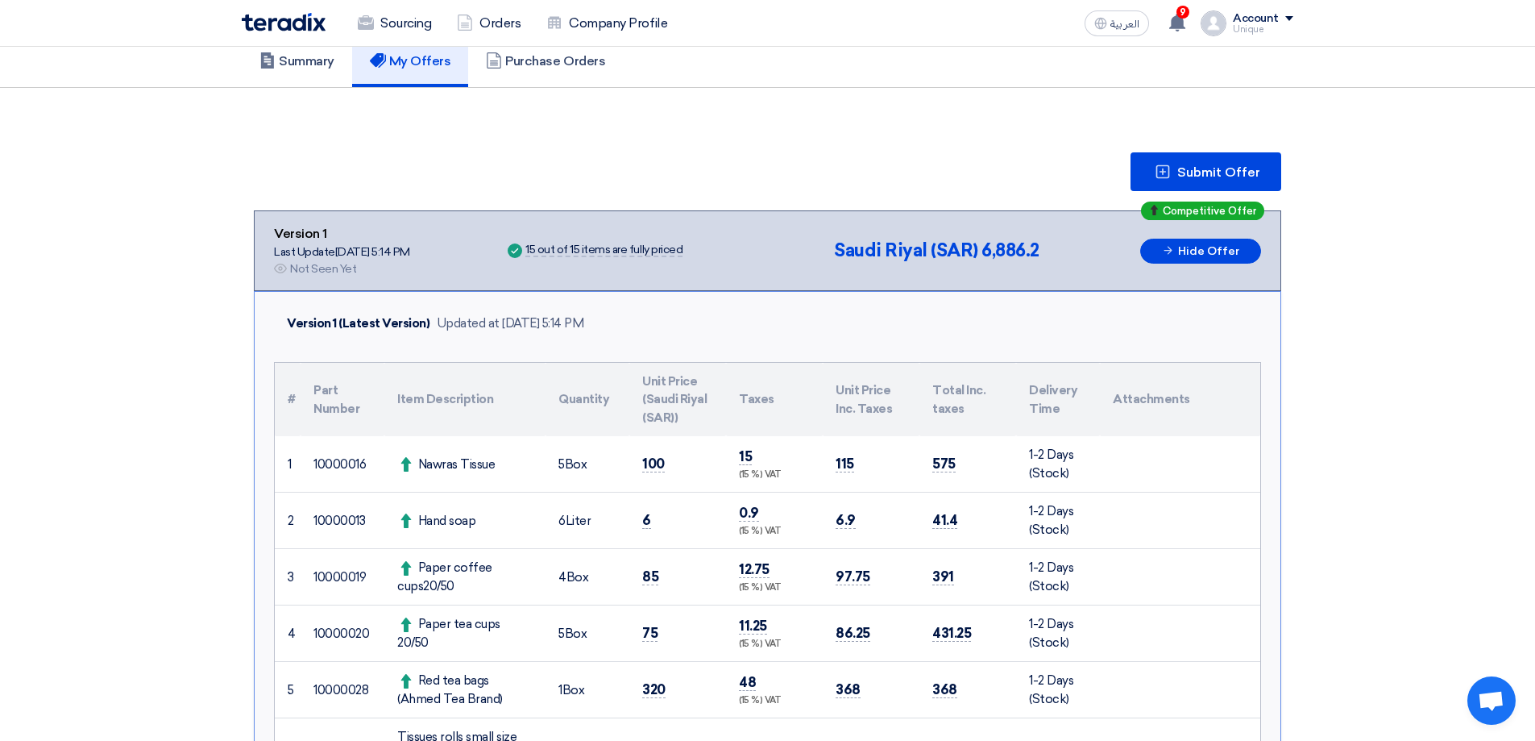
scroll to position [322, 0]
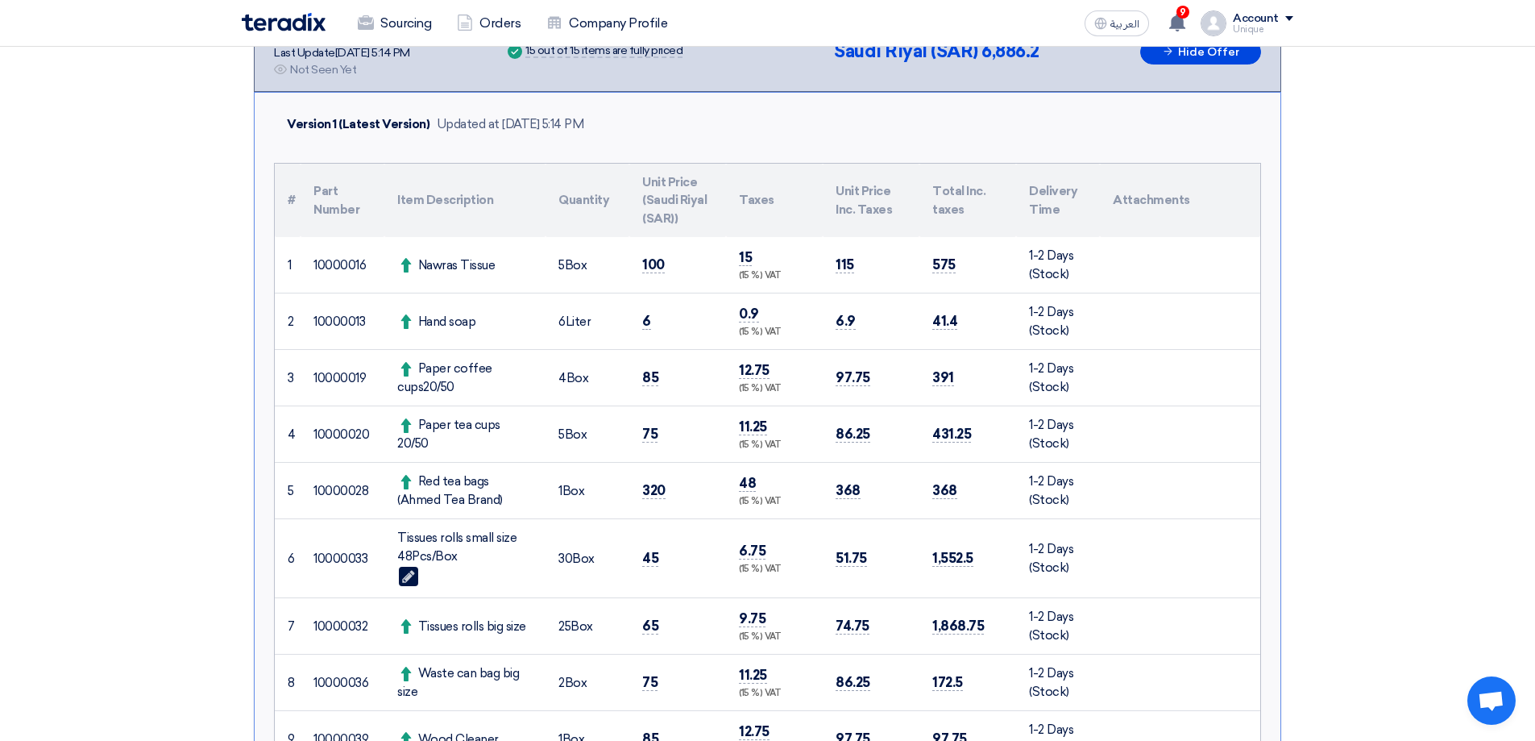
click at [1426, 118] on section "Submit Offer Competitive Offer Version 1 Last Update [DATE] 5:14 PM Offer is Se…" at bounding box center [767, 716] width 1535 height 1654
click at [1424, 114] on section "Submit Offer Competitive Offer Version 1 Last Update [DATE] 5:14 PM Offer is Se…" at bounding box center [767, 716] width 1535 height 1654
click at [1399, 77] on section "Submit Offer Competitive Offer Version 1 Last Update [DATE] 5:14 PM Offer is Se…" at bounding box center [767, 716] width 1535 height 1654
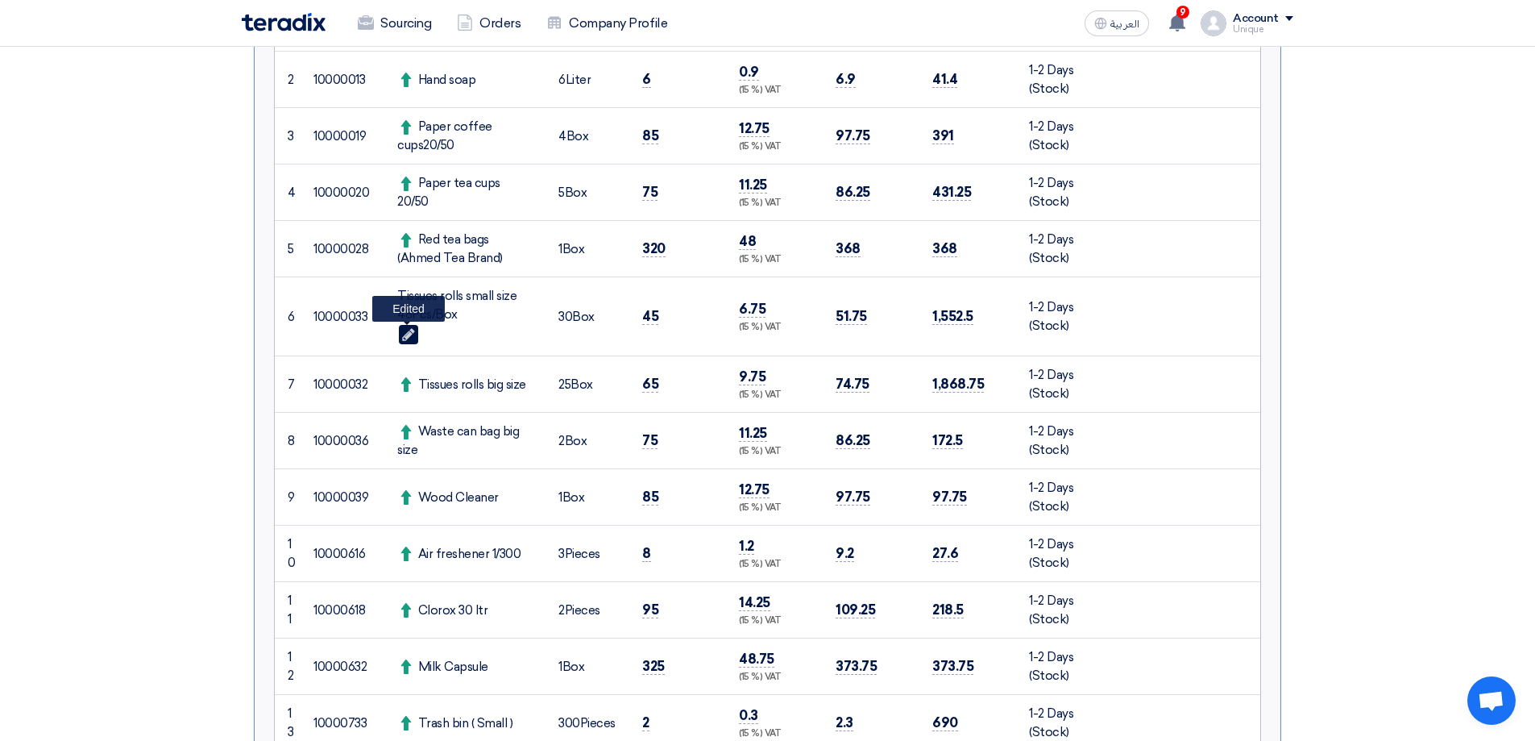
click at [407, 331] on icon "Edit" at bounding box center [408, 334] width 13 height 15
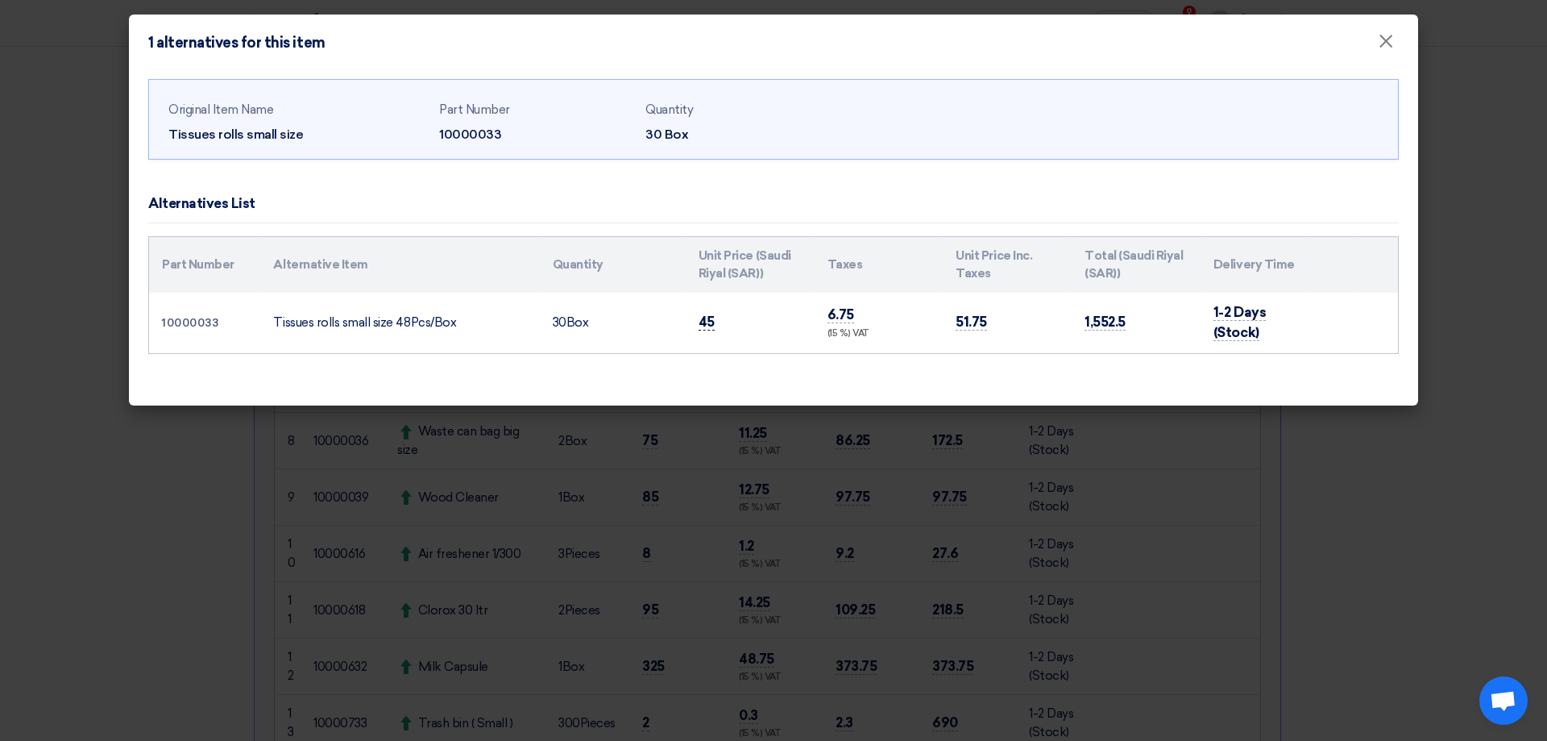
click at [710, 321] on span "45" at bounding box center [707, 322] width 16 height 17
click at [707, 362] on div "Original Item Name Tissues rolls small size Part Number 10000033 Quantity 30 Bo…" at bounding box center [774, 238] width 1290 height 334
click at [1398, 35] on button "×" at bounding box center [1386, 42] width 42 height 32
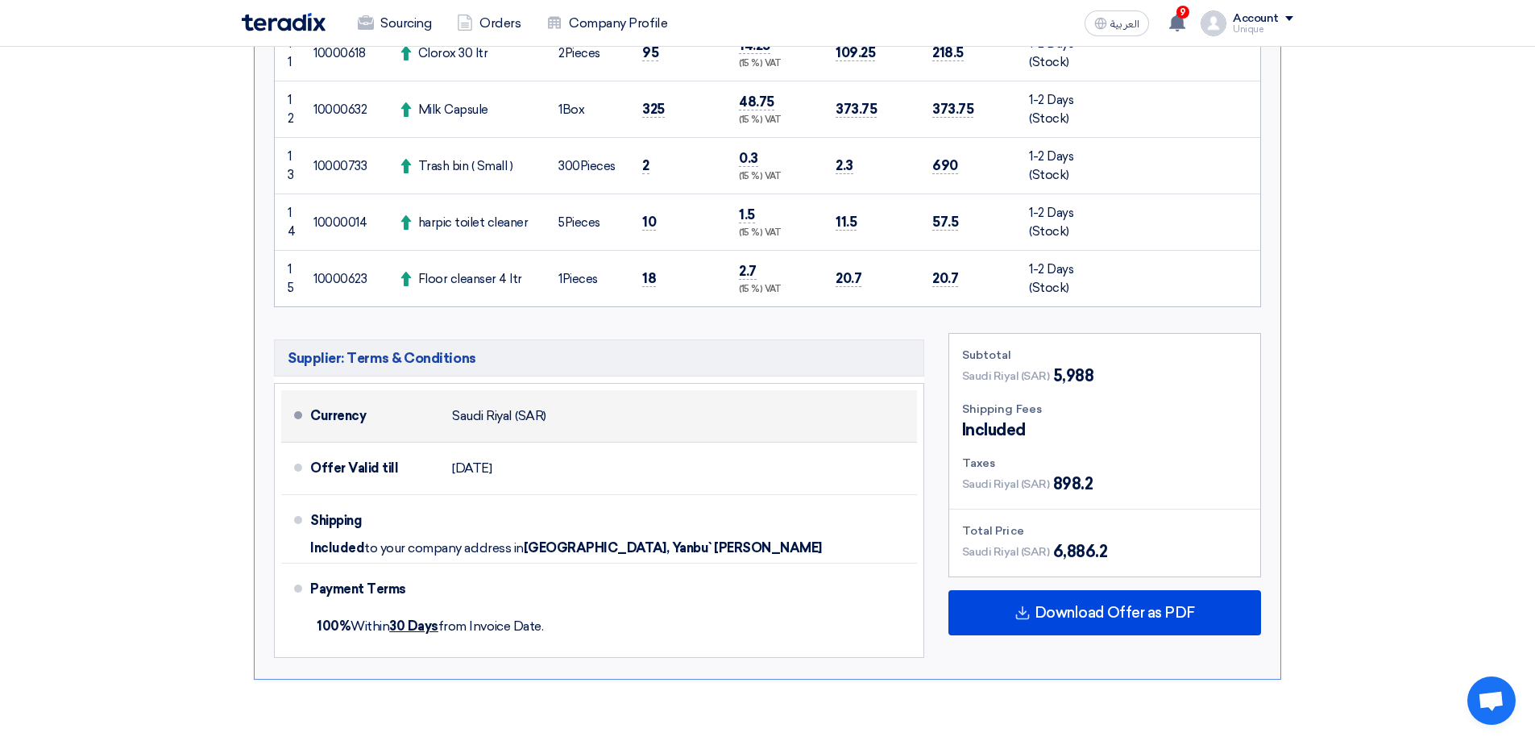
scroll to position [1128, 0]
